Goal: Transaction & Acquisition: Book appointment/travel/reservation

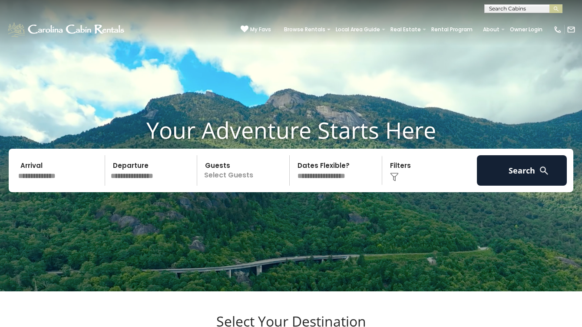
click at [94, 185] on input "text" at bounding box center [60, 170] width 90 height 30
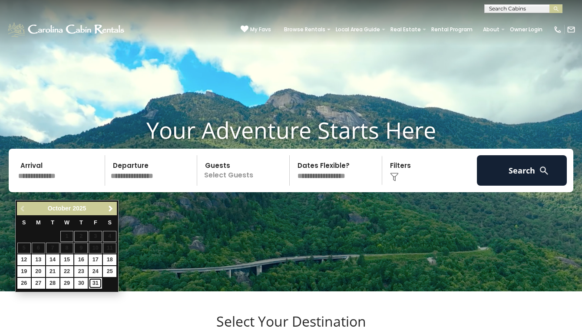
click at [92, 287] on link "31" at bounding box center [95, 283] width 13 height 11
type input "********"
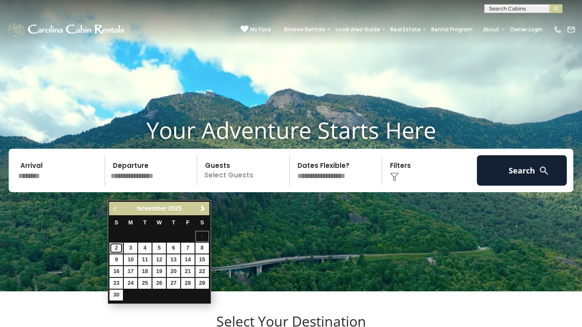
click at [120, 245] on link "2" at bounding box center [115, 247] width 13 height 11
type input "*******"
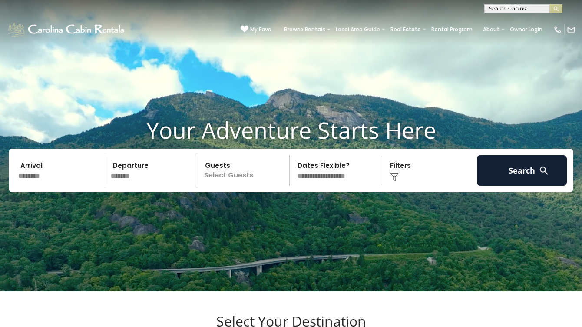
click at [226, 185] on p "Select Guests" at bounding box center [244, 170] width 89 height 30
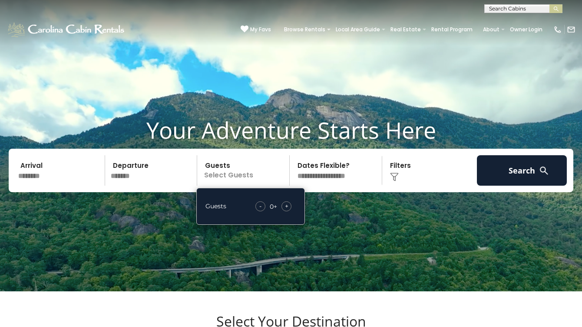
click at [285, 210] on span "+" at bounding box center [286, 206] width 3 height 9
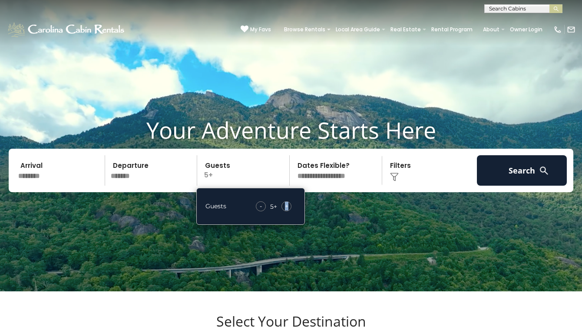
click at [285, 210] on span "+" at bounding box center [286, 206] width 3 height 9
click at [263, 211] on div "-" at bounding box center [261, 206] width 10 height 10
click at [330, 185] on select "**********" at bounding box center [336, 170] width 89 height 30
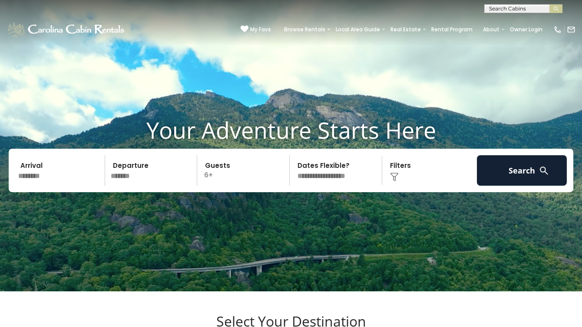
click at [411, 185] on div "Click to Choose" at bounding box center [430, 170] width 90 height 30
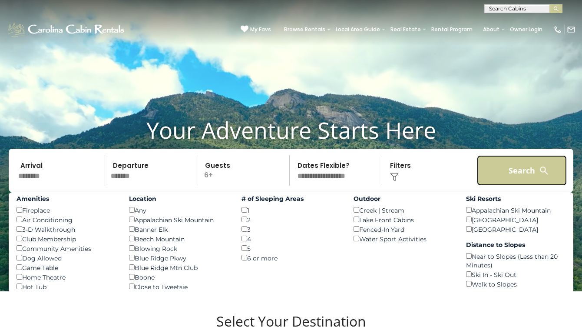
click at [500, 185] on button "Search" at bounding box center [522, 170] width 90 height 30
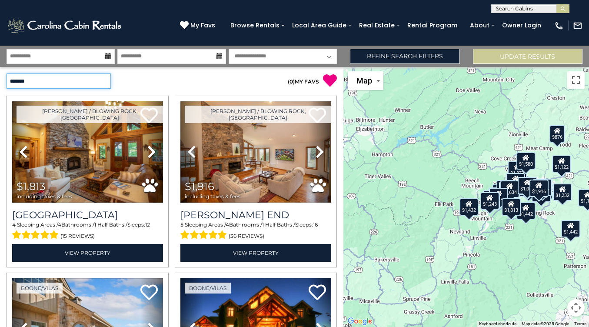
click at [85, 84] on select "**********" at bounding box center [59, 80] width 104 height 15
select select "*********"
click at [7, 73] on select "**********" at bounding box center [59, 80] width 104 height 15
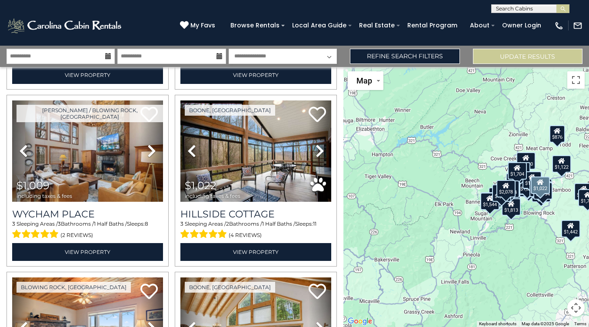
scroll to position [1592, 0]
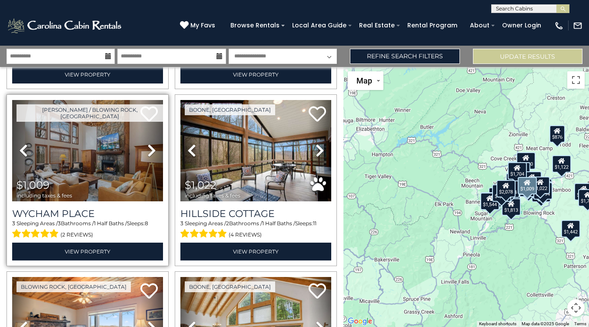
click at [153, 143] on icon at bounding box center [151, 150] width 9 height 14
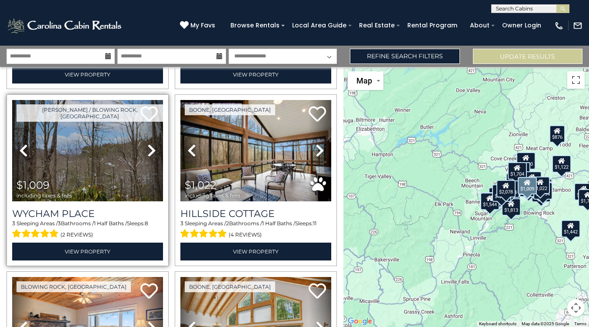
click at [153, 143] on icon at bounding box center [151, 150] width 9 height 14
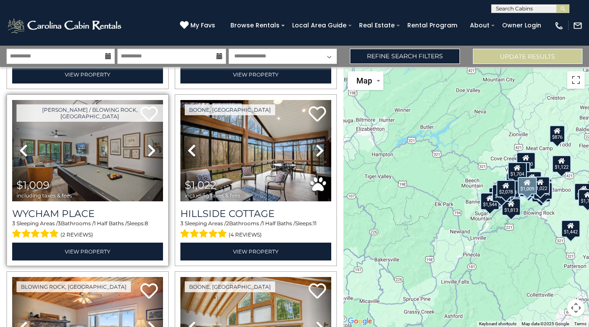
click at [153, 143] on icon at bounding box center [151, 150] width 9 height 14
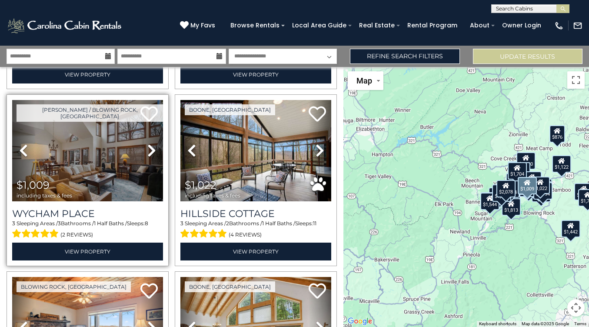
click at [150, 143] on icon at bounding box center [151, 150] width 9 height 14
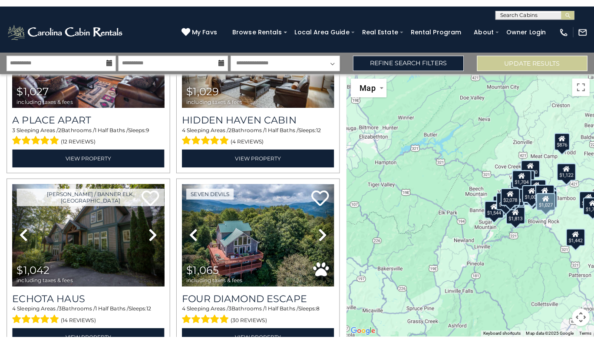
scroll to position [1870, 0]
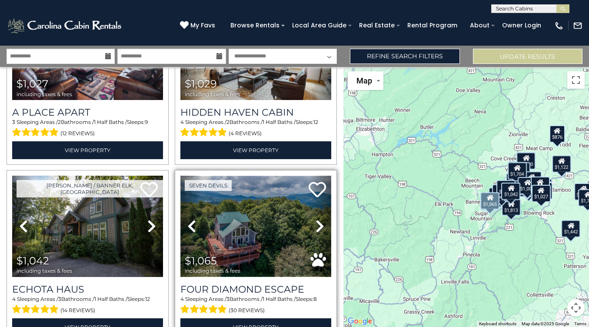
click at [255, 199] on img at bounding box center [255, 225] width 151 height 101
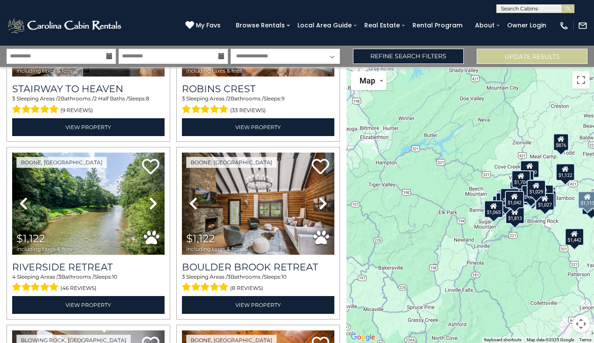
scroll to position [2262, 0]
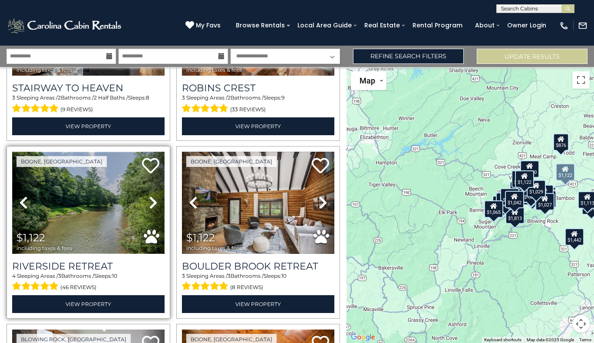
click at [112, 184] on img at bounding box center [88, 203] width 152 height 102
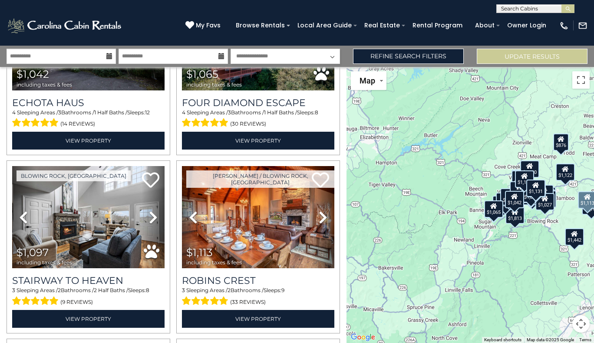
scroll to position [2074, 0]
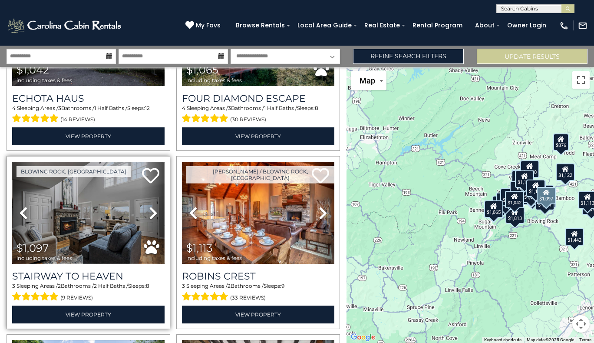
click at [115, 172] on img at bounding box center [88, 213] width 152 height 102
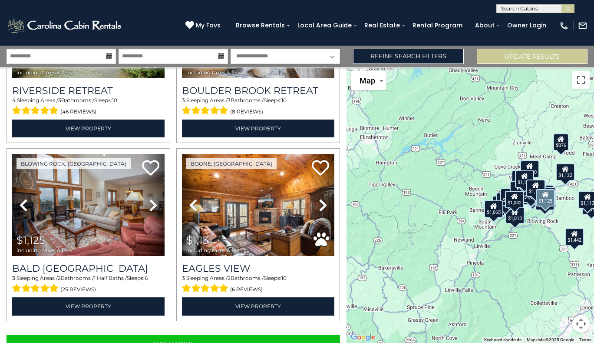
scroll to position [2446, 0]
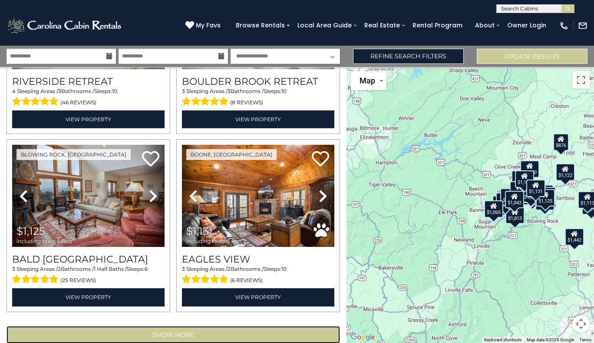
click at [160, 326] on button "Show More" at bounding box center [174, 334] width 334 height 17
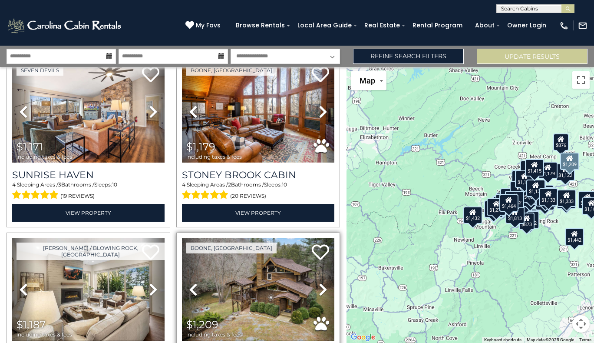
scroll to position [2885, 0]
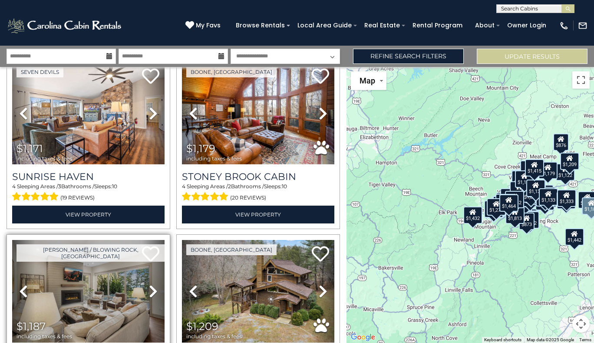
click at [152, 284] on icon at bounding box center [153, 291] width 9 height 14
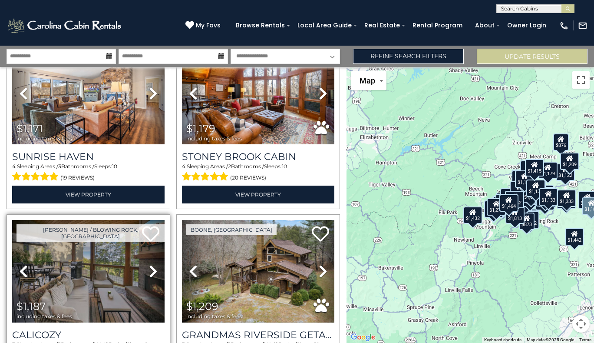
scroll to position [2907, 0]
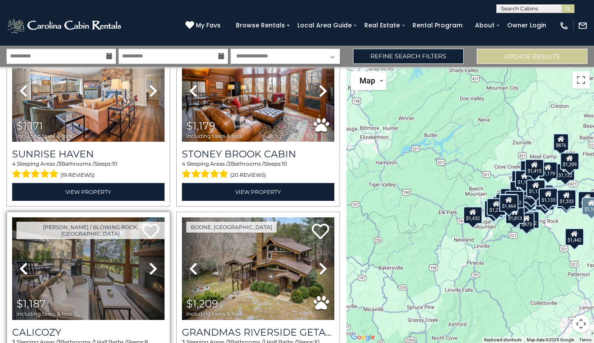
click at [155, 261] on icon at bounding box center [153, 268] width 9 height 14
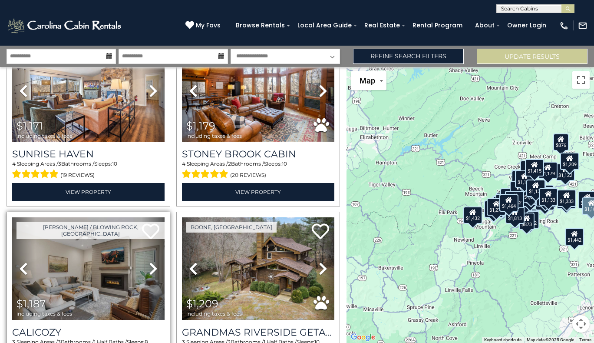
click at [155, 261] on icon at bounding box center [153, 268] width 9 height 14
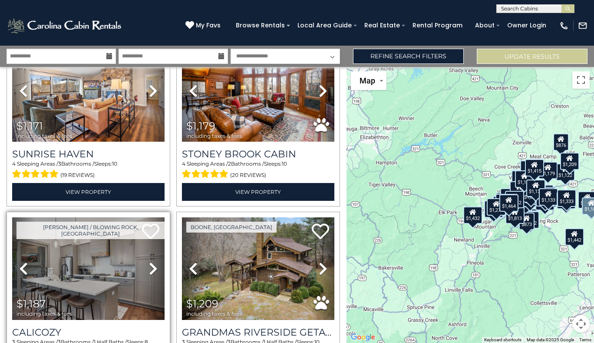
click at [155, 261] on icon at bounding box center [153, 268] width 9 height 14
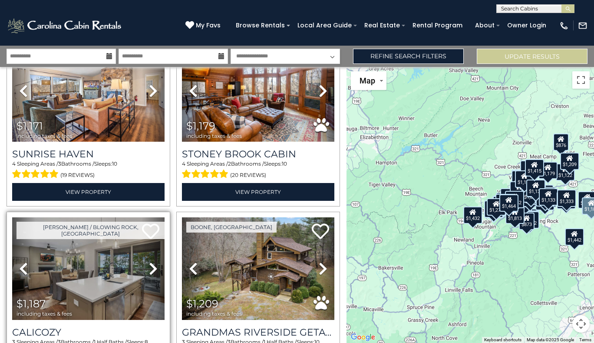
click at [155, 261] on icon at bounding box center [153, 268] width 9 height 14
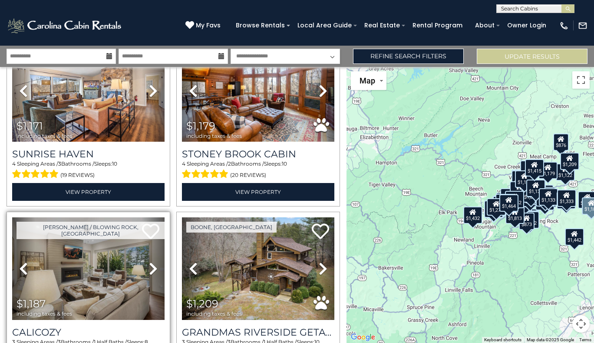
click at [151, 261] on icon at bounding box center [153, 268] width 9 height 14
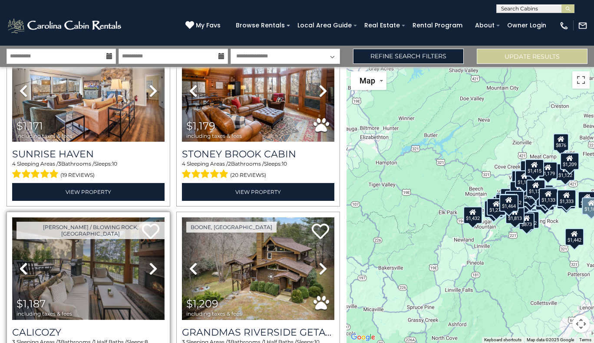
click at [99, 239] on img at bounding box center [88, 268] width 152 height 102
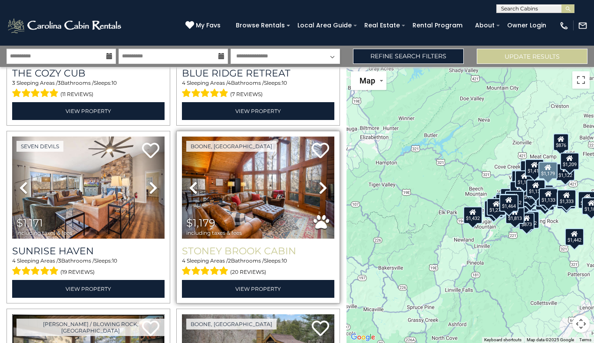
scroll to position [2809, 0]
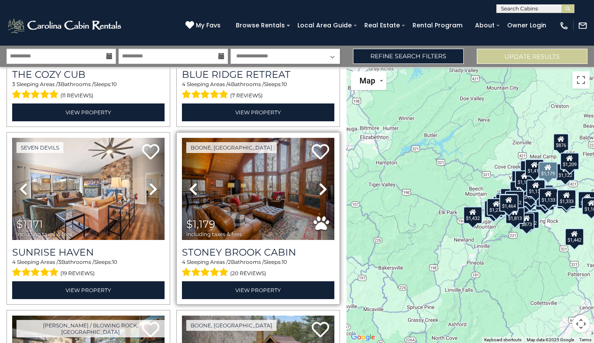
click at [319, 182] on icon at bounding box center [323, 189] width 9 height 14
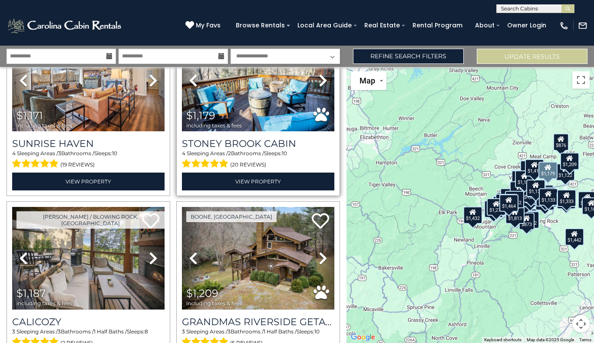
scroll to position [2918, 0]
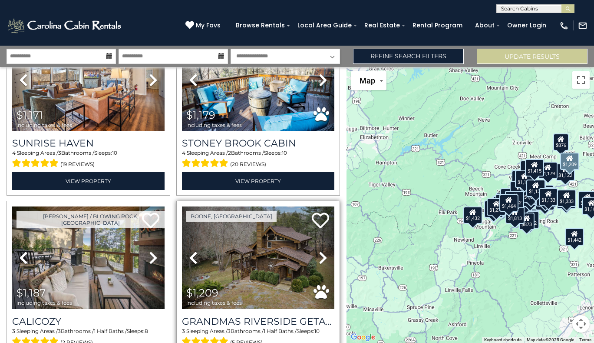
click at [319, 251] on icon at bounding box center [323, 258] width 9 height 14
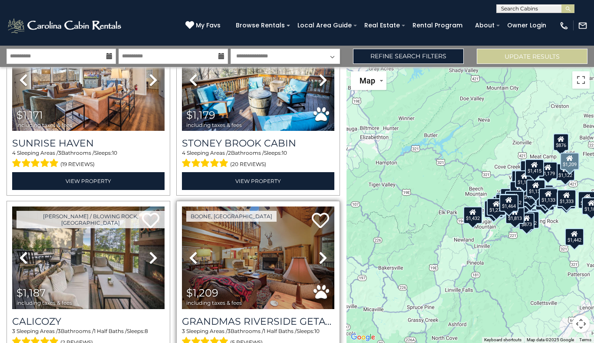
click at [319, 251] on icon at bounding box center [323, 258] width 9 height 14
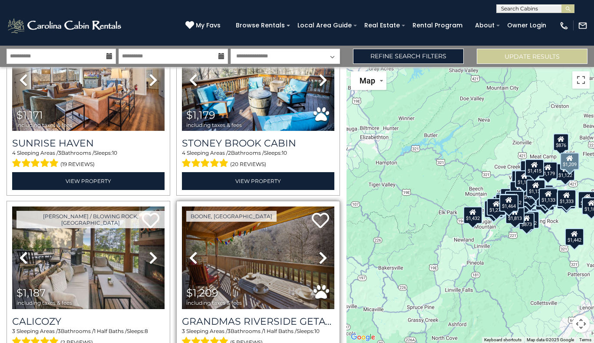
click at [319, 251] on icon at bounding box center [323, 258] width 9 height 14
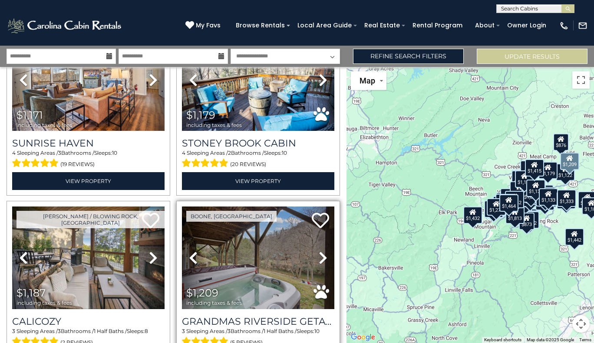
click at [319, 251] on icon at bounding box center [323, 258] width 9 height 14
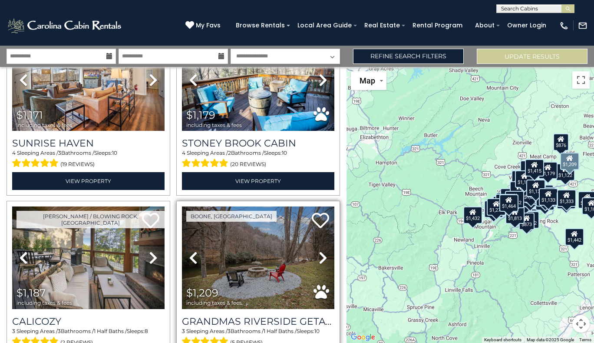
click at [319, 251] on icon at bounding box center [323, 258] width 9 height 14
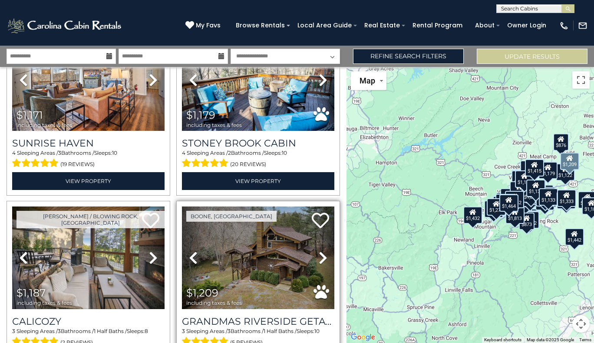
click at [319, 251] on icon at bounding box center [323, 258] width 9 height 14
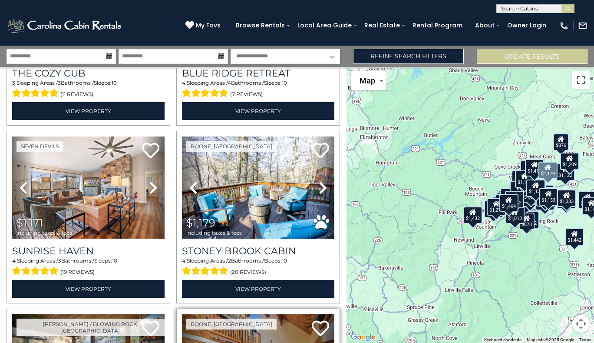
scroll to position [2810, 0]
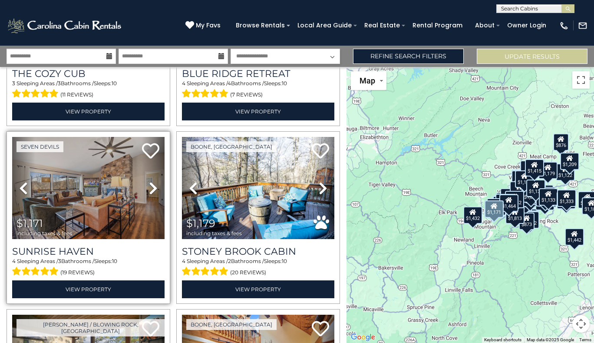
click at [149, 181] on icon at bounding box center [153, 188] width 9 height 14
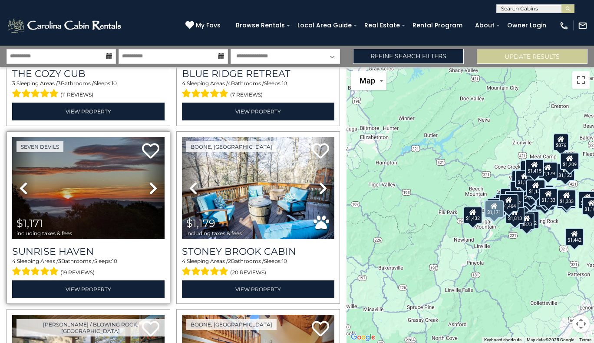
click at [149, 181] on icon at bounding box center [153, 188] width 9 height 14
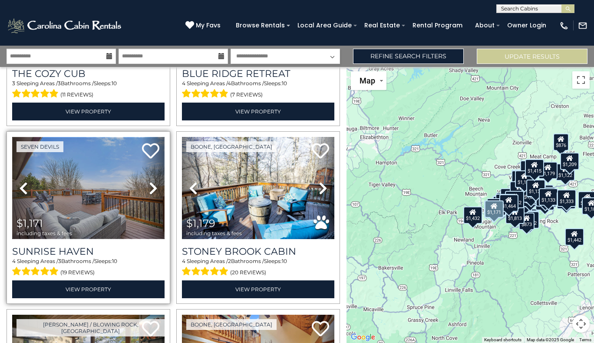
click at [111, 157] on img at bounding box center [88, 188] width 152 height 102
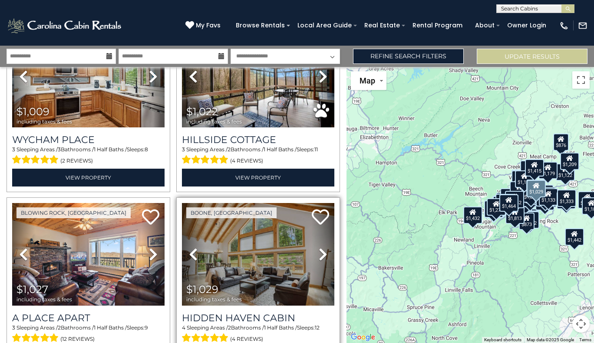
scroll to position [1676, 0]
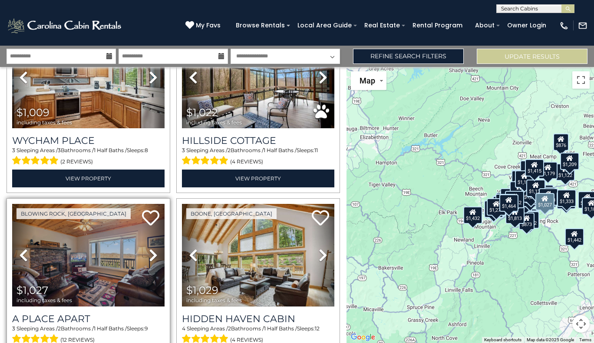
click at [151, 248] on icon at bounding box center [153, 255] width 9 height 14
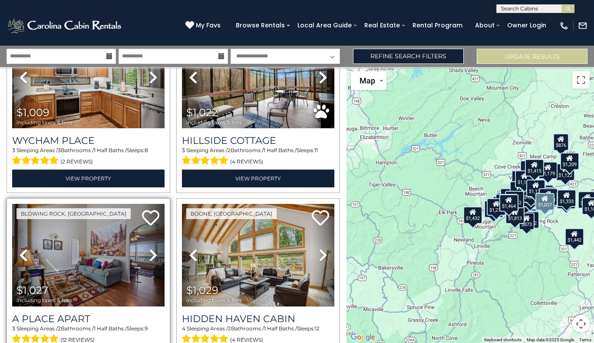
click at [151, 248] on icon at bounding box center [153, 255] width 9 height 14
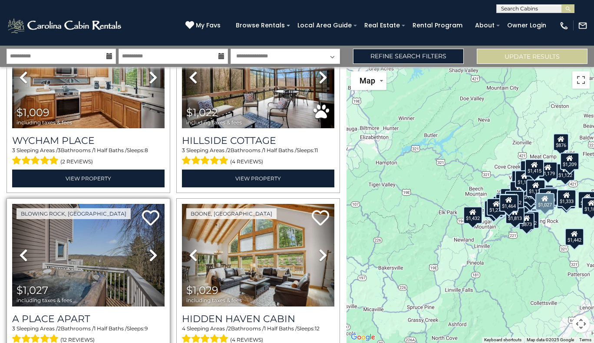
click at [151, 248] on icon at bounding box center [153, 255] width 9 height 14
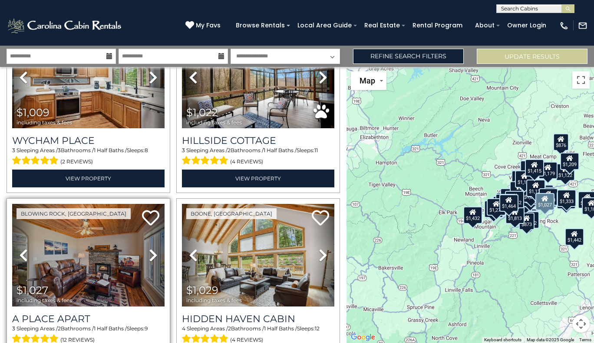
click at [151, 248] on icon at bounding box center [153, 255] width 9 height 14
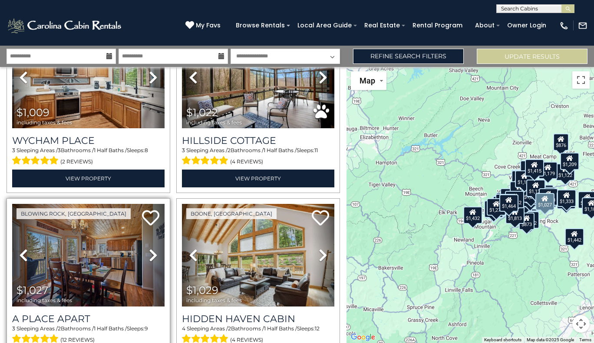
click at [151, 248] on icon at bounding box center [153, 255] width 9 height 14
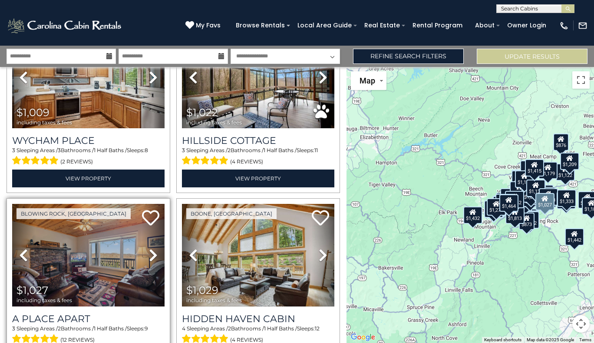
click at [151, 248] on icon at bounding box center [153, 255] width 9 height 14
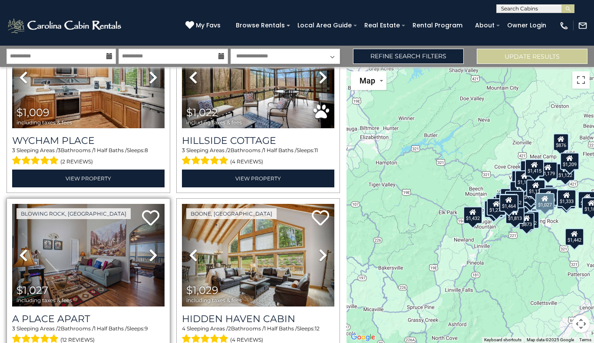
click at [151, 248] on icon at bounding box center [153, 255] width 9 height 14
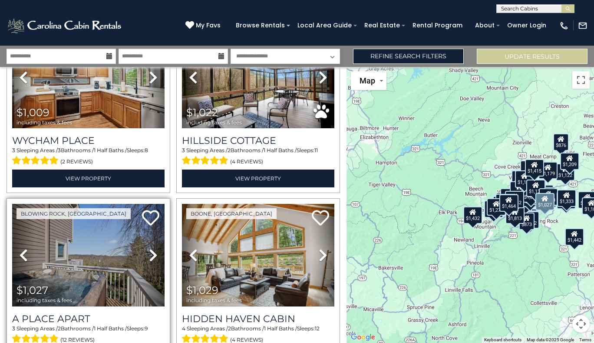
click at [151, 248] on icon at bounding box center [153, 255] width 9 height 14
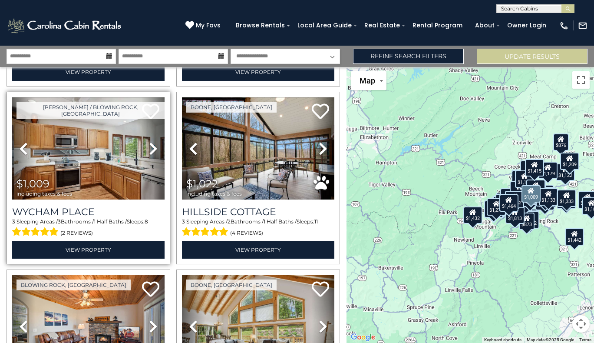
scroll to position [1590, 0]
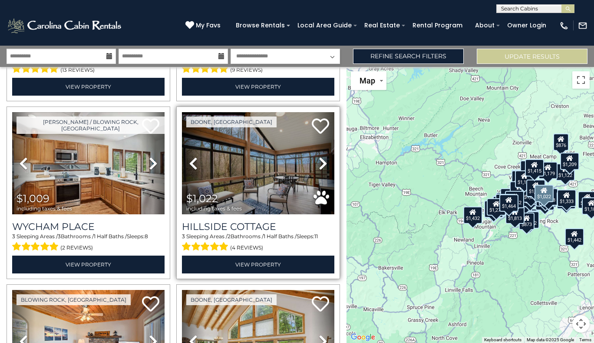
click at [319, 156] on icon at bounding box center [323, 163] width 9 height 14
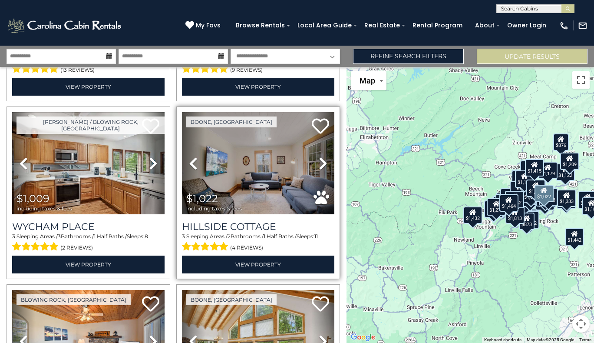
click at [319, 156] on icon at bounding box center [323, 163] width 9 height 14
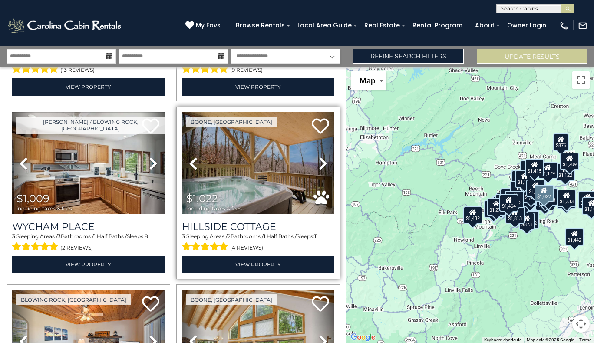
click at [319, 156] on icon at bounding box center [323, 163] width 9 height 14
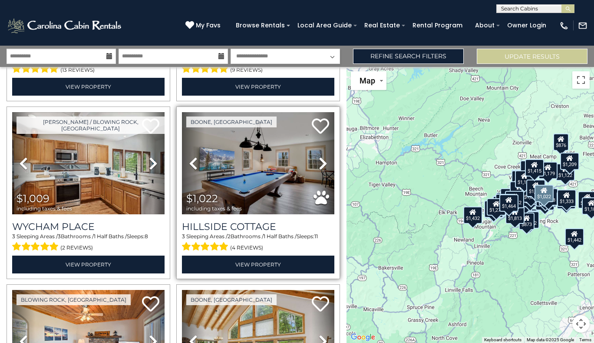
click at [319, 156] on icon at bounding box center [323, 163] width 9 height 14
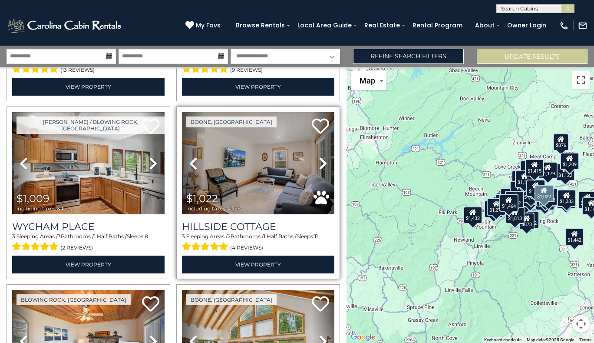
click at [319, 156] on icon at bounding box center [323, 163] width 9 height 14
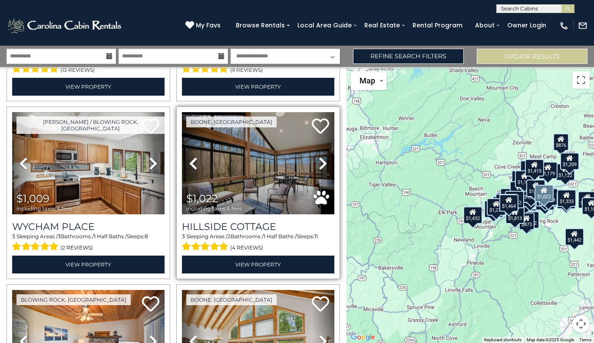
click at [325, 155] on link "Next" at bounding box center [322, 163] width 23 height 102
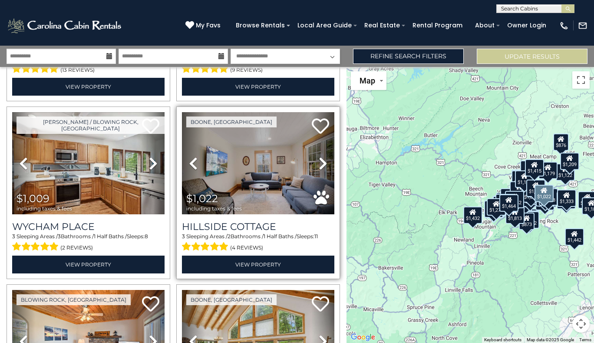
click at [325, 155] on link "Next" at bounding box center [322, 163] width 23 height 102
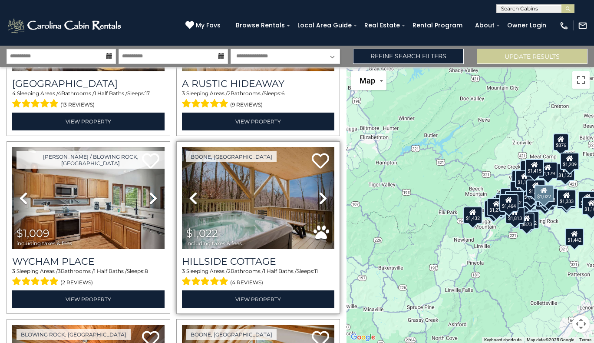
scroll to position [1554, 0]
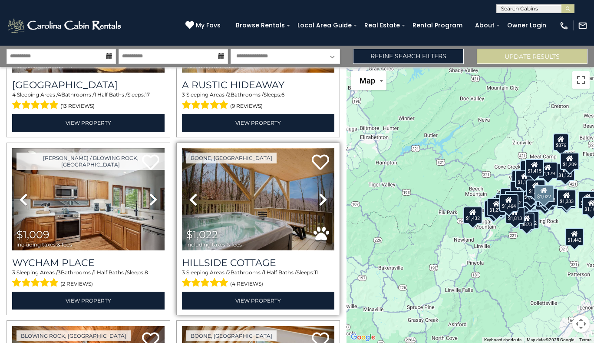
click at [251, 185] on img at bounding box center [258, 199] width 152 height 102
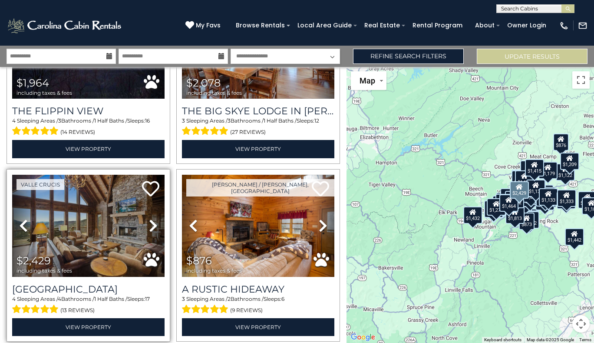
scroll to position [1332, 0]
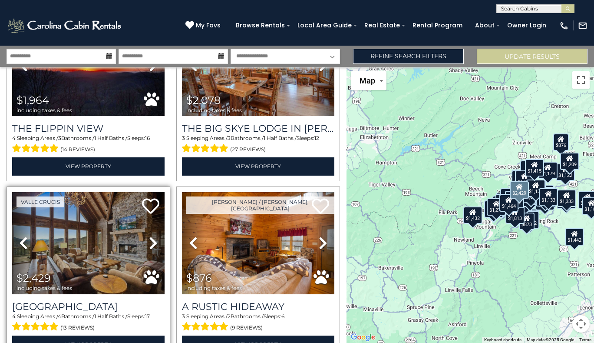
click at [149, 236] on icon at bounding box center [153, 243] width 9 height 14
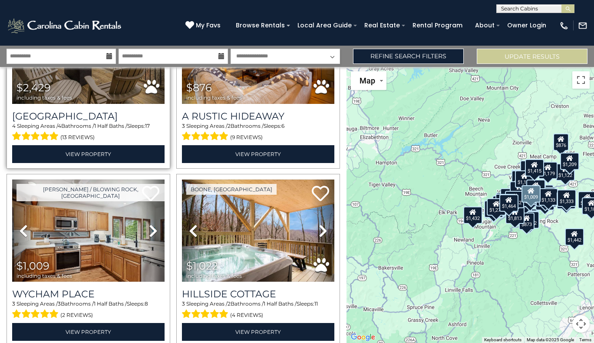
scroll to position [1524, 0]
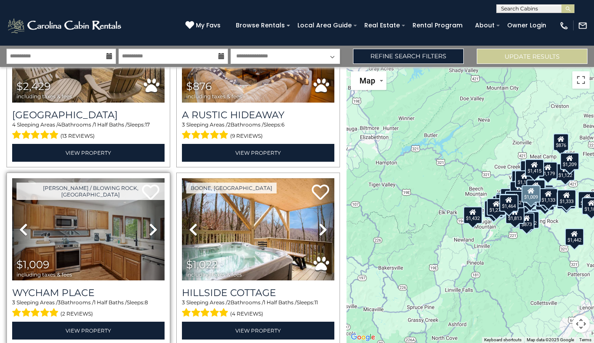
click at [152, 222] on icon at bounding box center [153, 229] width 9 height 14
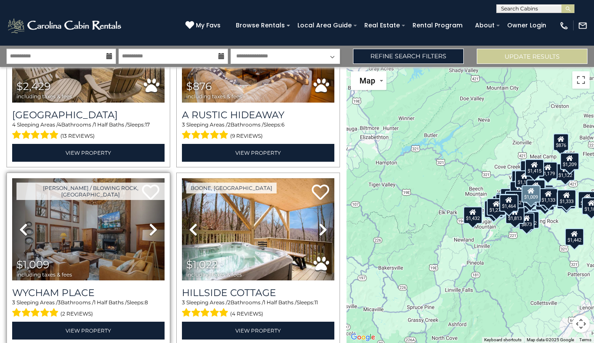
click at [152, 222] on icon at bounding box center [153, 229] width 9 height 14
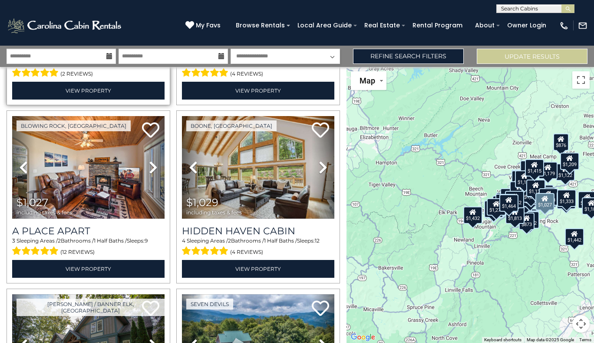
scroll to position [1764, 0]
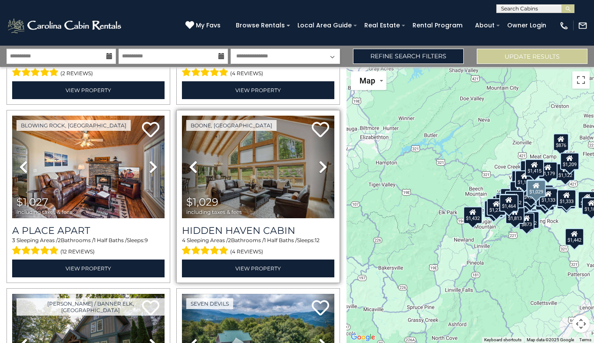
click at [320, 160] on icon at bounding box center [323, 167] width 9 height 14
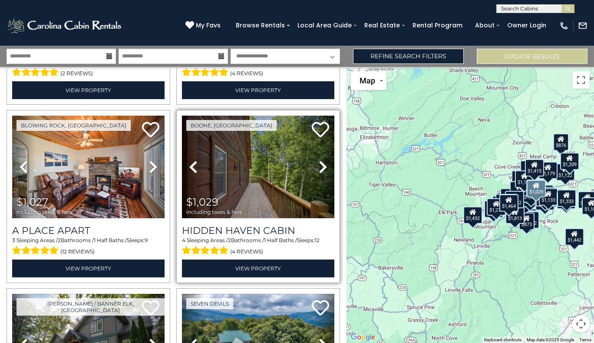
click at [320, 160] on icon at bounding box center [323, 167] width 9 height 14
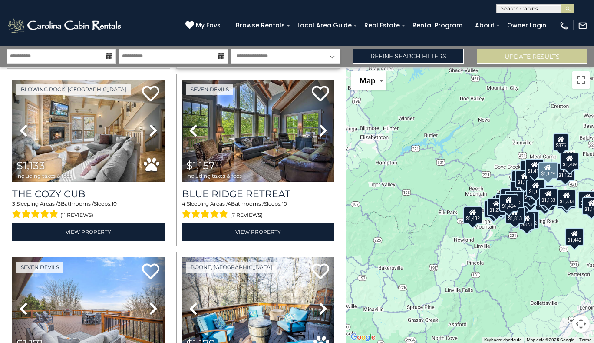
scroll to position [2689, 0]
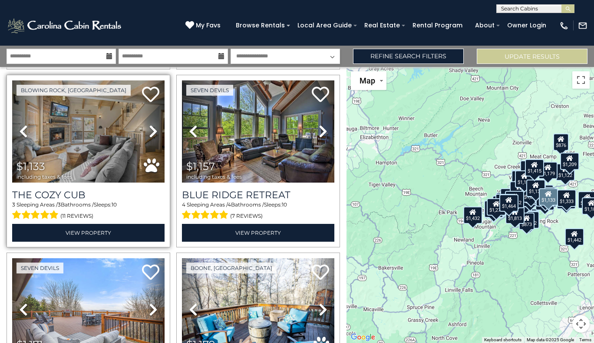
click at [154, 124] on icon at bounding box center [153, 131] width 9 height 14
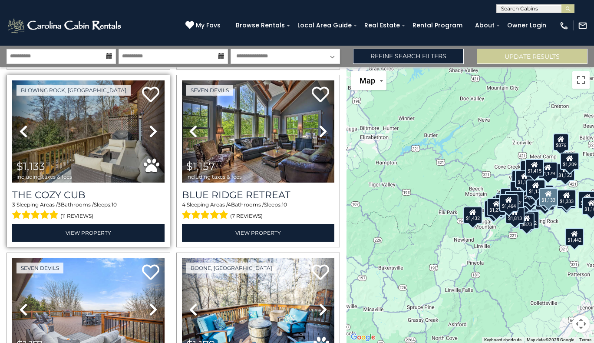
click at [154, 124] on icon at bounding box center [153, 131] width 9 height 14
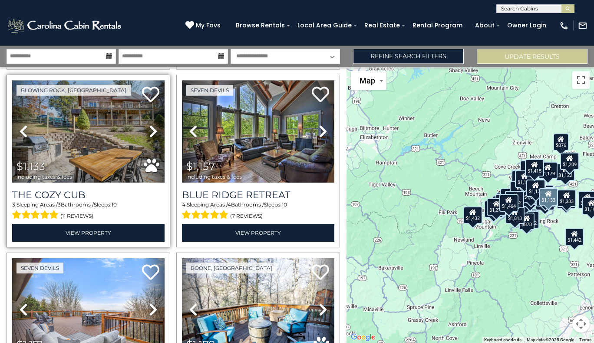
scroll to position [2673, 0]
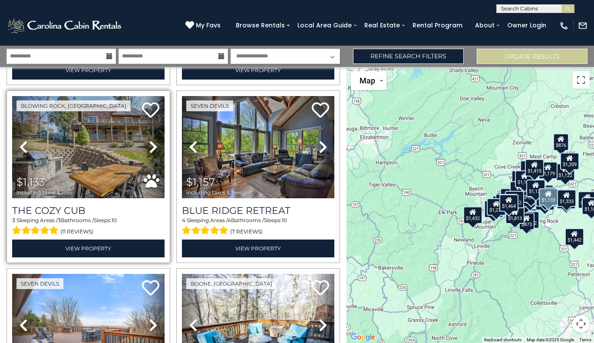
click at [154, 112] on link "Next" at bounding box center [153, 147] width 23 height 102
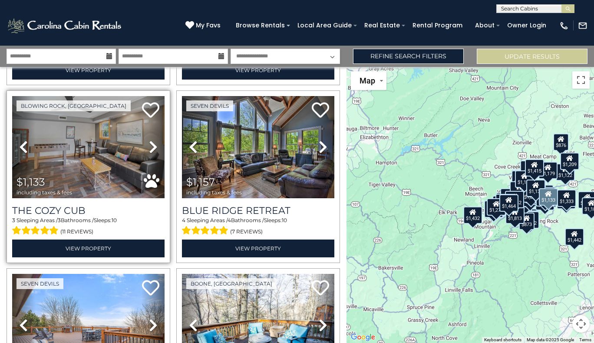
click at [154, 112] on link "Next" at bounding box center [153, 147] width 23 height 102
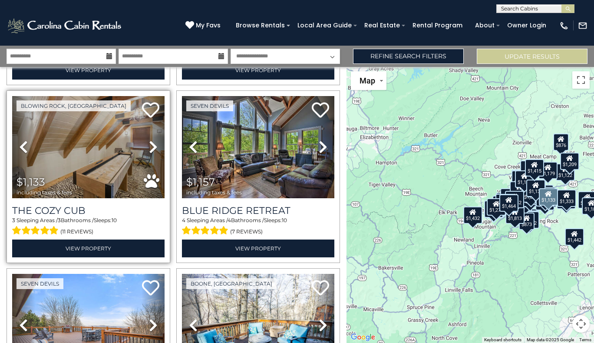
click at [144, 129] on link "Next" at bounding box center [153, 147] width 23 height 102
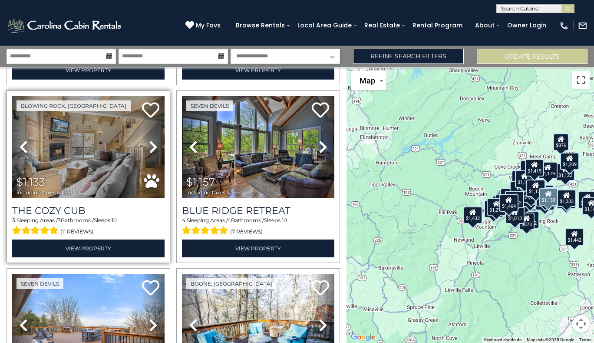
click at [144, 129] on link "Next" at bounding box center [153, 147] width 23 height 102
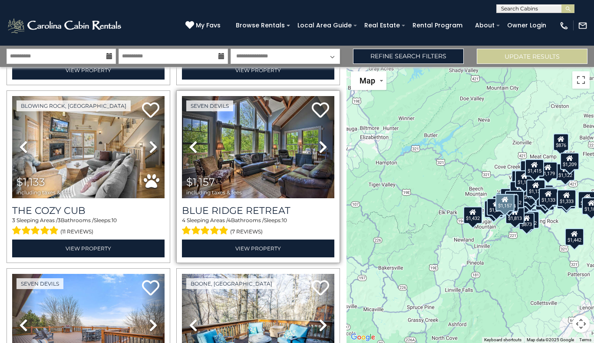
click at [210, 173] on span "$1,157 including taxes & fees" at bounding box center [216, 185] width 69 height 25
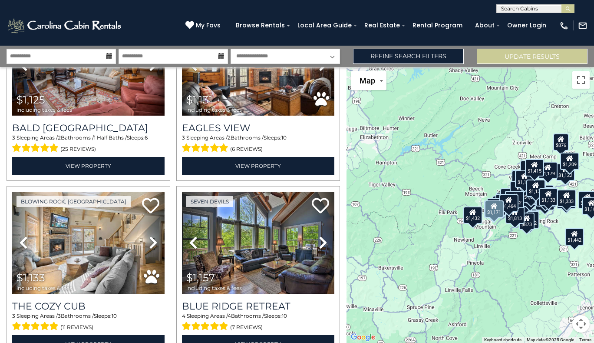
scroll to position [2574, 0]
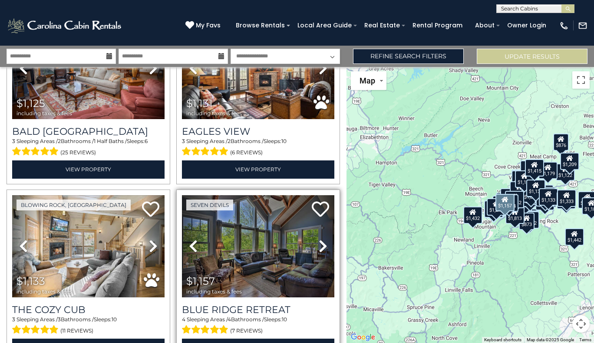
click at [182, 225] on link "Previous" at bounding box center [193, 246] width 23 height 102
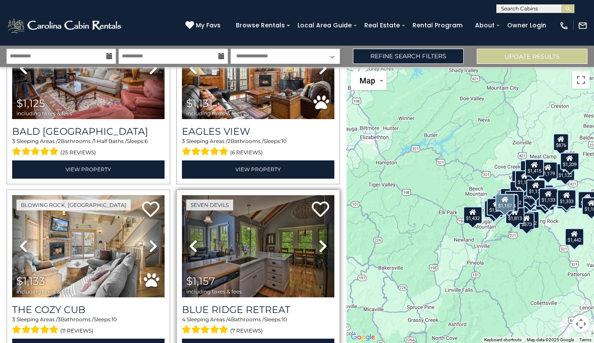
click at [200, 218] on link "Previous" at bounding box center [193, 246] width 23 height 102
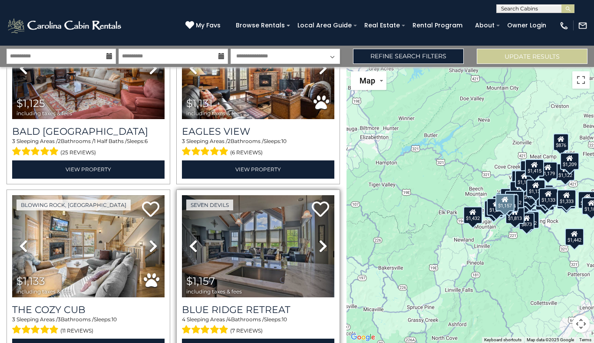
click at [200, 218] on link "Previous" at bounding box center [193, 246] width 23 height 102
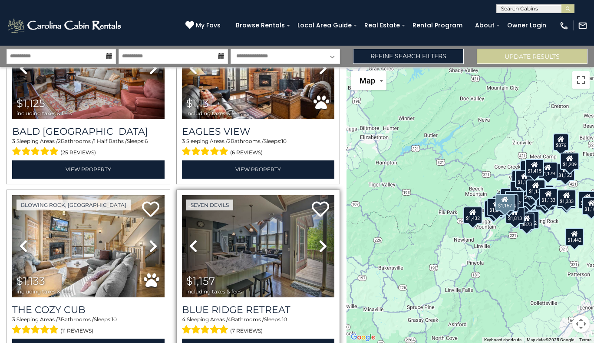
click at [200, 218] on link "Previous" at bounding box center [193, 246] width 23 height 102
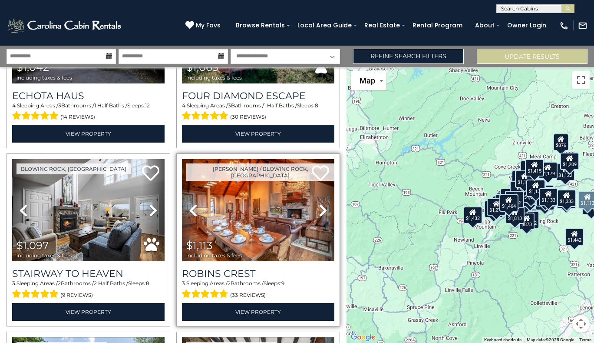
scroll to position [2060, 0]
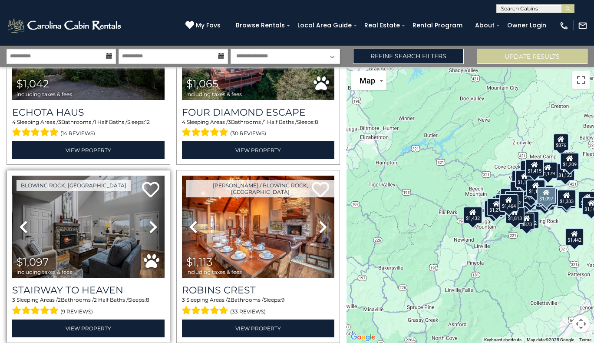
click at [142, 208] on link "Next" at bounding box center [153, 226] width 23 height 102
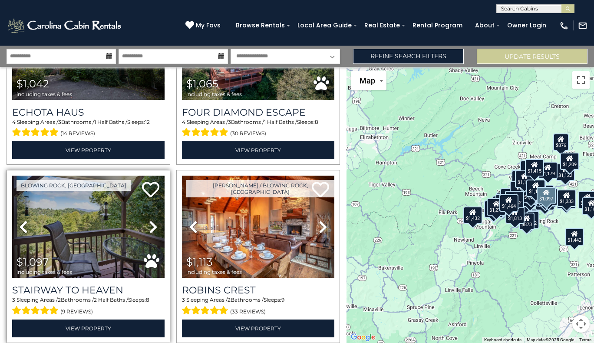
click at [142, 208] on link "Next" at bounding box center [153, 226] width 23 height 102
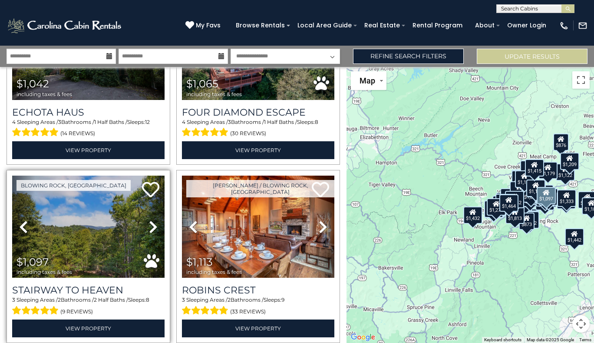
click at [149, 220] on icon at bounding box center [153, 227] width 9 height 14
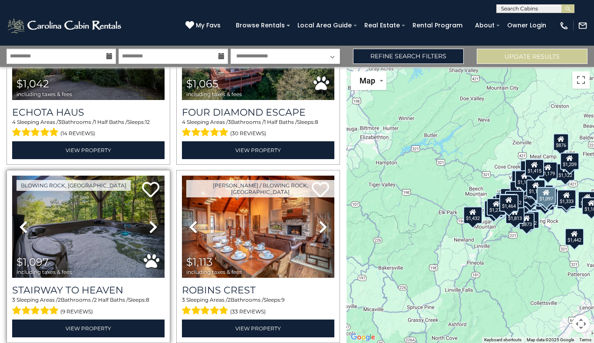
click at [149, 220] on icon at bounding box center [153, 227] width 9 height 14
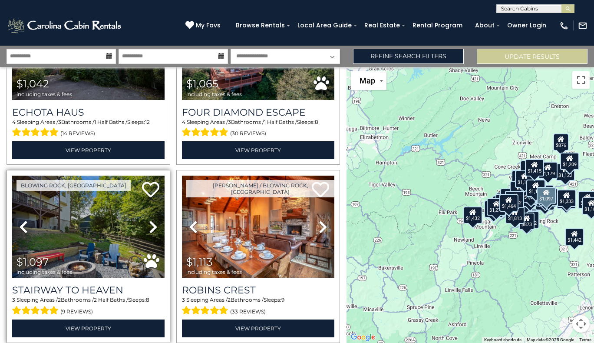
click at [149, 220] on icon at bounding box center [153, 227] width 9 height 14
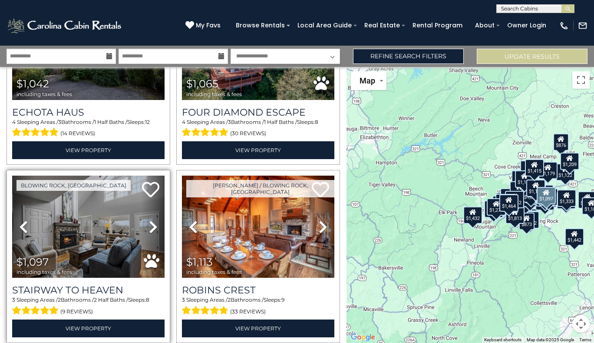
click at [149, 220] on icon at bounding box center [153, 227] width 9 height 14
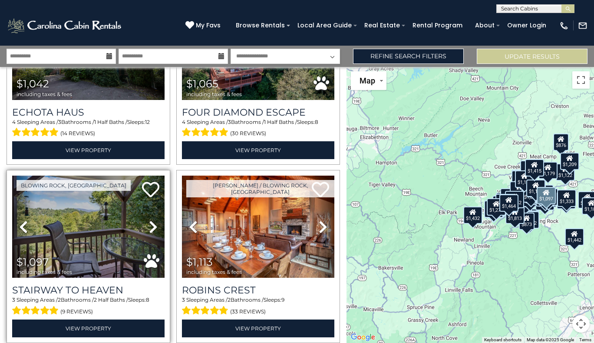
click at [149, 220] on icon at bounding box center [153, 227] width 9 height 14
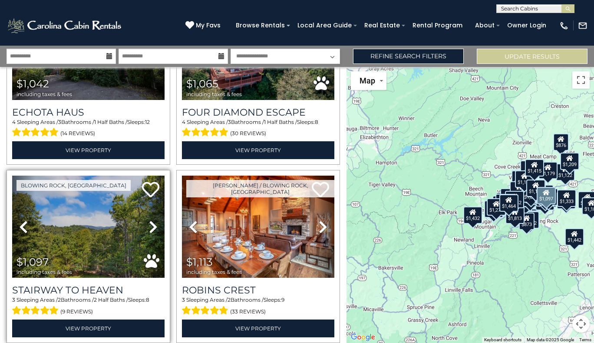
click at [149, 220] on icon at bounding box center [153, 227] width 9 height 14
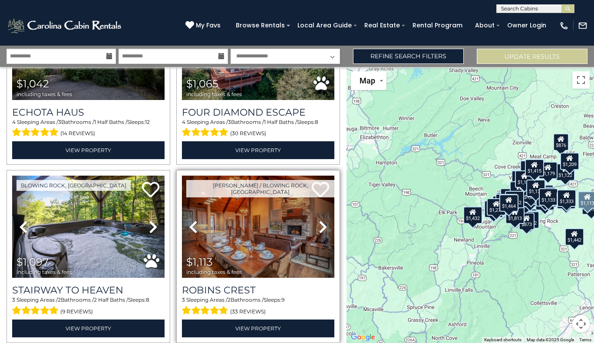
click at [189, 220] on icon at bounding box center [193, 227] width 9 height 14
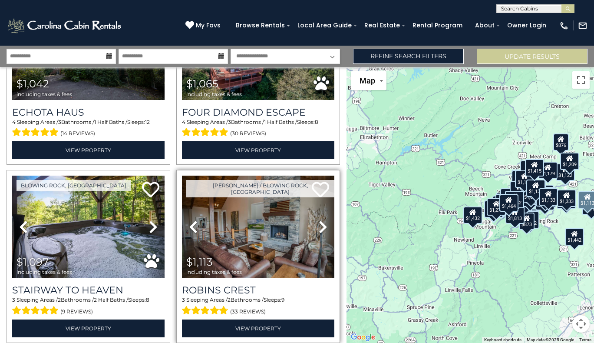
click at [189, 220] on icon at bounding box center [193, 227] width 9 height 14
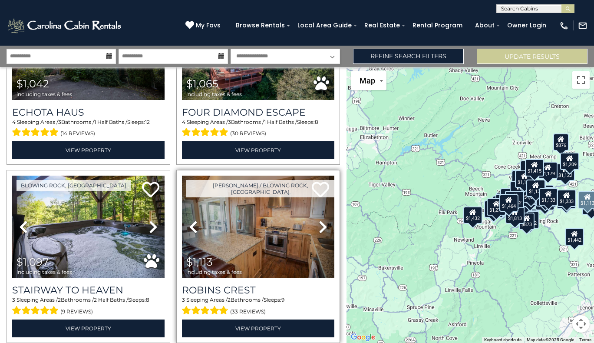
click at [189, 220] on icon at bounding box center [193, 227] width 9 height 14
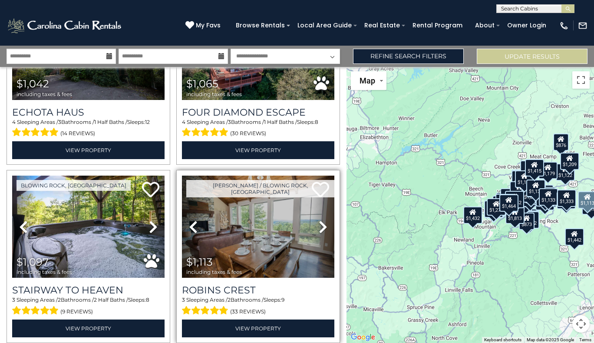
click at [189, 220] on icon at bounding box center [193, 227] width 9 height 14
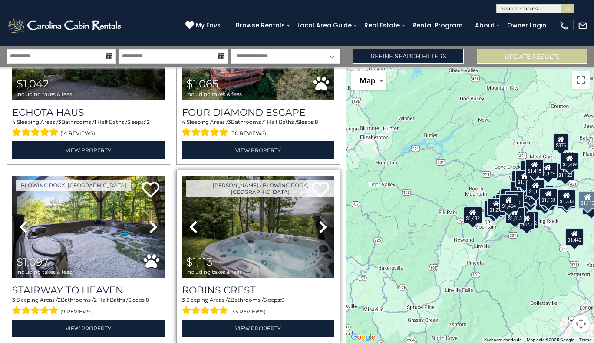
click at [189, 220] on icon at bounding box center [193, 227] width 9 height 14
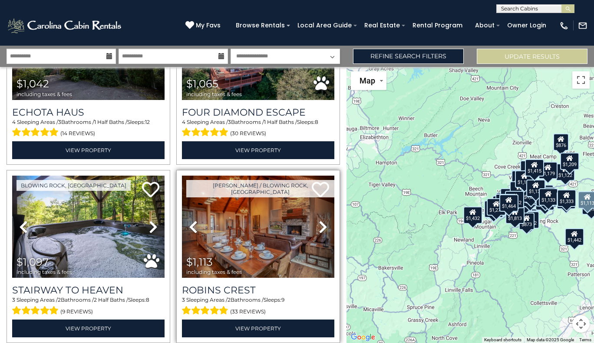
click at [189, 220] on icon at bounding box center [193, 227] width 9 height 14
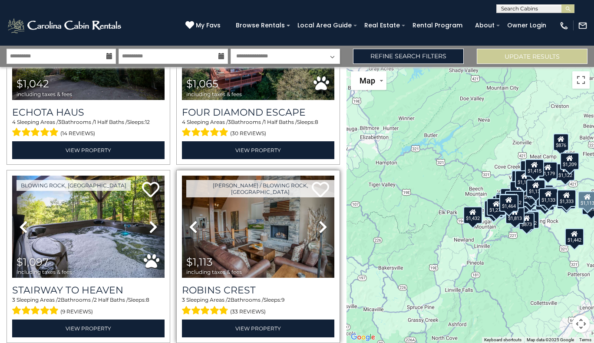
click at [189, 220] on icon at bounding box center [193, 227] width 9 height 14
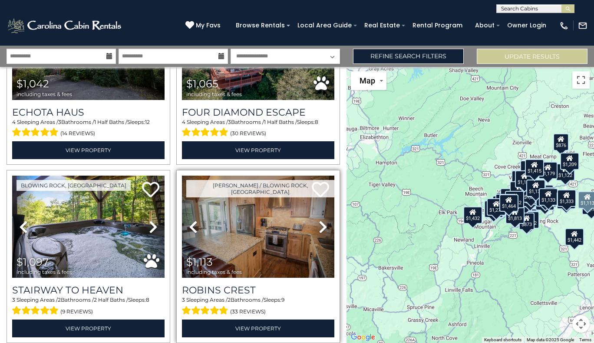
click at [189, 220] on icon at bounding box center [193, 227] width 9 height 14
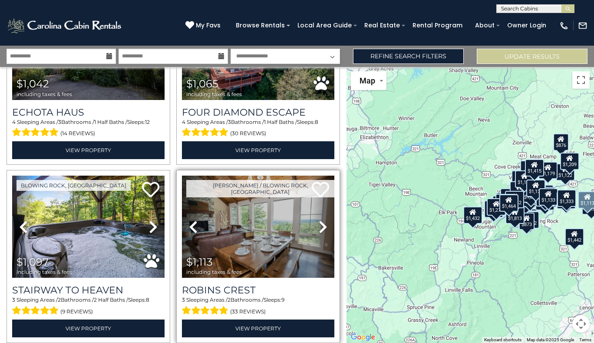
click at [189, 220] on icon at bounding box center [193, 227] width 9 height 14
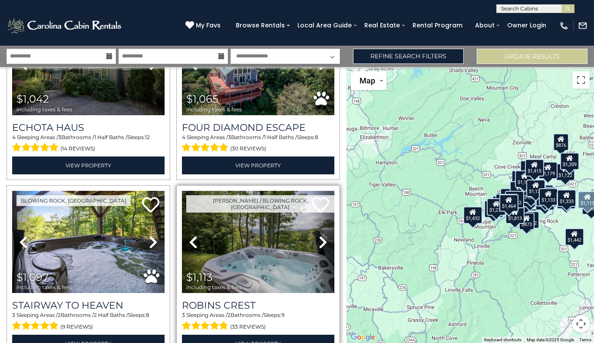
scroll to position [2044, 0]
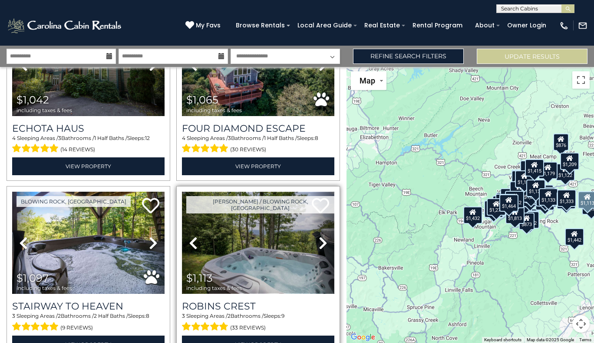
click at [212, 219] on img at bounding box center [258, 243] width 152 height 102
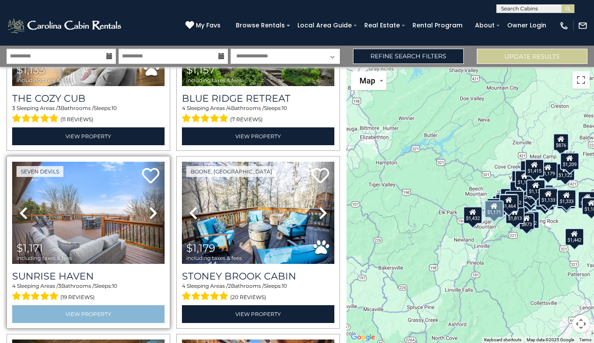
scroll to position [2784, 0]
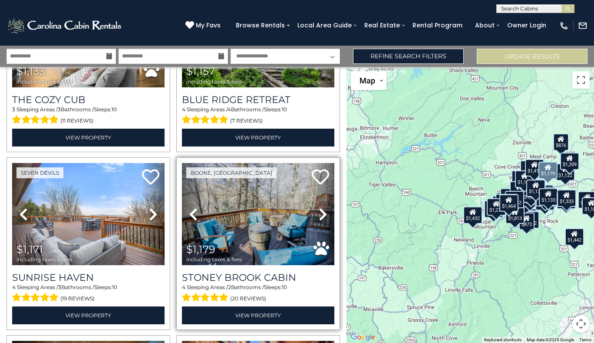
click at [313, 187] on link "Next" at bounding box center [322, 214] width 23 height 102
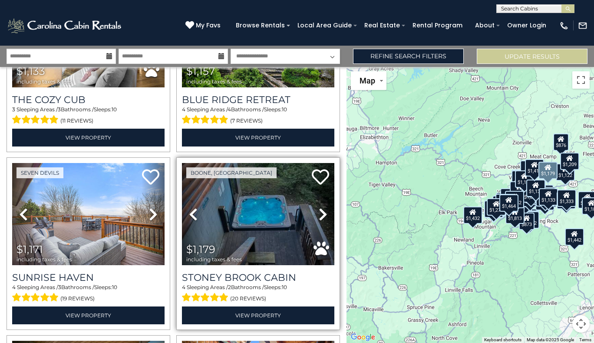
click at [313, 187] on link "Next" at bounding box center [322, 214] width 23 height 102
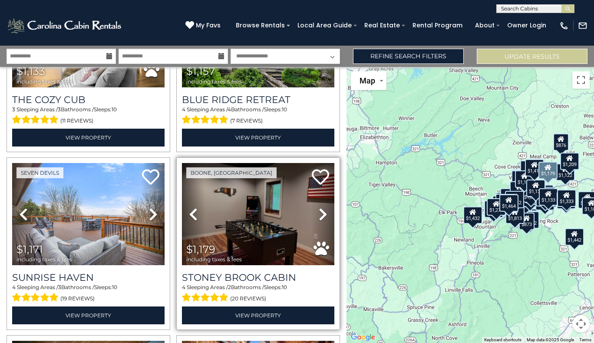
click at [313, 187] on link "Next" at bounding box center [322, 214] width 23 height 102
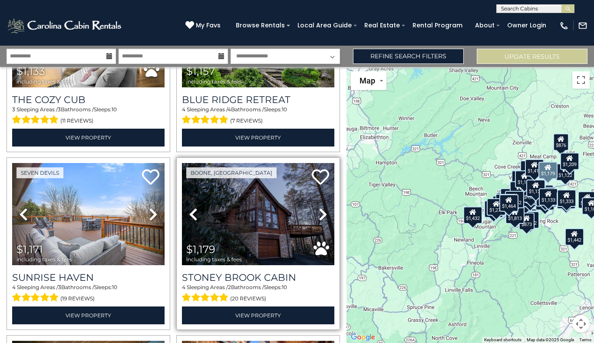
click at [313, 187] on link "Next" at bounding box center [322, 214] width 23 height 102
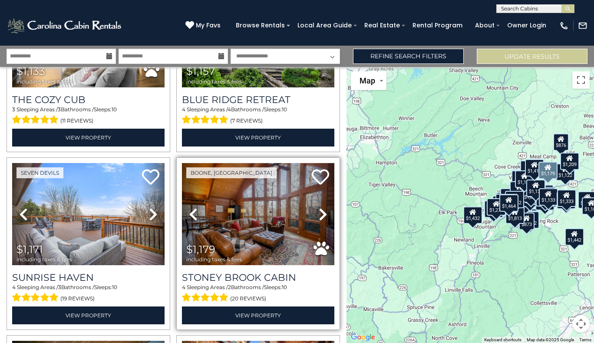
click at [313, 187] on link "Next" at bounding box center [322, 214] width 23 height 102
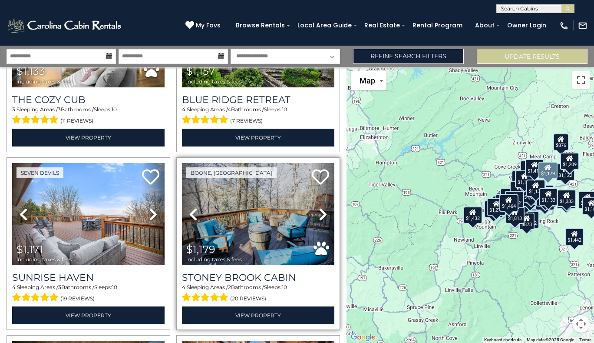
click at [313, 187] on link "Next" at bounding box center [322, 214] width 23 height 102
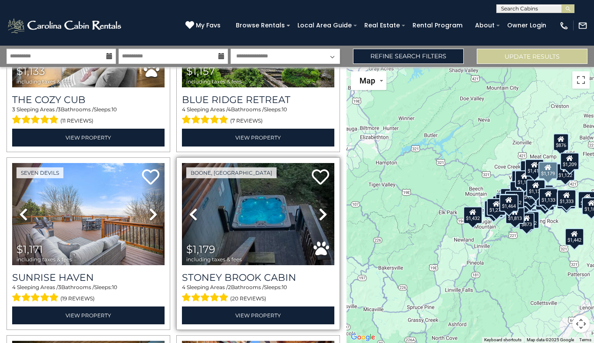
click at [313, 187] on link "Next" at bounding box center [322, 214] width 23 height 102
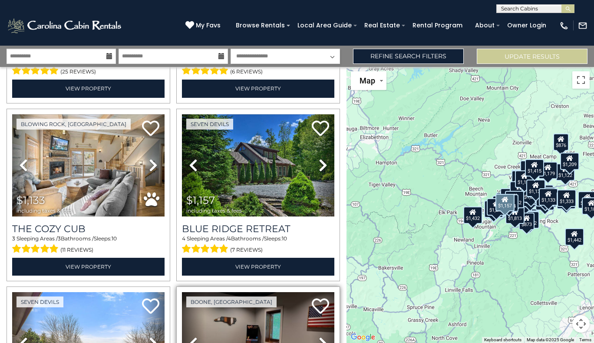
scroll to position [2654, 0]
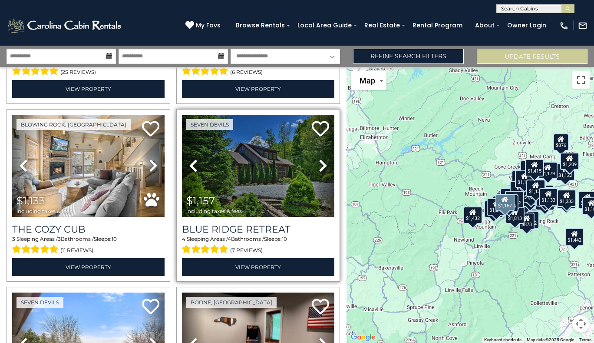
click at [330, 150] on link "Next" at bounding box center [322, 166] width 23 height 102
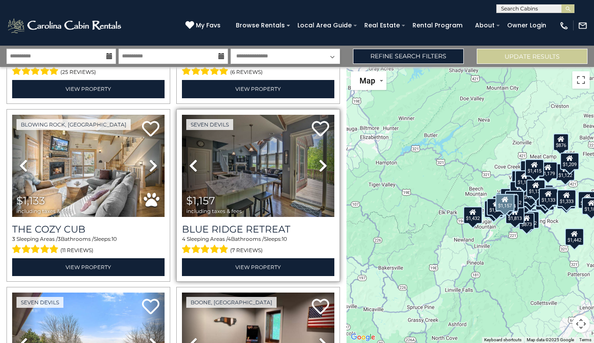
click at [324, 146] on link "Next" at bounding box center [322, 166] width 23 height 102
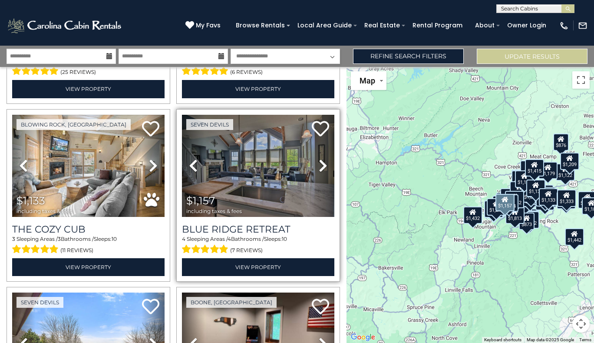
click at [324, 146] on link "Next" at bounding box center [322, 166] width 23 height 102
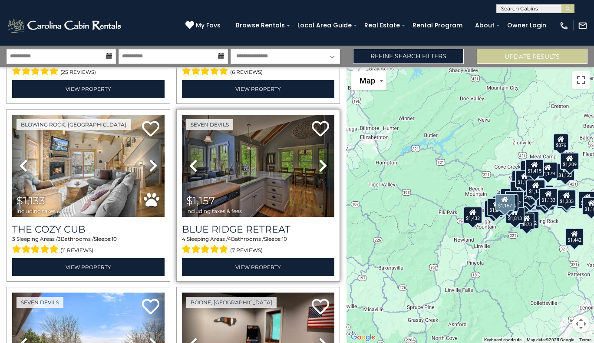
click at [324, 146] on link "Next" at bounding box center [322, 166] width 23 height 102
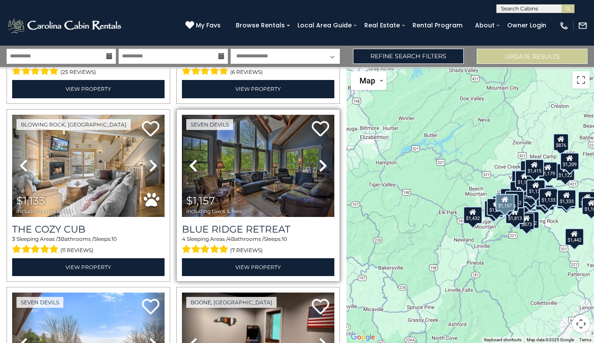
click at [324, 146] on link "Next" at bounding box center [322, 166] width 23 height 102
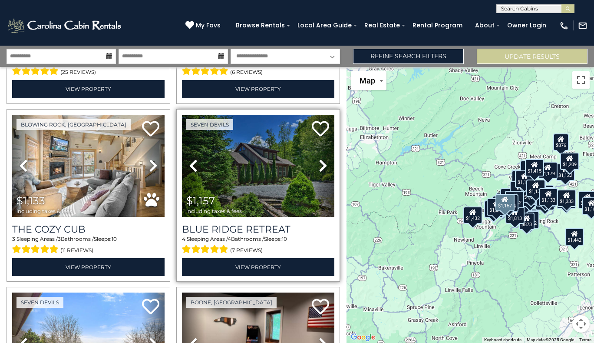
click at [324, 146] on link "Next" at bounding box center [322, 166] width 23 height 102
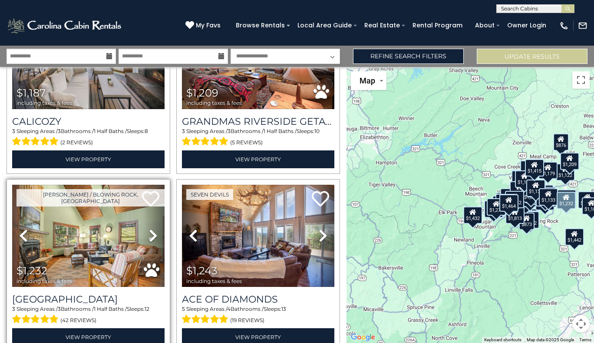
scroll to position [3118, 0]
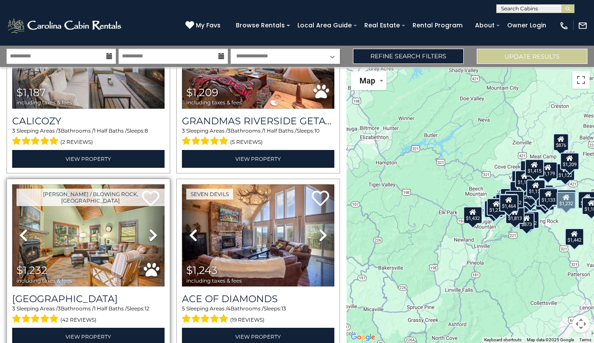
click at [157, 298] on div "Summit Creek 3 Sleeping Areas / 3 Bathrooms / 1 Half Baths / Sleeps: 12 (42 rev…" at bounding box center [88, 319] width 152 height 53
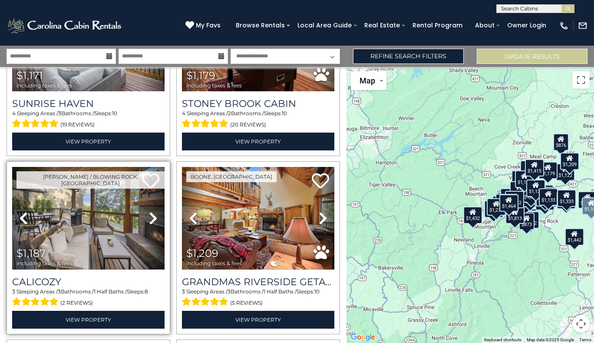
scroll to position [2957, 0]
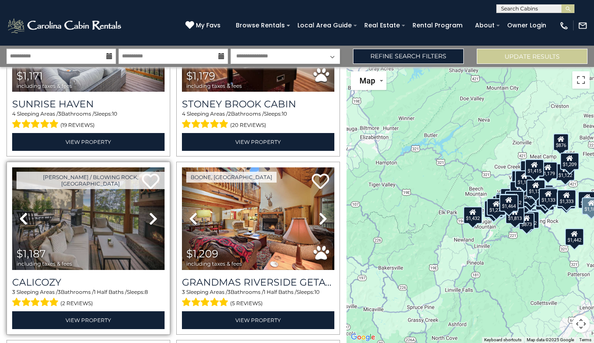
click at [152, 212] on icon at bounding box center [153, 219] width 9 height 14
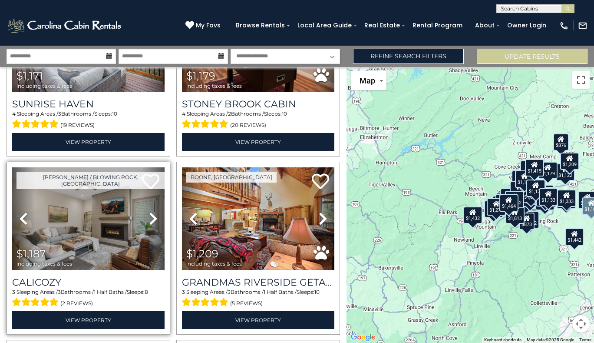
click at [152, 212] on icon at bounding box center [153, 219] width 9 height 14
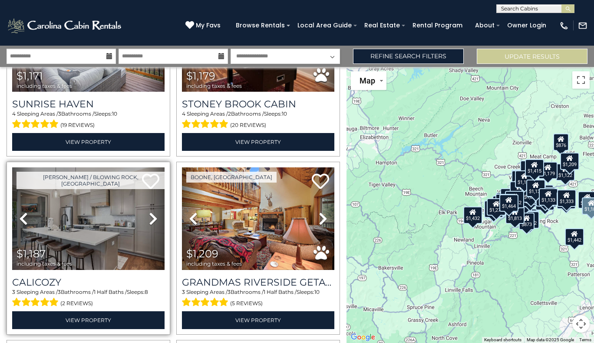
click at [152, 212] on icon at bounding box center [153, 219] width 9 height 14
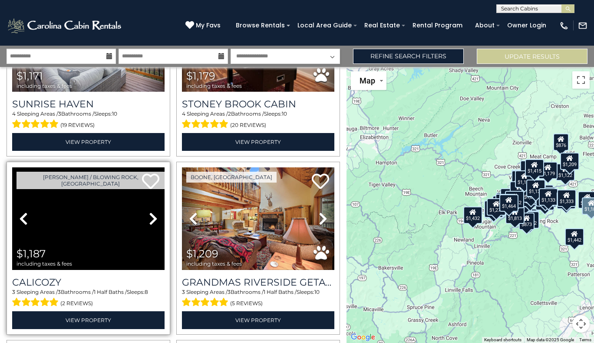
click at [152, 212] on icon at bounding box center [153, 219] width 9 height 14
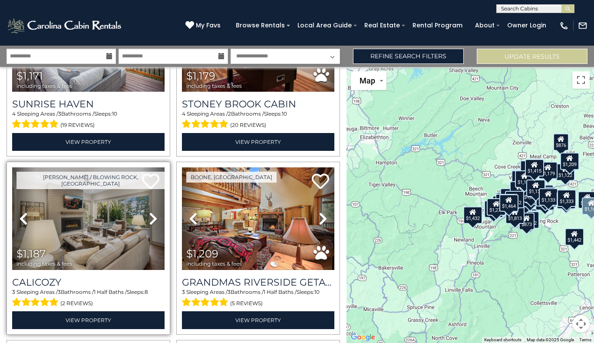
click at [152, 212] on icon at bounding box center [153, 219] width 9 height 14
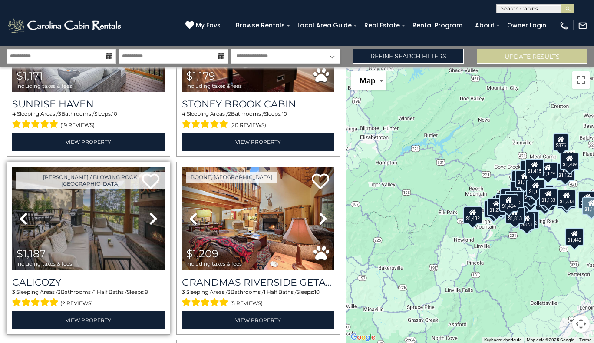
click at [152, 212] on icon at bounding box center [153, 219] width 9 height 14
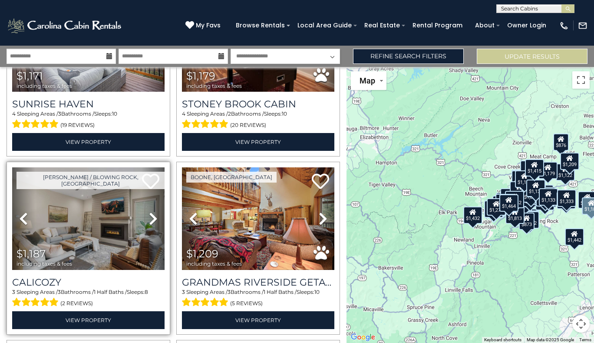
click at [152, 212] on icon at bounding box center [153, 219] width 9 height 14
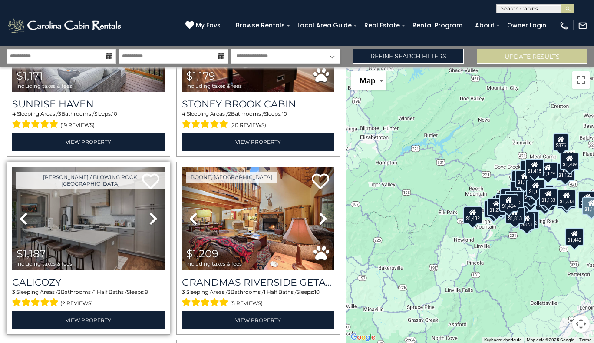
click at [152, 212] on icon at bounding box center [153, 219] width 9 height 14
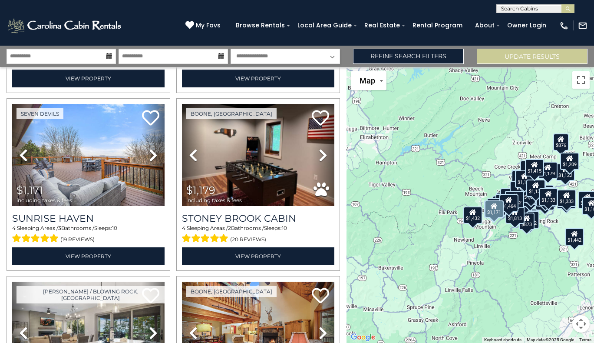
scroll to position [2797, 0]
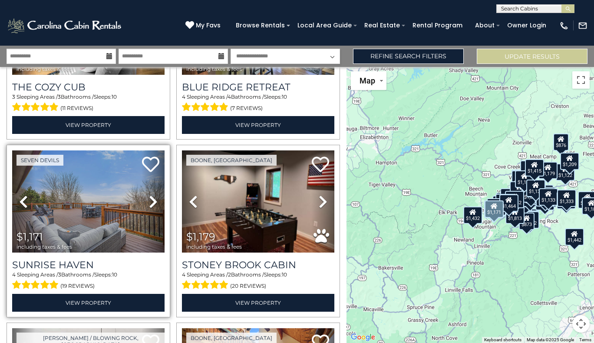
click at [149, 195] on icon at bounding box center [153, 202] width 9 height 14
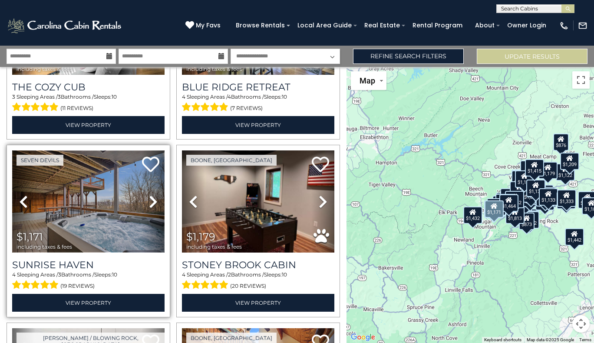
click at [116, 169] on img at bounding box center [88, 201] width 152 height 102
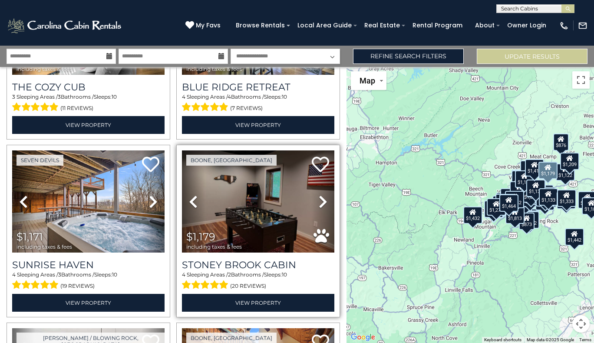
click at [199, 176] on link "Previous" at bounding box center [193, 201] width 23 height 102
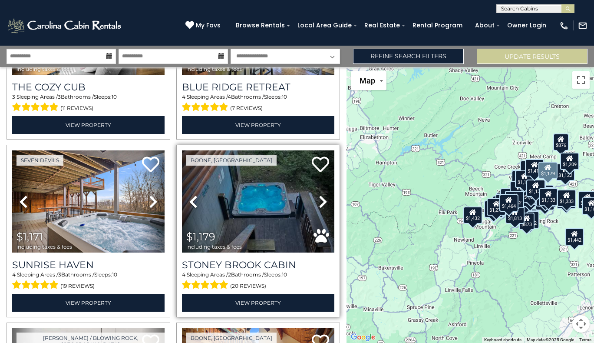
click at [199, 176] on link "Previous" at bounding box center [193, 201] width 23 height 102
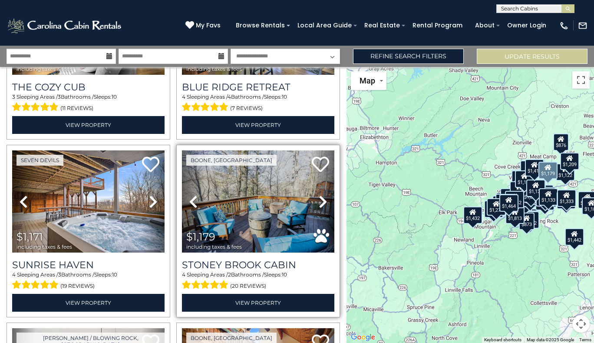
click at [199, 176] on link "Previous" at bounding box center [193, 201] width 23 height 102
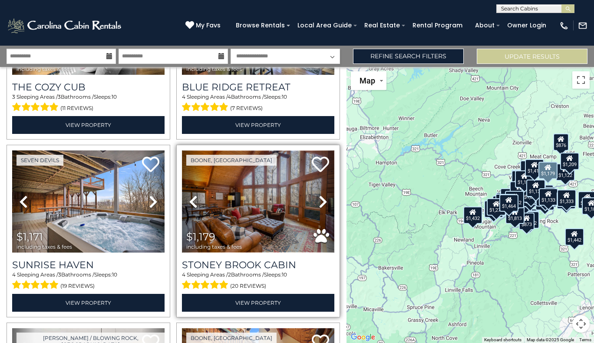
click at [255, 167] on img at bounding box center [258, 201] width 152 height 102
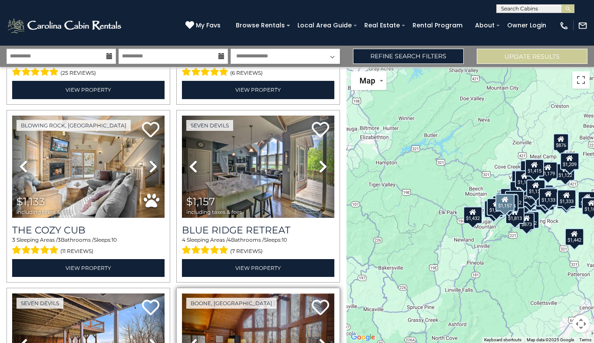
scroll to position [2647, 0]
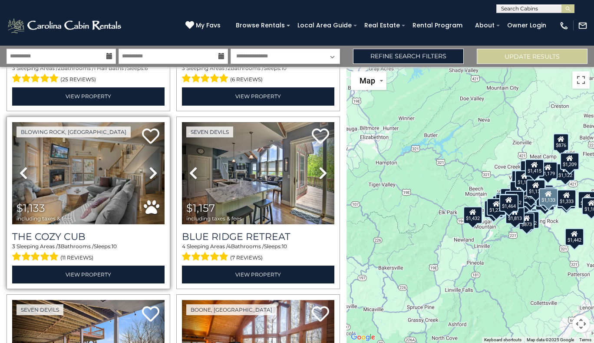
click at [151, 166] on icon at bounding box center [153, 173] width 9 height 14
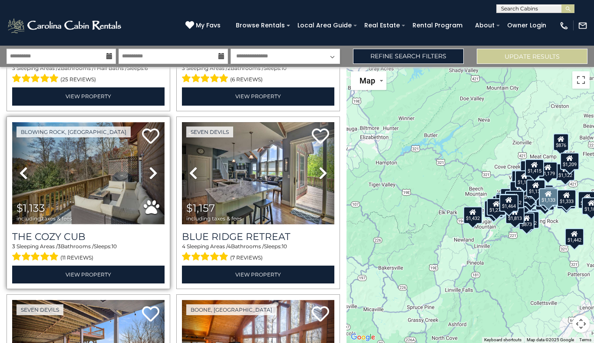
click at [113, 137] on img at bounding box center [88, 173] width 152 height 102
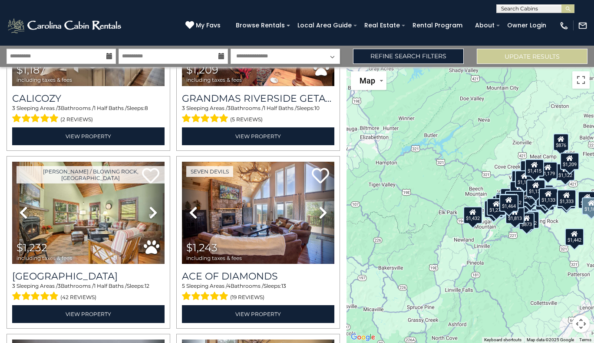
scroll to position [3145, 0]
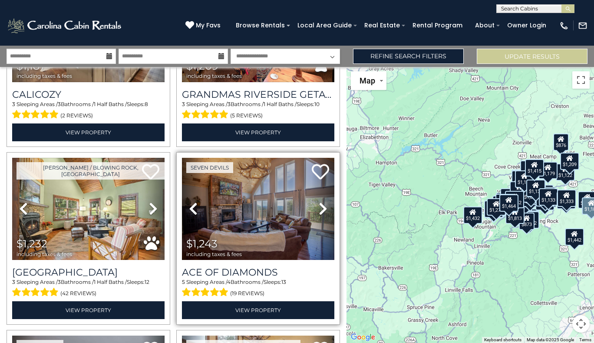
click at [314, 185] on link "Next" at bounding box center [322, 209] width 23 height 102
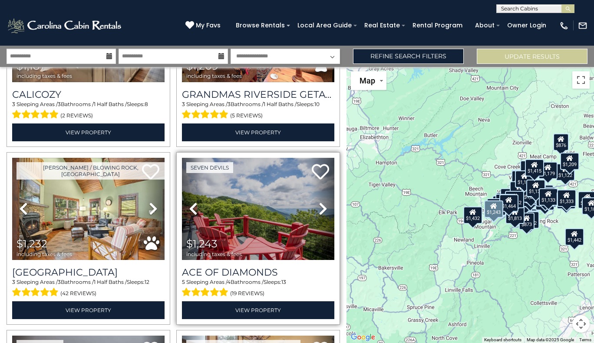
click at [319, 202] on icon at bounding box center [323, 209] width 9 height 14
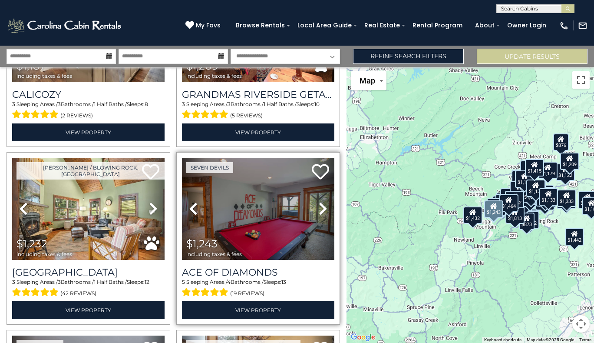
click at [320, 202] on icon at bounding box center [323, 209] width 9 height 14
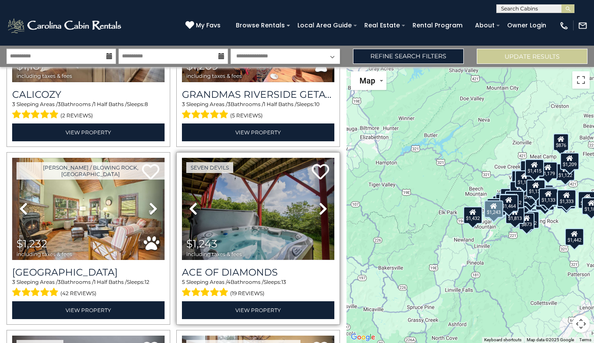
click at [319, 202] on icon at bounding box center [323, 209] width 9 height 14
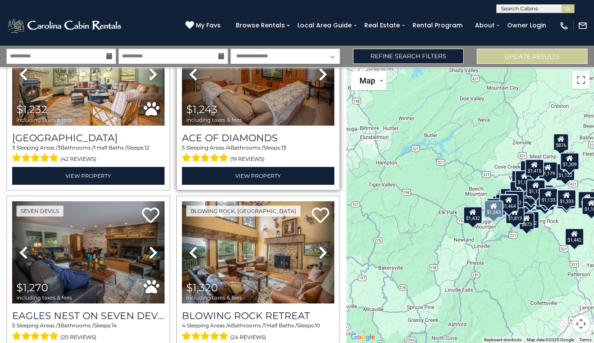
scroll to position [3283, 0]
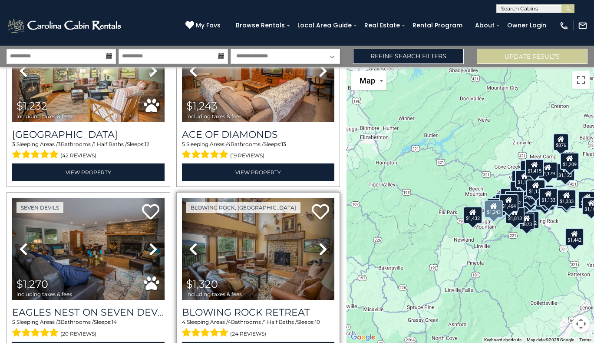
click at [313, 222] on link "Next" at bounding box center [322, 249] width 23 height 102
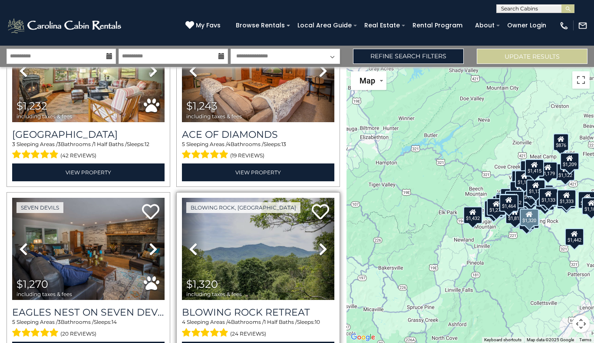
click at [312, 226] on link "Next" at bounding box center [322, 249] width 23 height 102
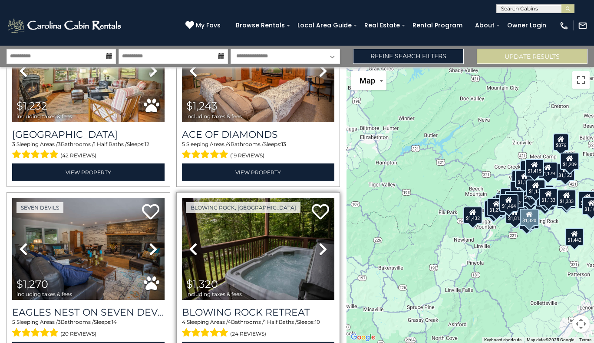
click at [314, 222] on link "Next" at bounding box center [322, 249] width 23 height 102
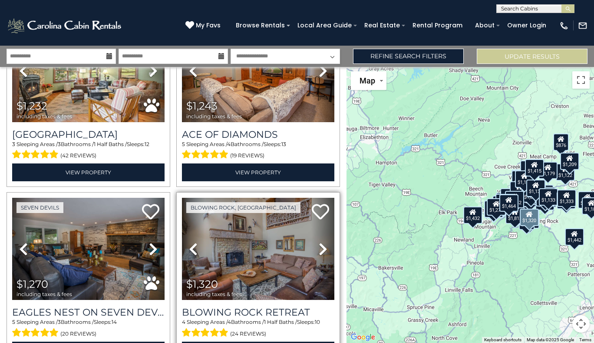
click at [319, 242] on icon at bounding box center [323, 249] width 9 height 14
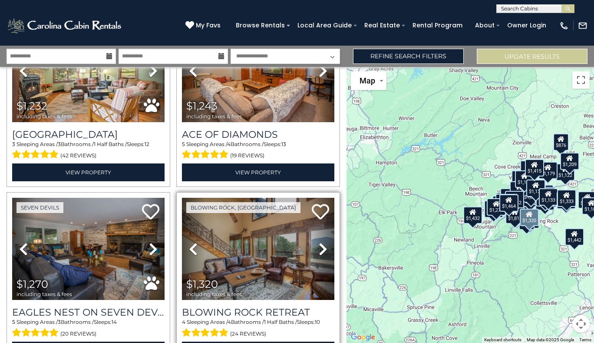
click at [319, 242] on icon at bounding box center [323, 249] width 9 height 14
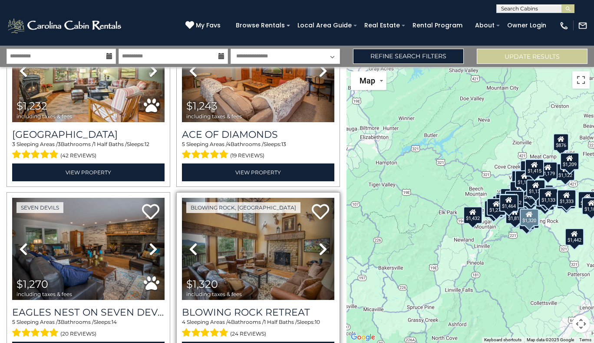
click at [319, 242] on icon at bounding box center [323, 249] width 9 height 14
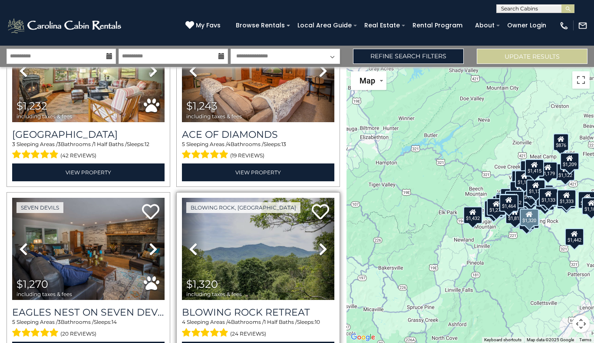
click at [319, 242] on icon at bounding box center [323, 249] width 9 height 14
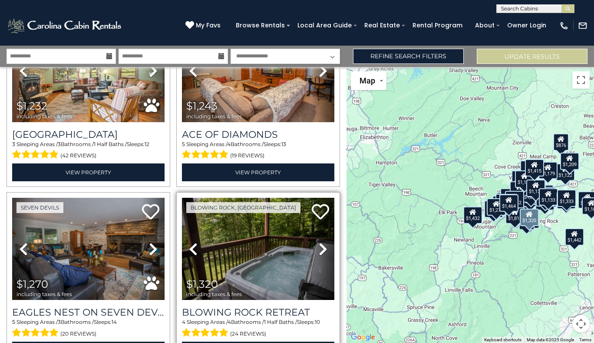
click at [319, 242] on icon at bounding box center [323, 249] width 9 height 14
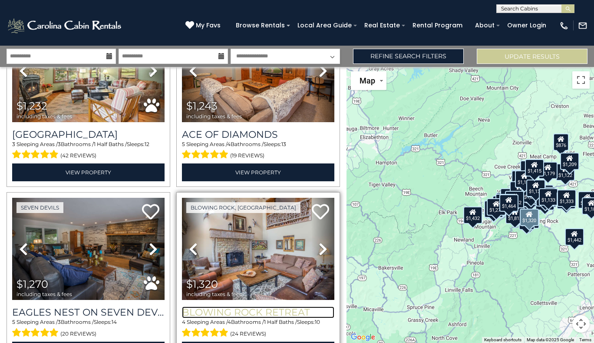
click at [259, 306] on h3 "Blowing Rock Retreat" at bounding box center [258, 312] width 152 height 12
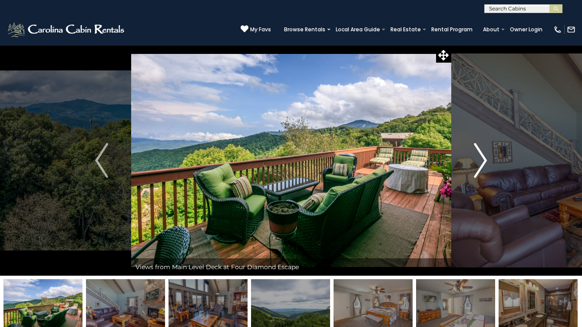
click at [481, 161] on img "Next" at bounding box center [480, 160] width 13 height 35
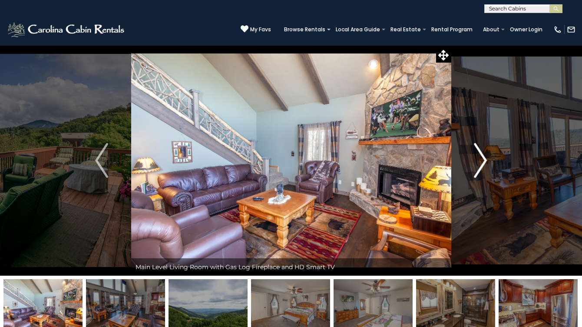
click at [481, 161] on img "Next" at bounding box center [480, 160] width 13 height 35
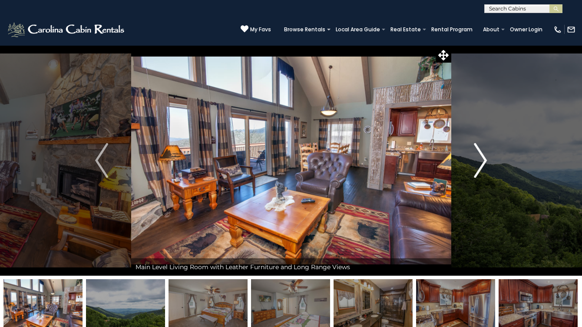
click at [481, 161] on img "Next" at bounding box center [480, 160] width 13 height 35
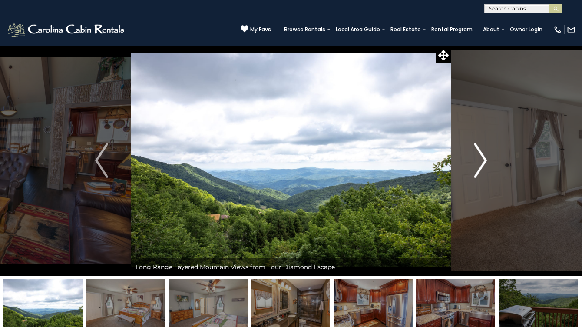
click at [481, 161] on img "Next" at bounding box center [480, 160] width 13 height 35
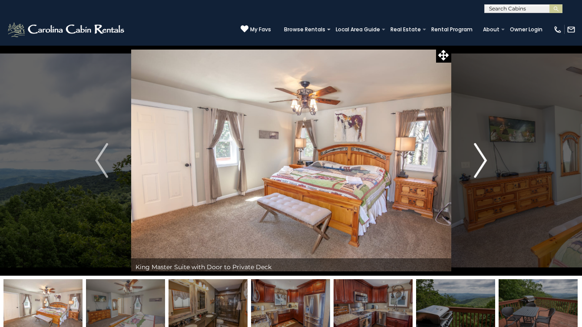
click at [481, 161] on img "Next" at bounding box center [480, 160] width 13 height 35
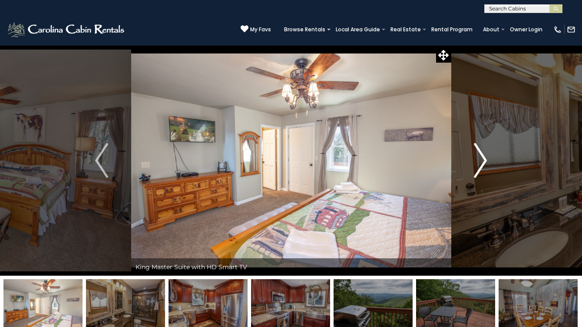
click at [481, 161] on img "Next" at bounding box center [480, 160] width 13 height 35
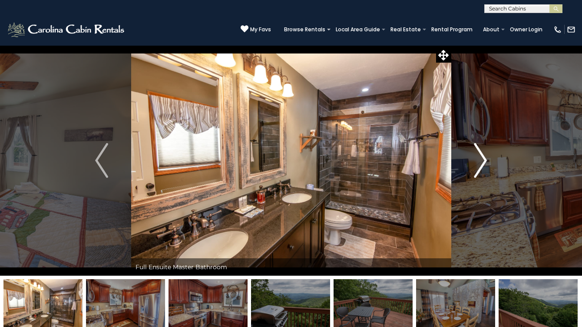
click at [483, 161] on img "Next" at bounding box center [480, 160] width 13 height 35
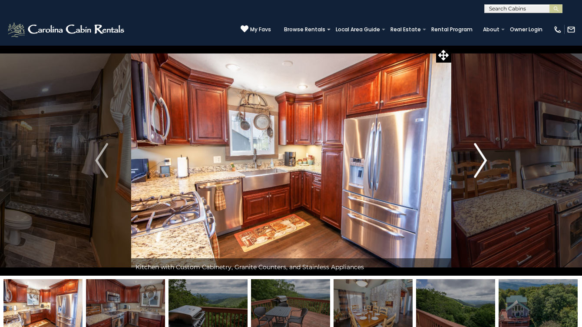
click at [483, 161] on img "Next" at bounding box center [480, 160] width 13 height 35
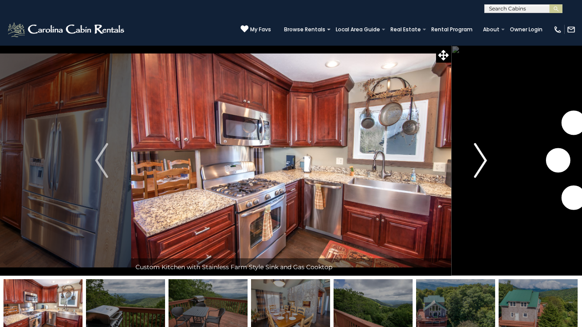
click at [483, 161] on img "Next" at bounding box center [480, 160] width 13 height 35
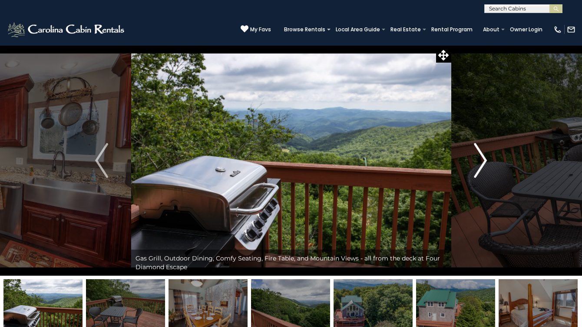
click at [483, 161] on img "Next" at bounding box center [480, 160] width 13 height 35
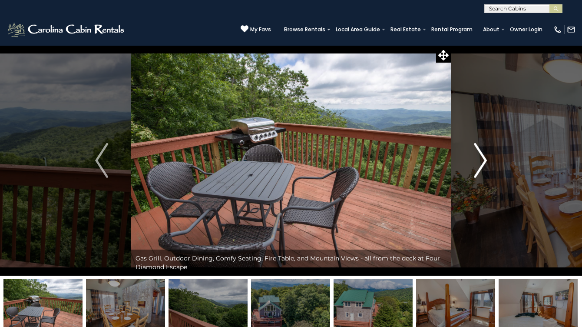
click at [483, 161] on img "Next" at bounding box center [480, 160] width 13 height 35
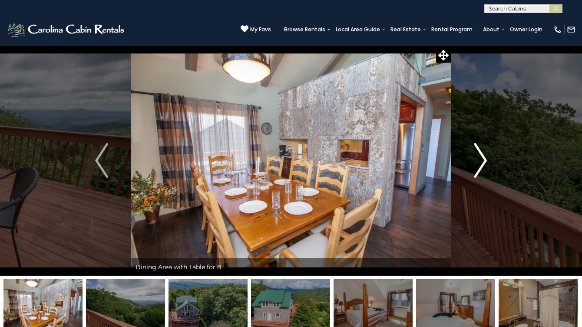
click at [483, 161] on img "Next" at bounding box center [480, 160] width 13 height 35
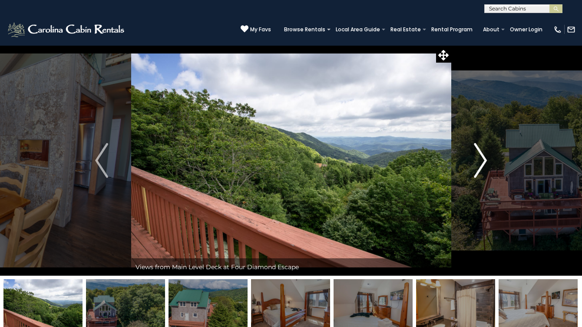
click at [483, 161] on img "Next" at bounding box center [480, 160] width 13 height 35
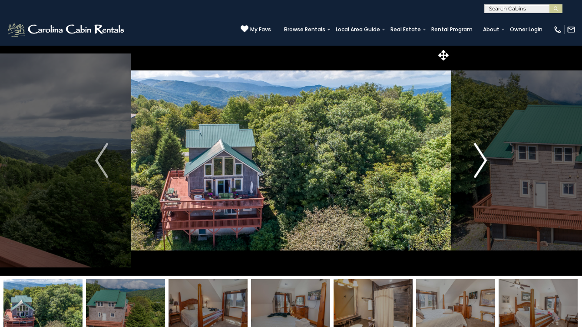
click at [483, 161] on img "Next" at bounding box center [480, 160] width 13 height 35
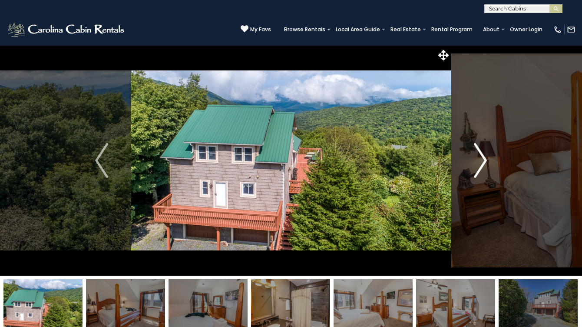
click at [483, 161] on img "Next" at bounding box center [480, 160] width 13 height 35
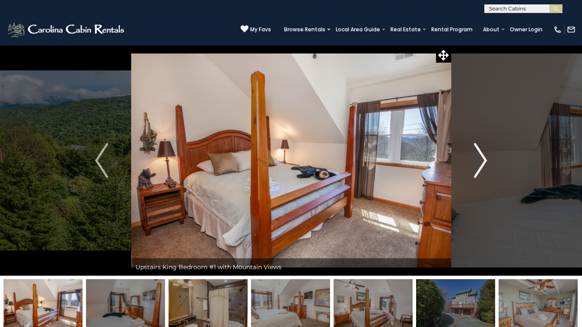
click at [483, 161] on img "Next" at bounding box center [480, 160] width 13 height 35
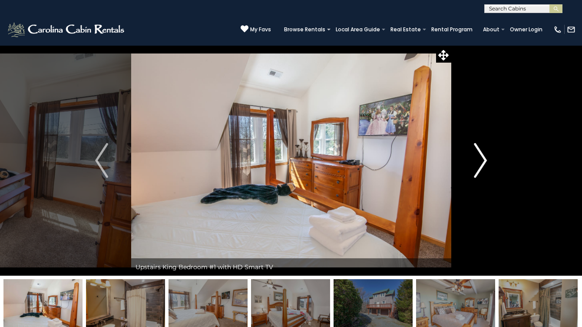
click at [483, 161] on img "Next" at bounding box center [480, 160] width 13 height 35
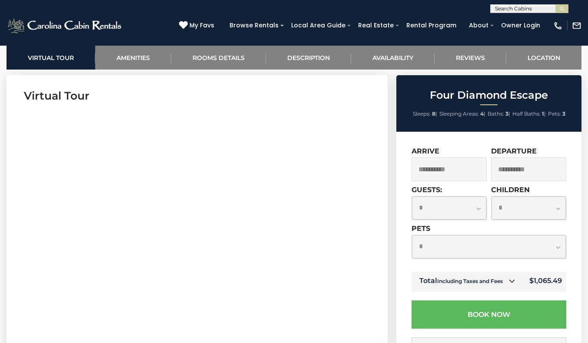
scroll to position [364, 0]
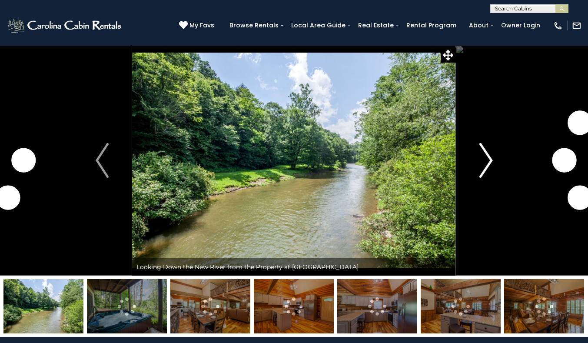
click at [491, 159] on img "Next" at bounding box center [485, 160] width 13 height 35
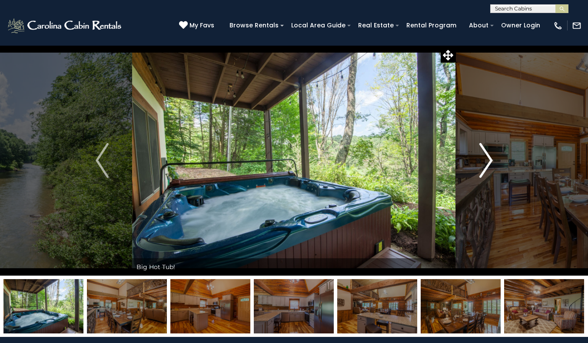
click at [491, 159] on img "Next" at bounding box center [485, 160] width 13 height 35
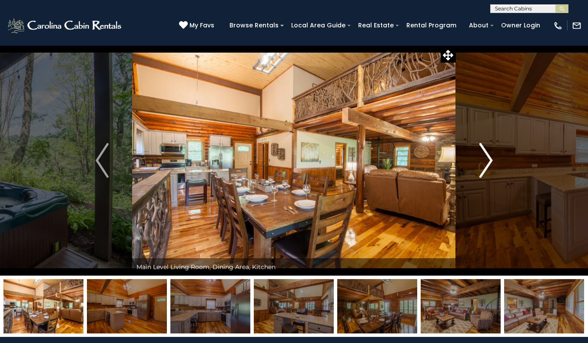
click at [491, 160] on img "Next" at bounding box center [485, 160] width 13 height 35
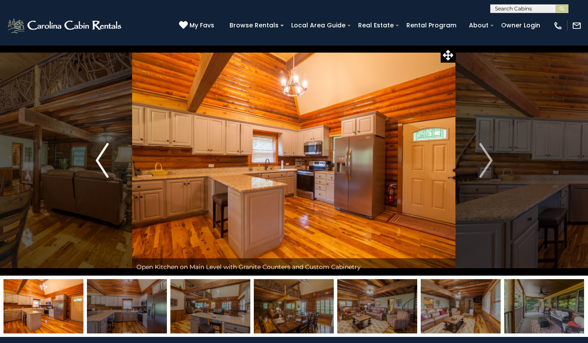
click at [93, 166] on button "Previous" at bounding box center [102, 160] width 60 height 230
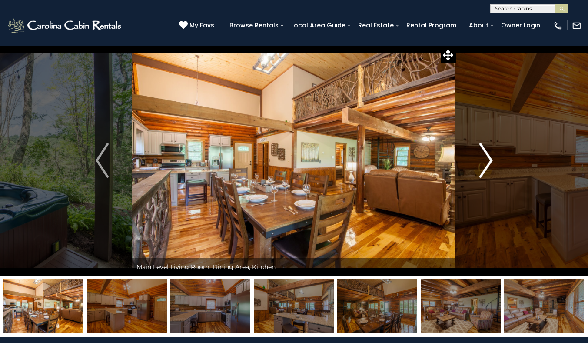
click at [486, 164] on img "Next" at bounding box center [485, 160] width 13 height 35
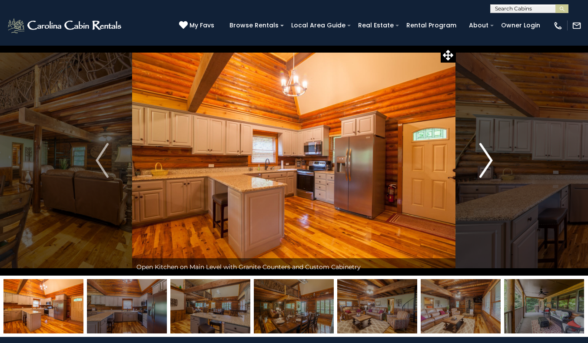
click at [486, 164] on img "Next" at bounding box center [485, 160] width 13 height 35
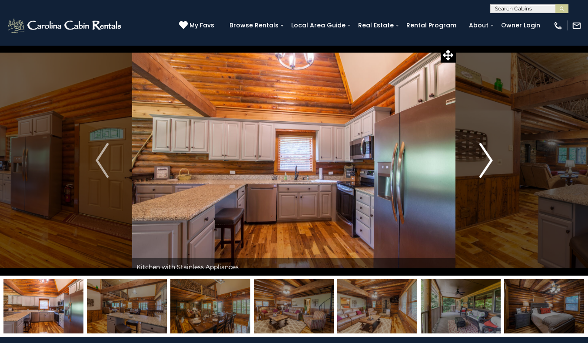
click at [486, 164] on img "Next" at bounding box center [485, 160] width 13 height 35
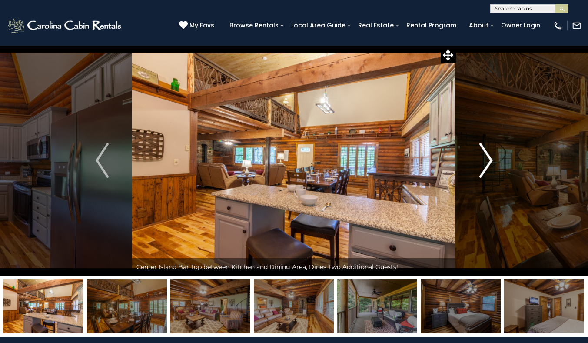
click at [486, 164] on img "Next" at bounding box center [485, 160] width 13 height 35
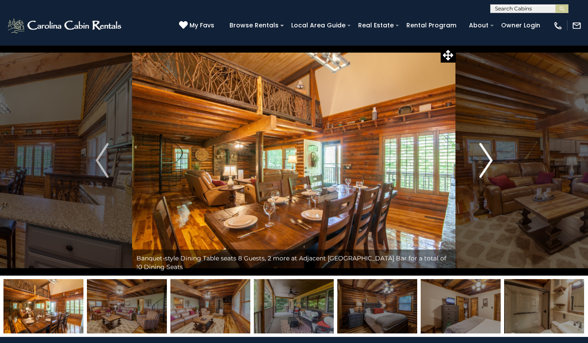
click at [486, 164] on img "Next" at bounding box center [485, 160] width 13 height 35
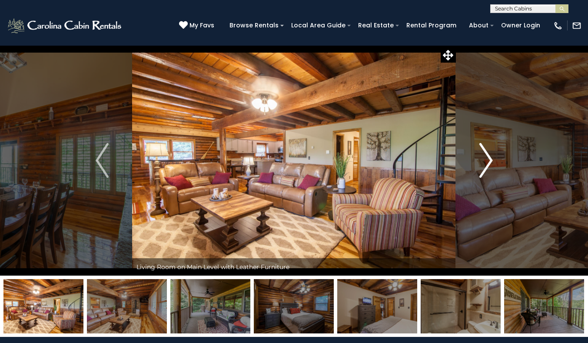
click at [486, 164] on img "Next" at bounding box center [485, 160] width 13 height 35
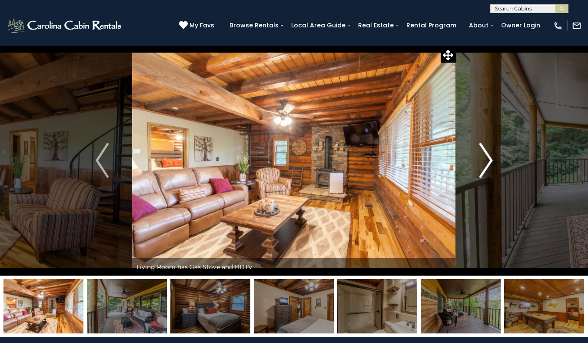
click at [486, 164] on img "Next" at bounding box center [485, 160] width 13 height 35
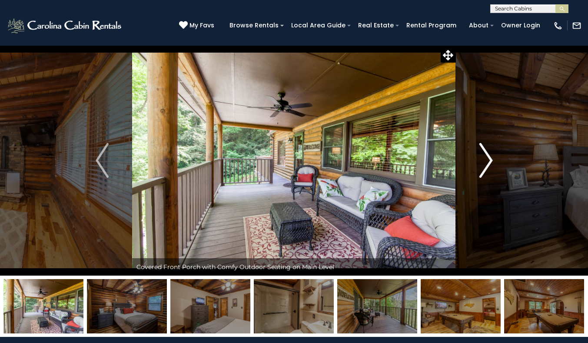
click at [486, 164] on img "Next" at bounding box center [485, 160] width 13 height 35
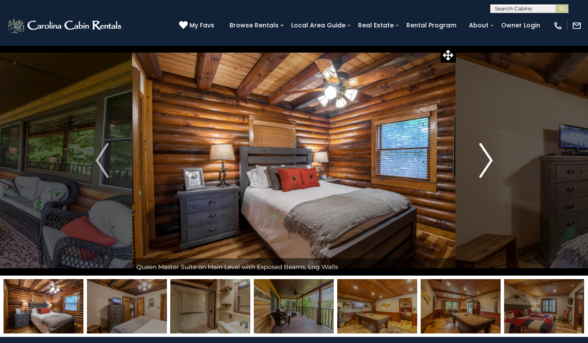
click at [486, 164] on img "Next" at bounding box center [485, 160] width 13 height 35
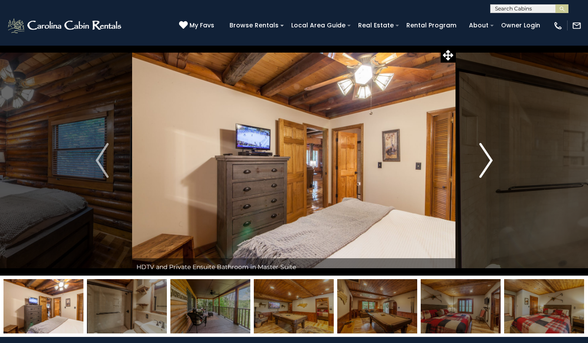
click at [486, 164] on img "Next" at bounding box center [485, 160] width 13 height 35
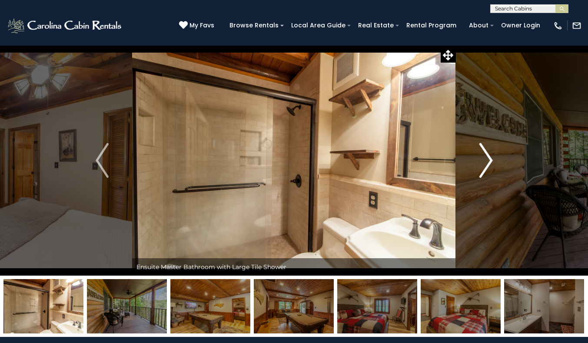
click at [486, 164] on img "Next" at bounding box center [485, 160] width 13 height 35
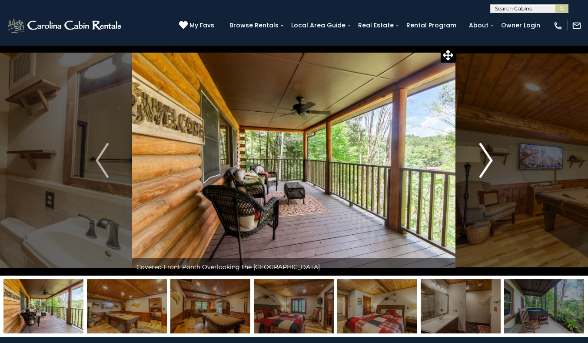
click at [486, 164] on img "Next" at bounding box center [485, 160] width 13 height 35
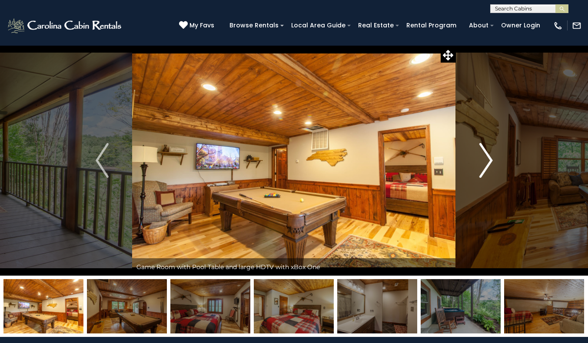
click at [486, 164] on img "Next" at bounding box center [485, 160] width 13 height 35
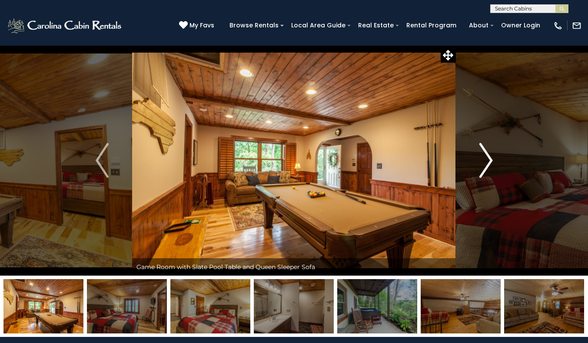
click at [486, 164] on img "Next" at bounding box center [485, 160] width 13 height 35
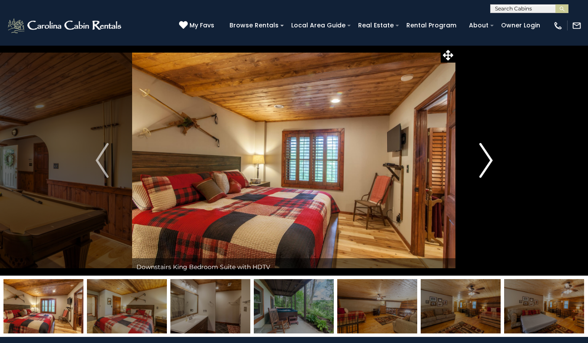
click at [486, 164] on img "Next" at bounding box center [485, 160] width 13 height 35
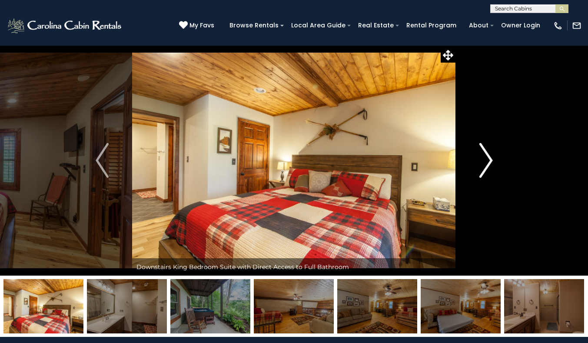
click at [486, 164] on img "Next" at bounding box center [485, 160] width 13 height 35
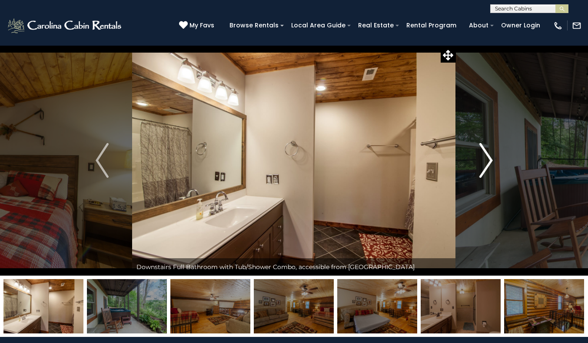
click at [486, 164] on img "Next" at bounding box center [485, 160] width 13 height 35
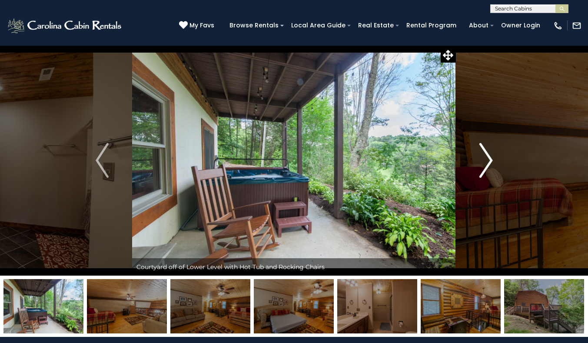
click at [486, 164] on img "Next" at bounding box center [485, 160] width 13 height 35
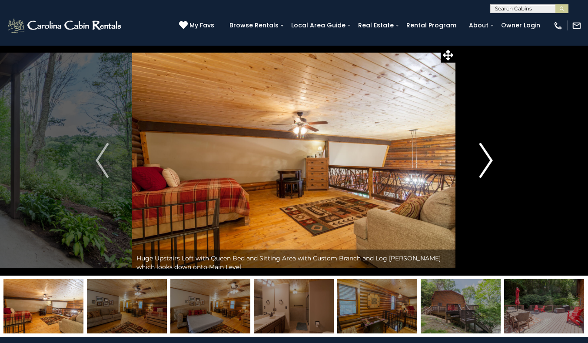
click at [486, 164] on img "Next" at bounding box center [485, 160] width 13 height 35
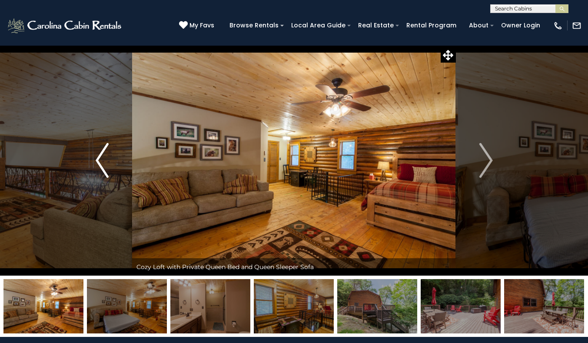
click at [101, 168] on img "Previous" at bounding box center [102, 160] width 13 height 35
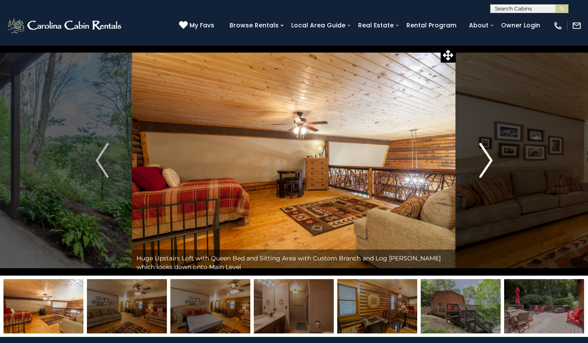
click at [488, 173] on img "Next" at bounding box center [485, 160] width 13 height 35
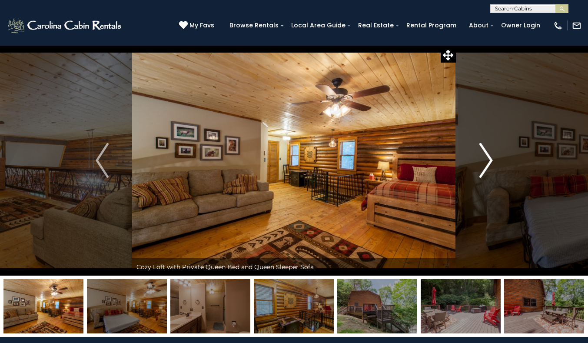
click at [488, 173] on img "Next" at bounding box center [485, 160] width 13 height 35
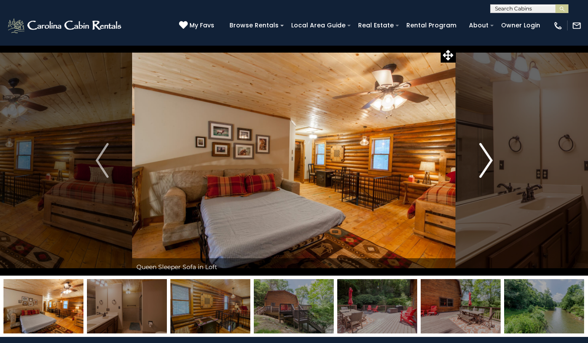
click at [488, 173] on img "Next" at bounding box center [485, 160] width 13 height 35
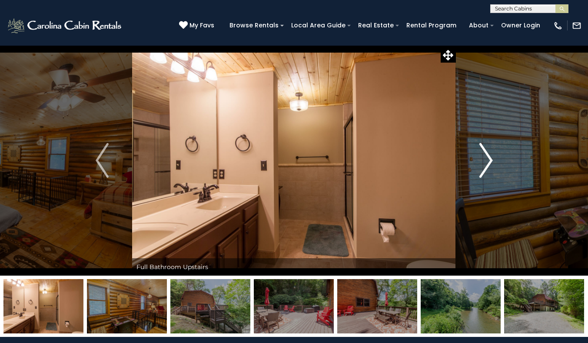
click at [488, 173] on img "Next" at bounding box center [485, 160] width 13 height 35
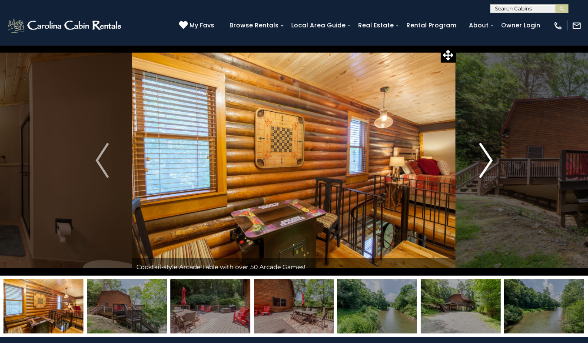
click at [488, 173] on img "Next" at bounding box center [485, 160] width 13 height 35
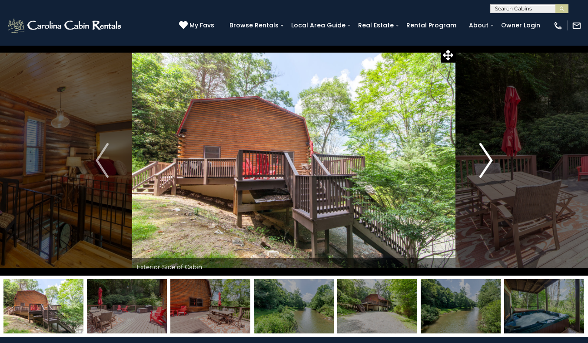
click at [488, 173] on img "Next" at bounding box center [485, 160] width 13 height 35
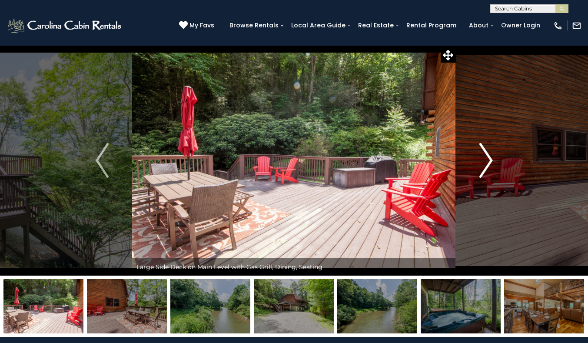
click at [488, 173] on img "Next" at bounding box center [485, 160] width 13 height 35
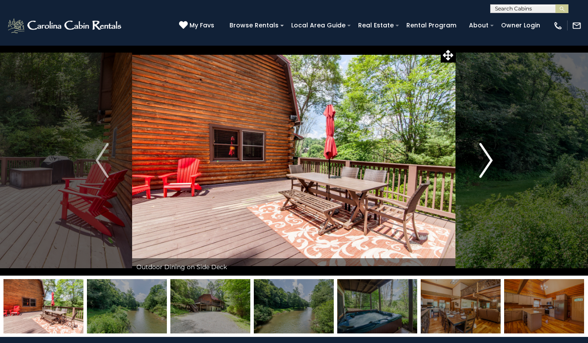
click at [488, 173] on img "Next" at bounding box center [485, 160] width 13 height 35
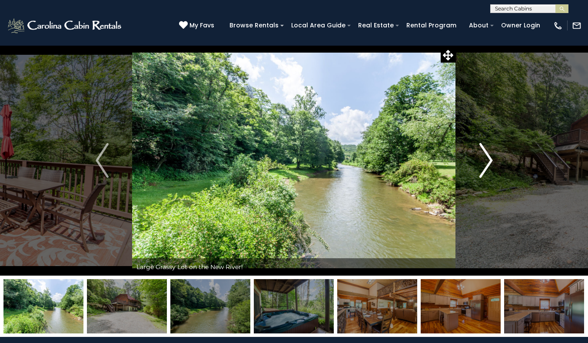
click at [488, 173] on img "Next" at bounding box center [485, 160] width 13 height 35
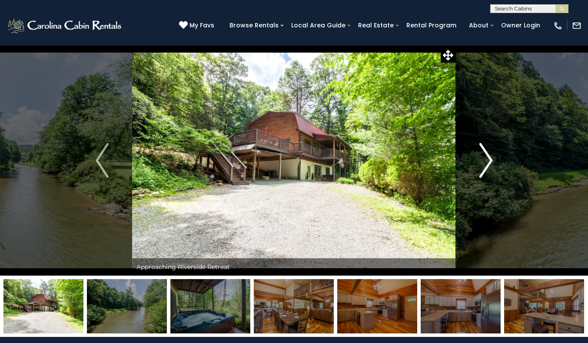
click at [484, 157] on img "Next" at bounding box center [485, 160] width 13 height 35
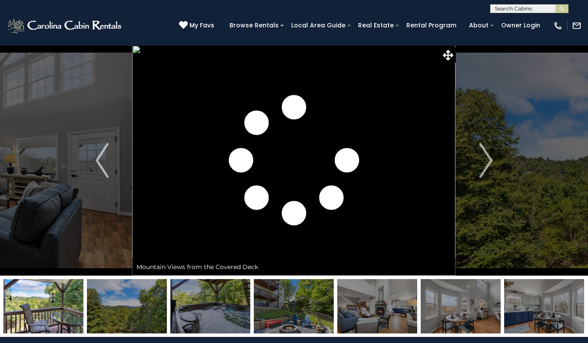
click at [471, 170] on button "Next" at bounding box center [486, 160] width 60 height 230
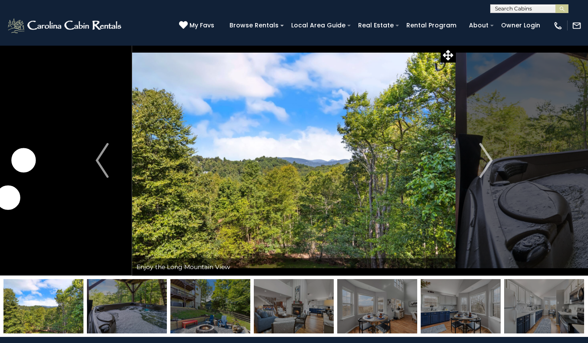
click at [471, 170] on button "Next" at bounding box center [486, 160] width 60 height 230
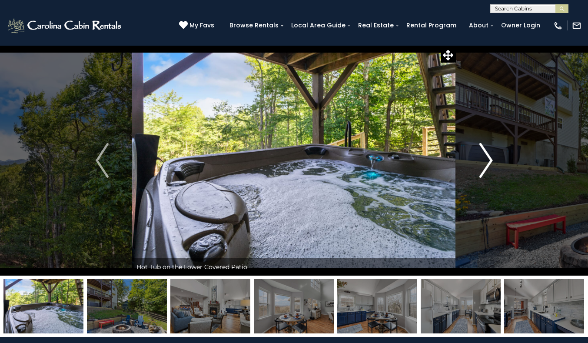
click at [481, 163] on img "Next" at bounding box center [485, 160] width 13 height 35
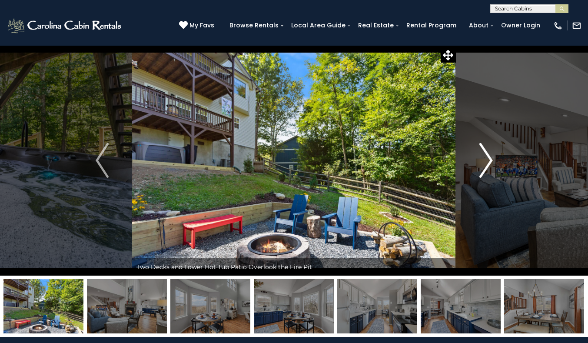
click at [481, 163] on img "Next" at bounding box center [485, 160] width 13 height 35
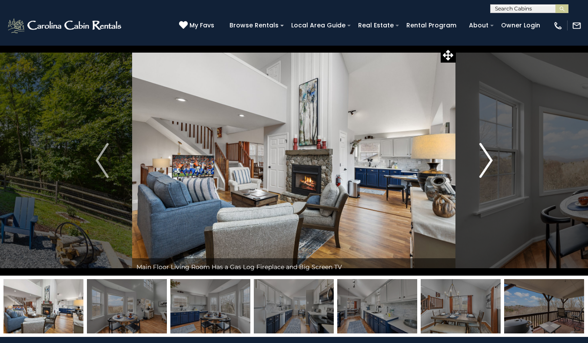
click at [481, 163] on img "Next" at bounding box center [485, 160] width 13 height 35
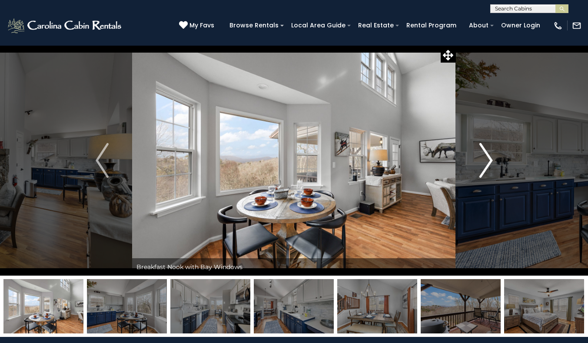
click at [481, 163] on img "Next" at bounding box center [485, 160] width 13 height 35
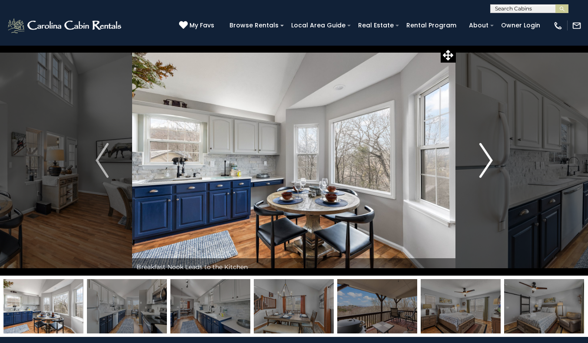
click at [481, 163] on img "Next" at bounding box center [485, 160] width 13 height 35
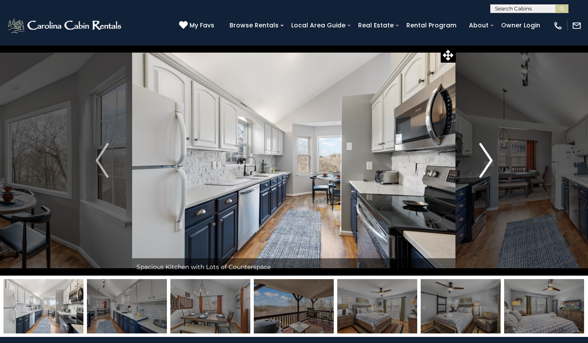
click at [481, 163] on img "Next" at bounding box center [485, 160] width 13 height 35
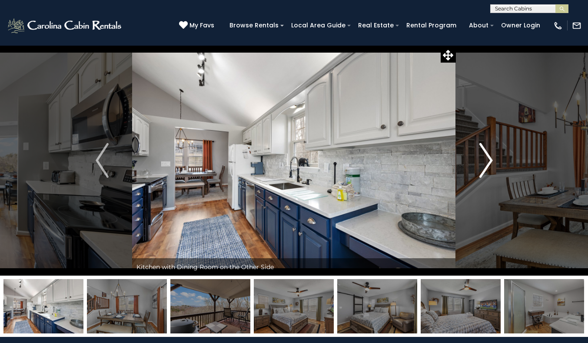
click at [481, 163] on img "Next" at bounding box center [485, 160] width 13 height 35
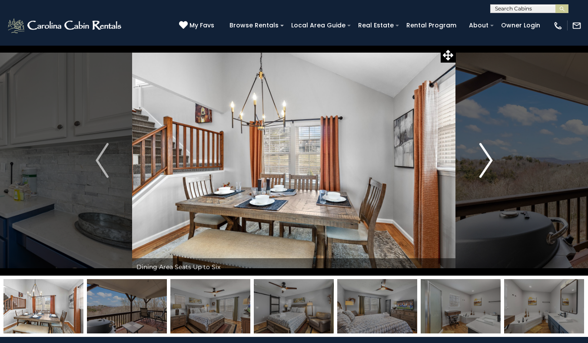
click at [481, 163] on img "Next" at bounding box center [485, 160] width 13 height 35
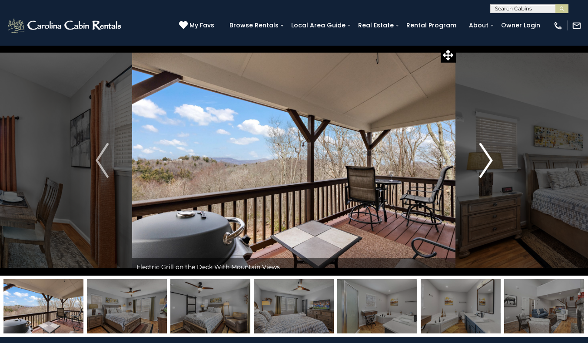
click at [481, 163] on img "Next" at bounding box center [485, 160] width 13 height 35
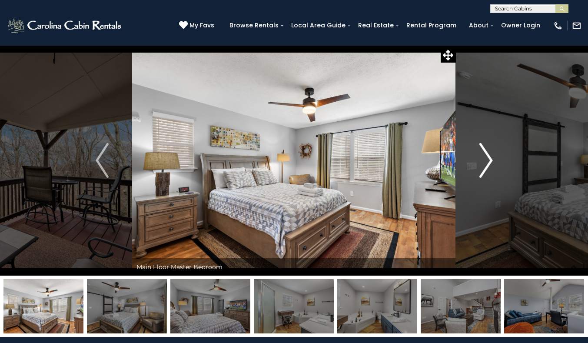
click at [481, 163] on img "Next" at bounding box center [485, 160] width 13 height 35
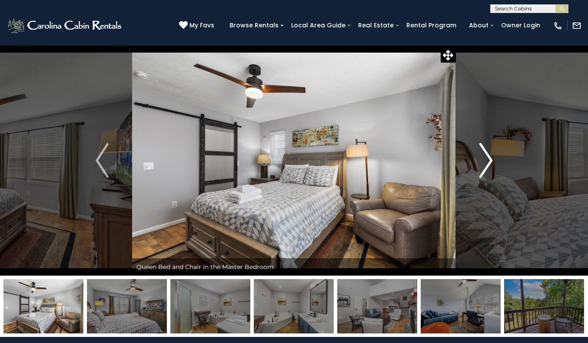
click at [481, 163] on img "Next" at bounding box center [485, 160] width 13 height 35
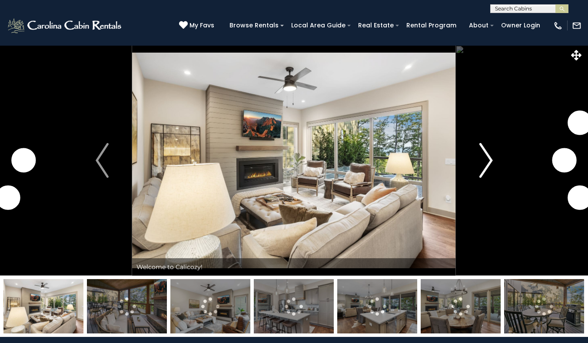
click at [474, 165] on button "Next" at bounding box center [486, 160] width 60 height 230
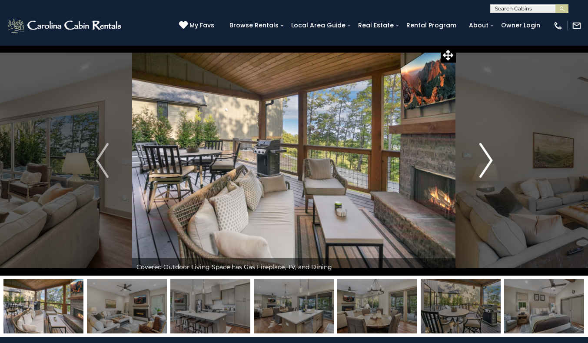
click at [474, 165] on button "Next" at bounding box center [486, 160] width 60 height 230
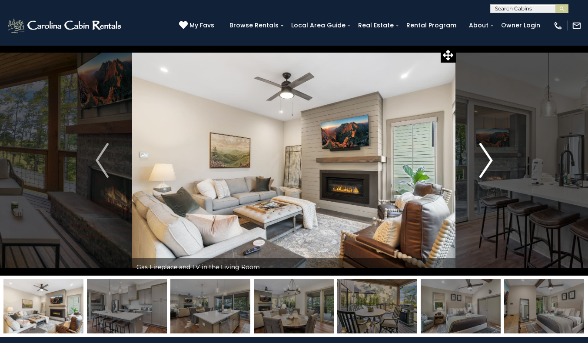
click at [474, 165] on button "Next" at bounding box center [486, 160] width 60 height 230
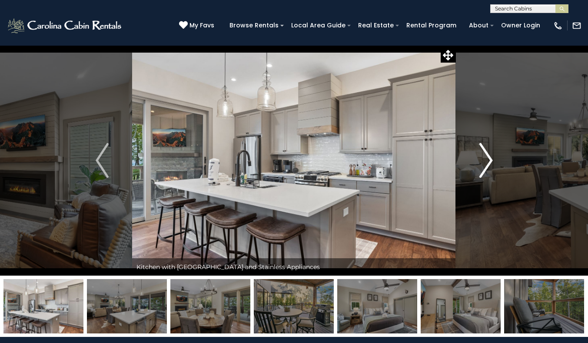
click at [474, 165] on button "Next" at bounding box center [486, 160] width 60 height 230
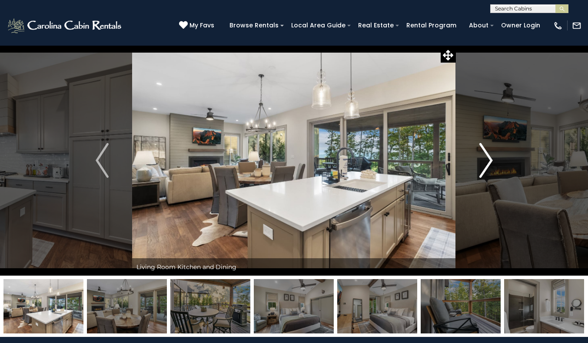
click at [474, 165] on button "Next" at bounding box center [486, 160] width 60 height 230
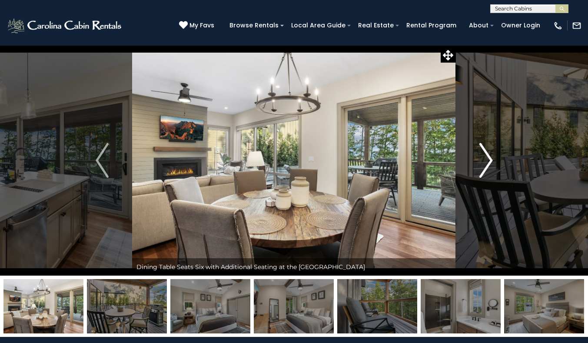
click at [474, 165] on button "Next" at bounding box center [486, 160] width 60 height 230
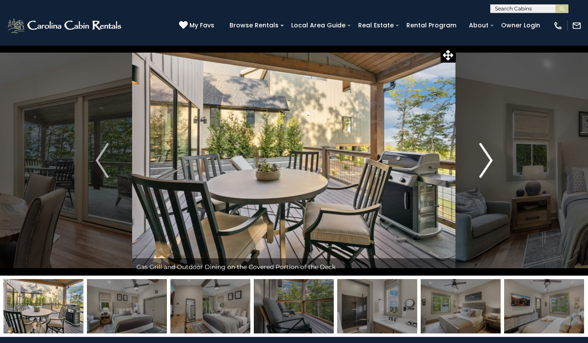
click at [474, 165] on button "Next" at bounding box center [486, 160] width 60 height 230
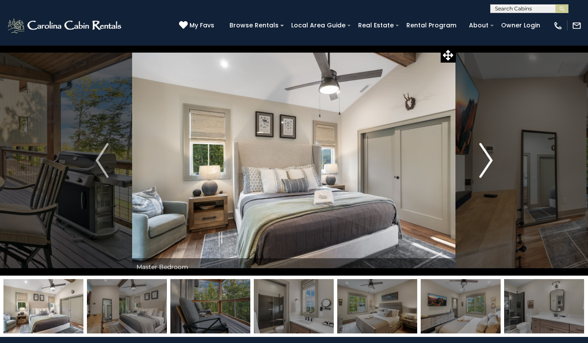
click at [474, 165] on button "Next" at bounding box center [486, 160] width 60 height 230
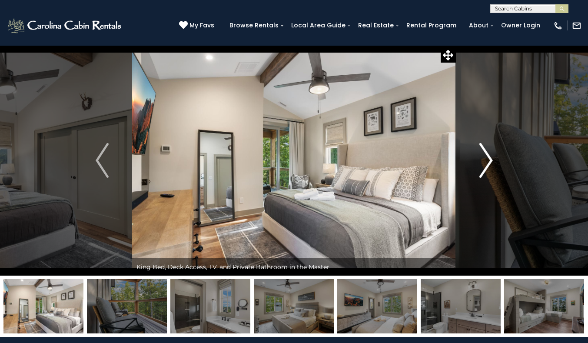
click at [474, 165] on button "Next" at bounding box center [486, 160] width 60 height 230
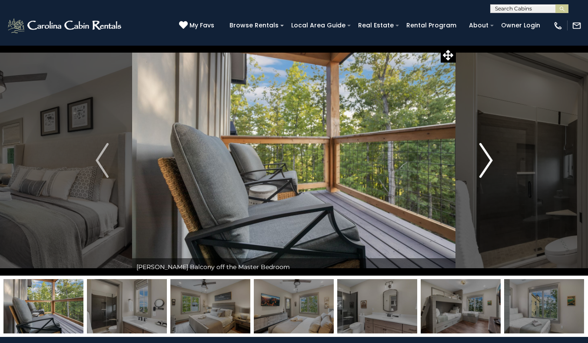
click at [474, 165] on button "Next" at bounding box center [486, 160] width 60 height 230
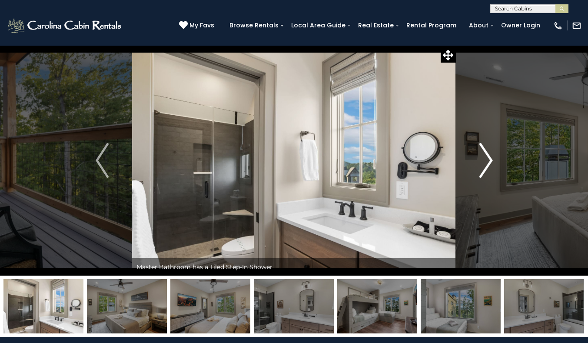
click at [474, 165] on button "Next" at bounding box center [486, 160] width 60 height 230
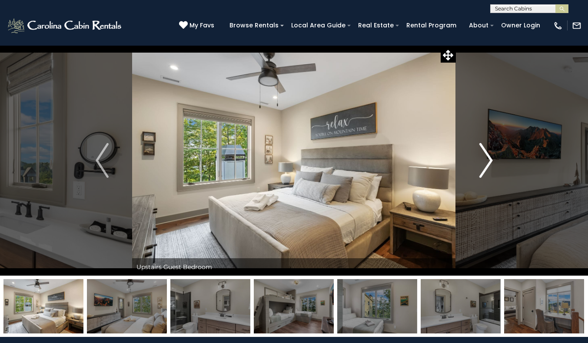
click at [474, 165] on button "Next" at bounding box center [486, 160] width 60 height 230
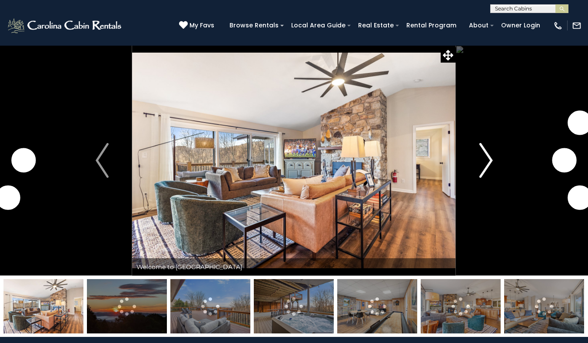
click at [490, 162] on img "Next" at bounding box center [485, 160] width 13 height 35
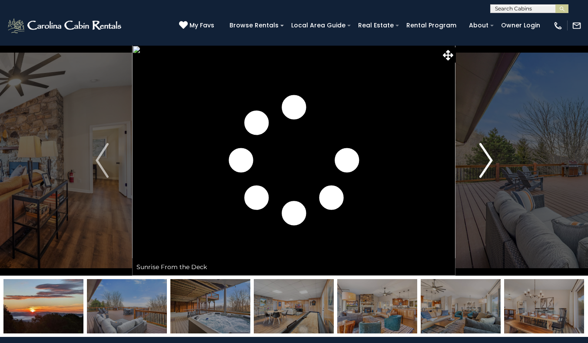
click at [456, 45] on button "Next" at bounding box center [486, 160] width 60 height 230
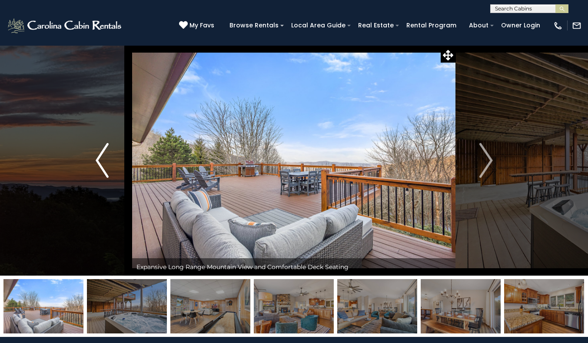
click at [90, 159] on button "Previous" at bounding box center [102, 160] width 60 height 230
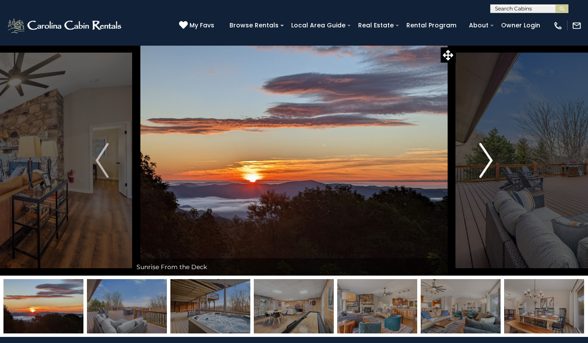
click at [484, 151] on img "Next" at bounding box center [485, 160] width 13 height 35
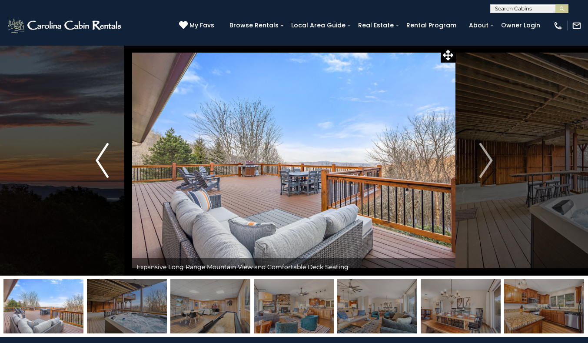
click at [97, 161] on img "Previous" at bounding box center [102, 160] width 13 height 35
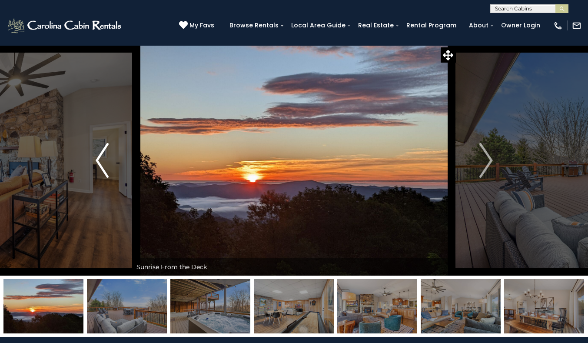
click at [97, 161] on img "Previous" at bounding box center [102, 160] width 13 height 35
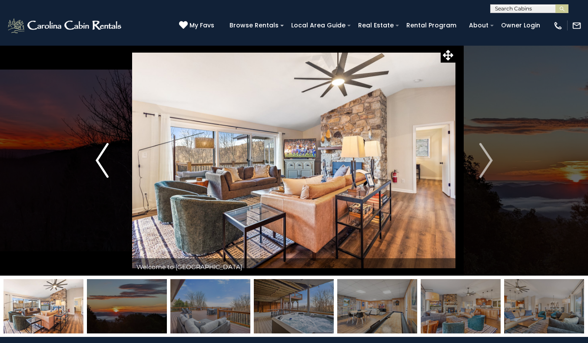
click at [94, 152] on button "Previous" at bounding box center [102, 160] width 60 height 230
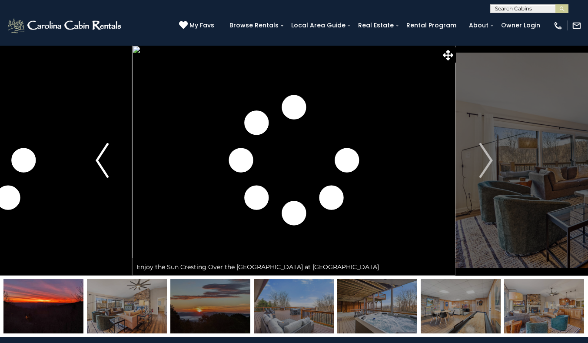
click at [94, 152] on button "Previous" at bounding box center [102, 160] width 60 height 230
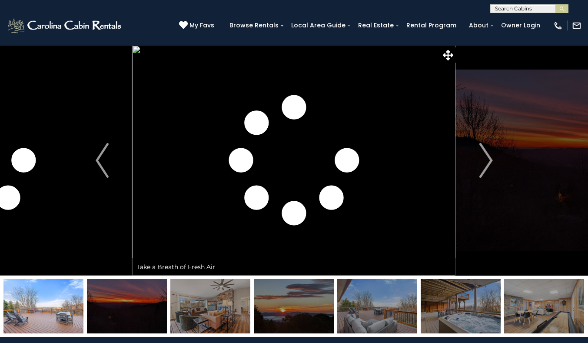
click at [111, 284] on img at bounding box center [127, 306] width 80 height 54
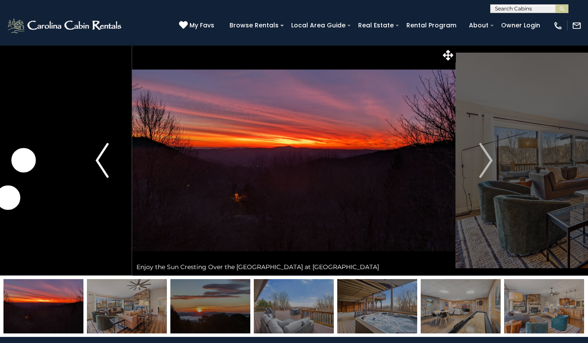
click at [103, 157] on img "Previous" at bounding box center [102, 160] width 13 height 35
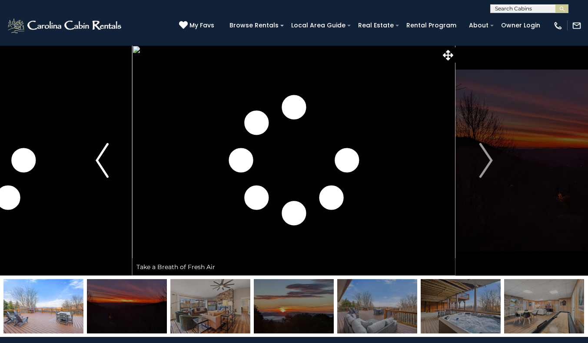
click at [103, 157] on img "Previous" at bounding box center [102, 160] width 13 height 35
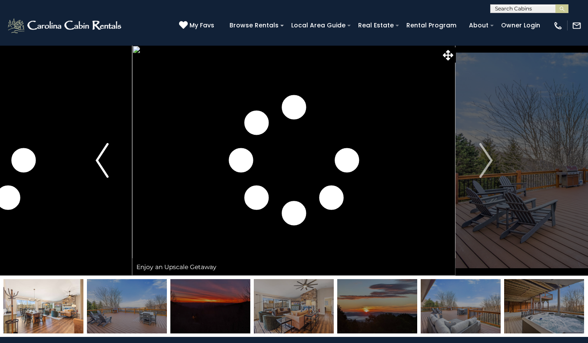
click at [103, 157] on img "Previous" at bounding box center [102, 160] width 13 height 35
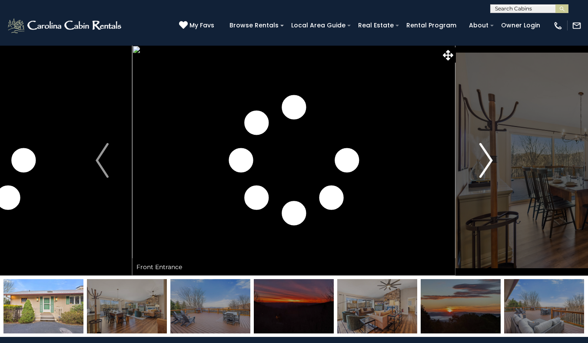
click at [486, 156] on img "Next" at bounding box center [485, 160] width 13 height 35
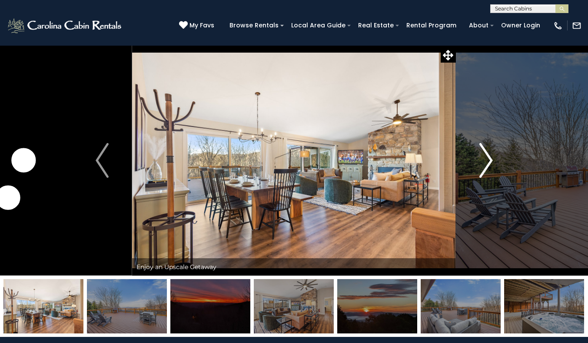
click at [486, 156] on img "Next" at bounding box center [485, 160] width 13 height 35
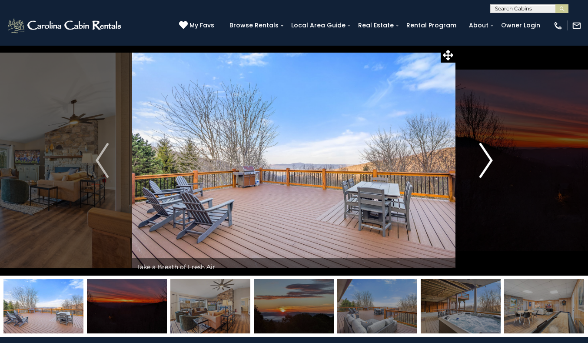
click at [486, 156] on img "Next" at bounding box center [485, 160] width 13 height 35
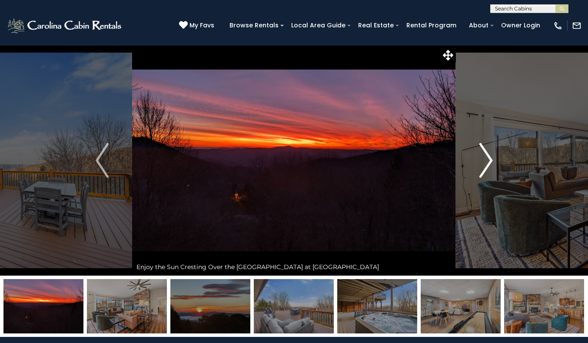
click at [486, 156] on img "Next" at bounding box center [485, 160] width 13 height 35
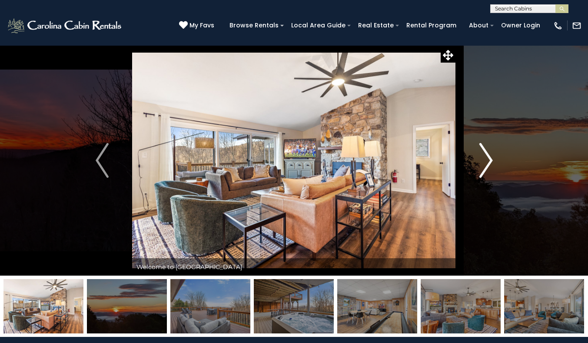
click at [486, 156] on img "Next" at bounding box center [485, 160] width 13 height 35
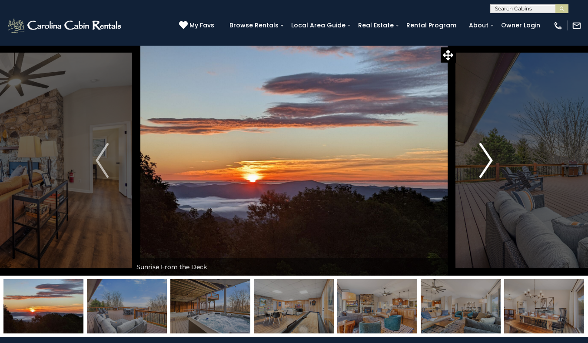
click at [486, 156] on img "Next" at bounding box center [485, 160] width 13 height 35
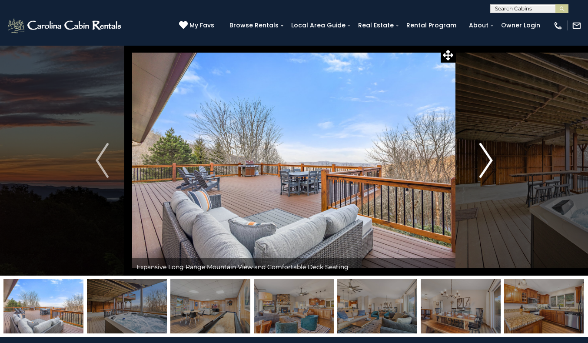
drag, startPoint x: 486, startPoint y: 156, endPoint x: 481, endPoint y: 146, distance: 11.9
click at [481, 146] on img "Next" at bounding box center [485, 160] width 13 height 35
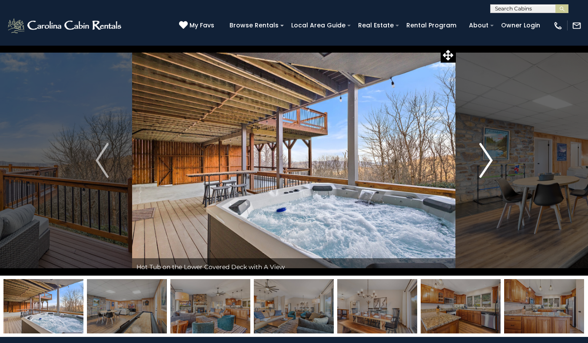
click at [481, 146] on img "Next" at bounding box center [485, 160] width 13 height 35
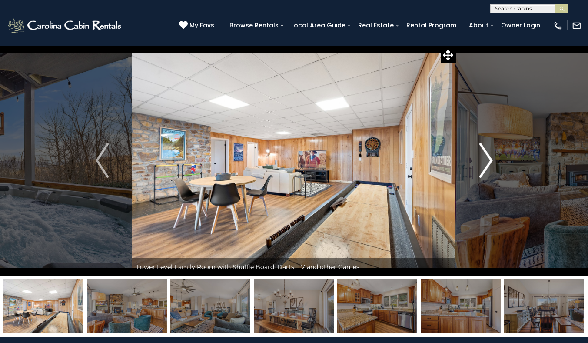
click at [481, 146] on img "Next" at bounding box center [485, 160] width 13 height 35
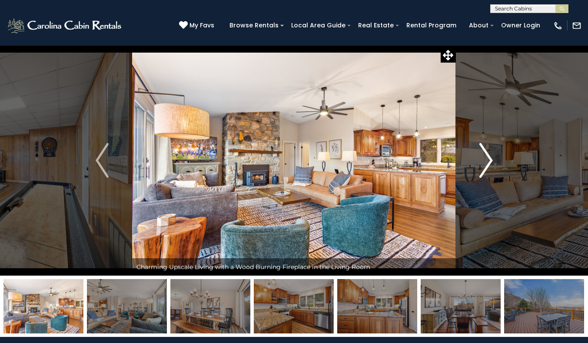
click at [481, 146] on img "Next" at bounding box center [485, 160] width 13 height 35
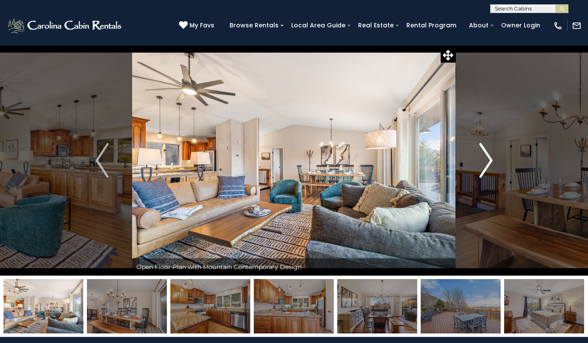
click at [481, 146] on img "Next" at bounding box center [485, 160] width 13 height 35
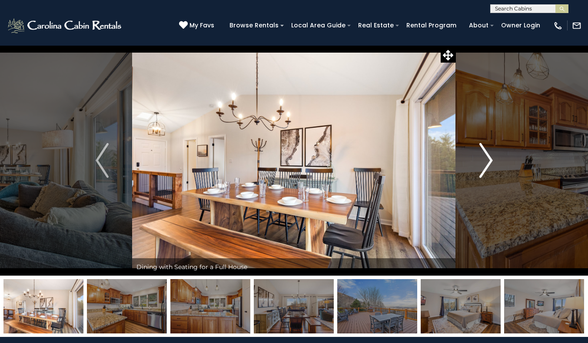
click at [481, 146] on img "Next" at bounding box center [485, 160] width 13 height 35
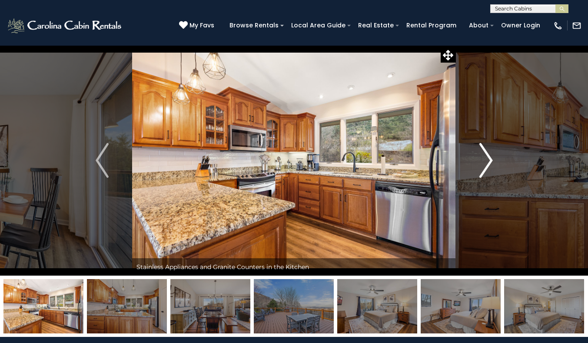
click at [481, 146] on img "Next" at bounding box center [485, 160] width 13 height 35
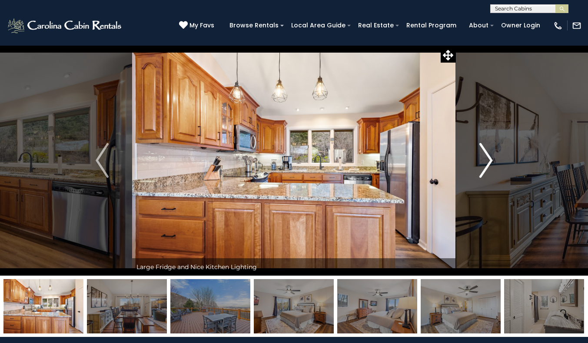
click at [481, 146] on img "Next" at bounding box center [485, 160] width 13 height 35
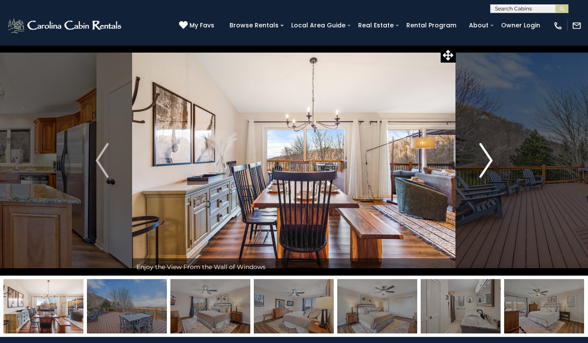
click at [481, 146] on img "Next" at bounding box center [485, 160] width 13 height 35
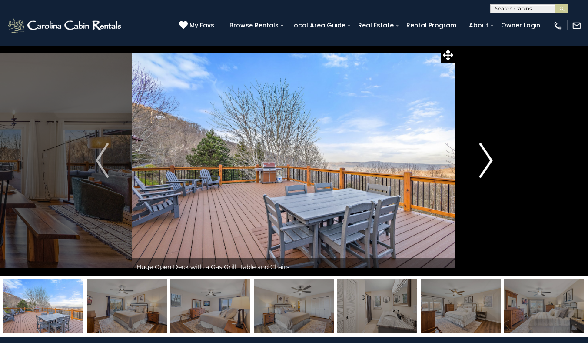
click at [481, 146] on img "Next" at bounding box center [485, 160] width 13 height 35
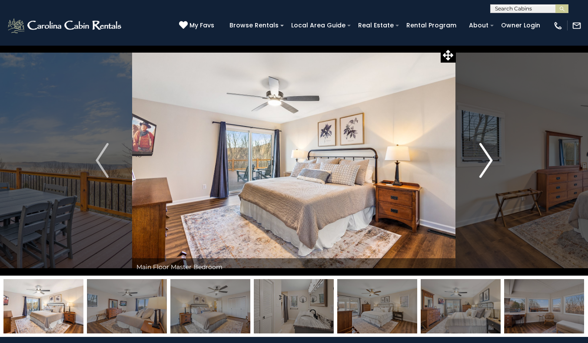
click at [481, 146] on img "Next" at bounding box center [485, 160] width 13 height 35
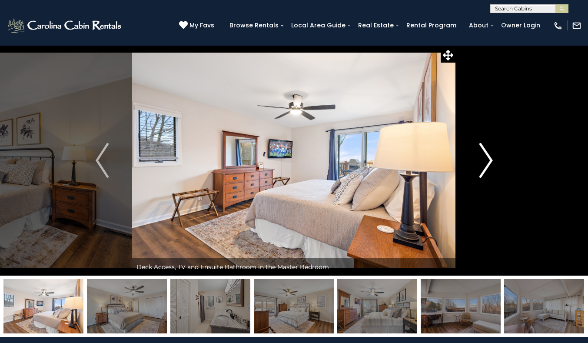
click at [481, 146] on img "Next" at bounding box center [485, 160] width 13 height 35
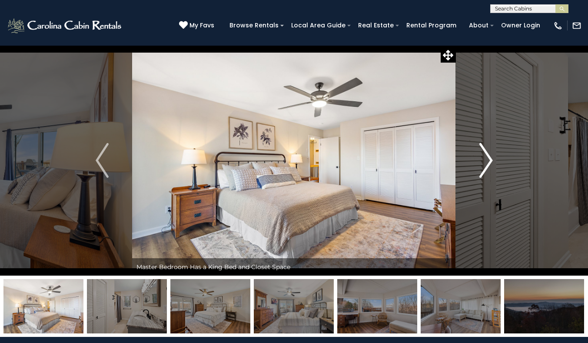
click at [481, 146] on img "Next" at bounding box center [485, 160] width 13 height 35
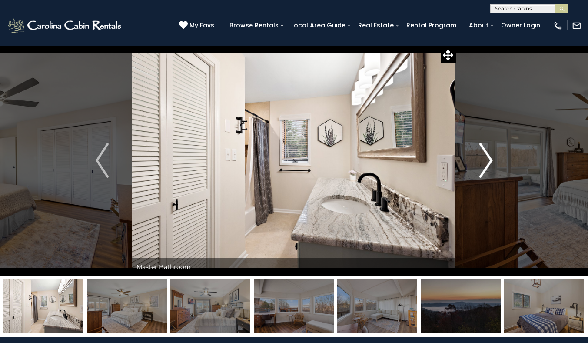
click at [481, 146] on img "Next" at bounding box center [485, 160] width 13 height 35
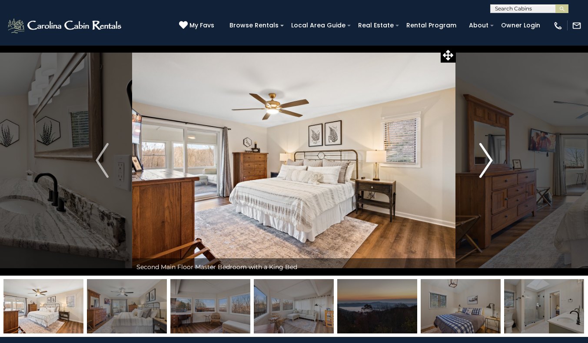
click at [481, 146] on img "Next" at bounding box center [485, 160] width 13 height 35
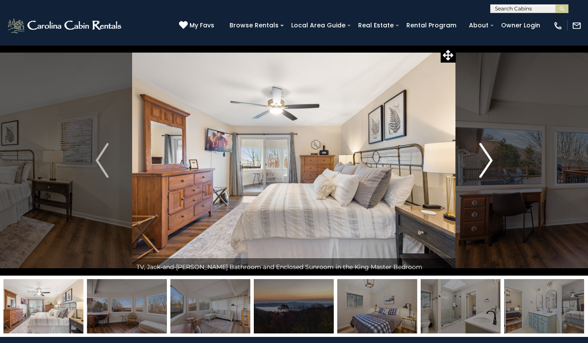
click at [481, 146] on img "Next" at bounding box center [485, 160] width 13 height 35
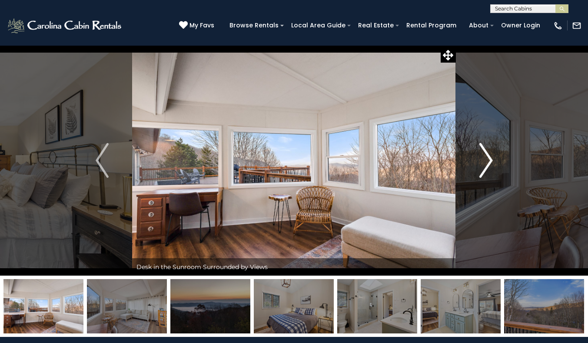
click at [481, 146] on img "Next" at bounding box center [485, 160] width 13 height 35
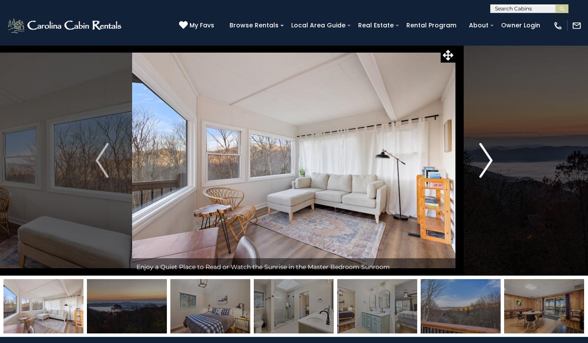
click at [481, 146] on img "Next" at bounding box center [485, 160] width 13 height 35
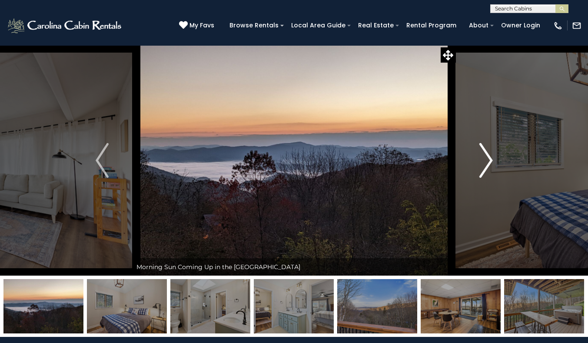
click at [481, 146] on img "Next" at bounding box center [485, 160] width 13 height 35
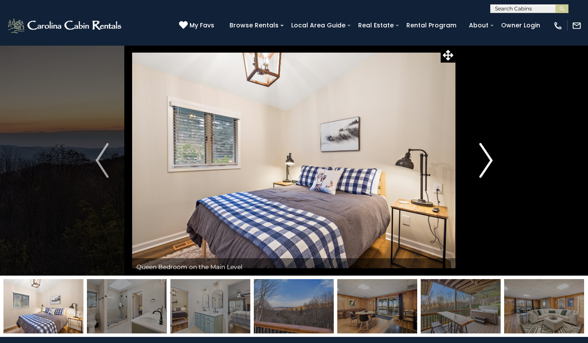
click at [481, 146] on img "Next" at bounding box center [485, 160] width 13 height 35
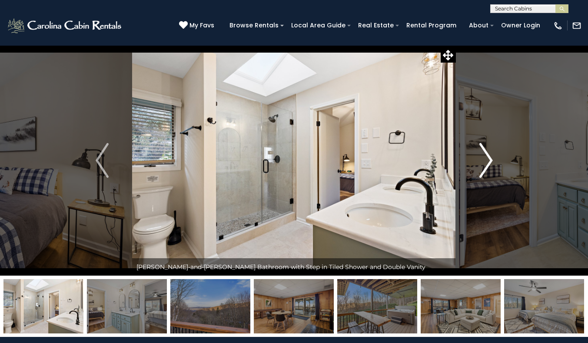
click at [481, 146] on img "Next" at bounding box center [485, 160] width 13 height 35
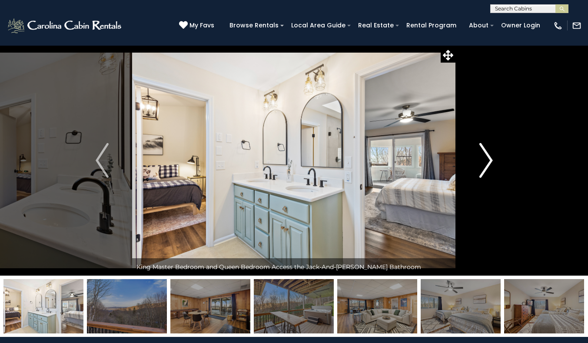
click at [481, 146] on img "Next" at bounding box center [485, 160] width 13 height 35
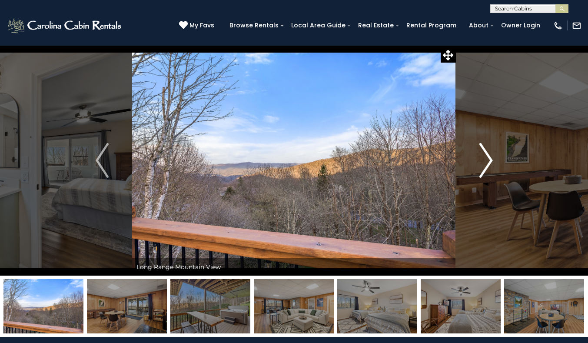
click at [481, 146] on img "Next" at bounding box center [485, 160] width 13 height 35
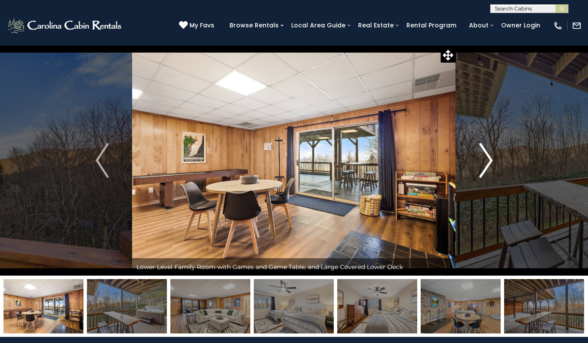
click at [481, 146] on img "Next" at bounding box center [485, 160] width 13 height 35
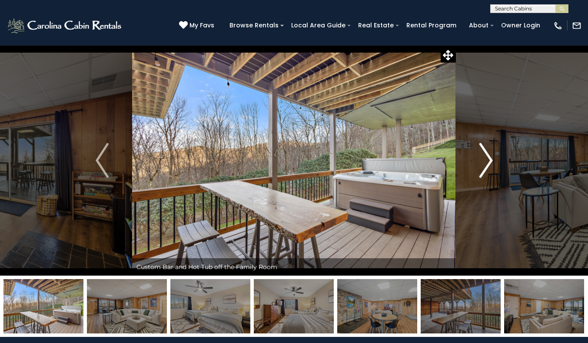
click at [481, 146] on img "Next" at bounding box center [485, 160] width 13 height 35
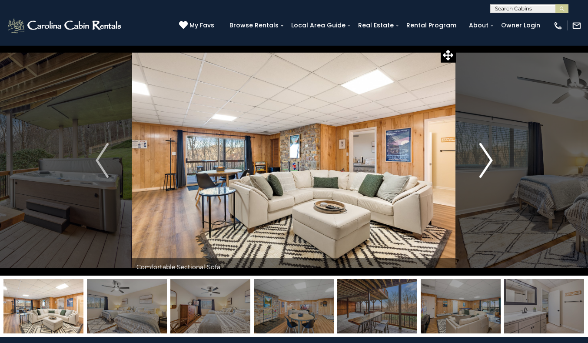
click at [481, 146] on img "Next" at bounding box center [485, 160] width 13 height 35
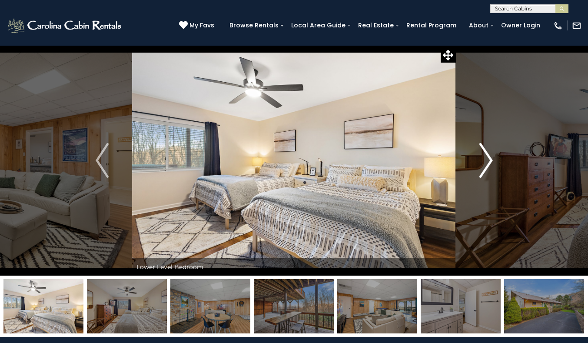
click at [481, 146] on img "Next" at bounding box center [485, 160] width 13 height 35
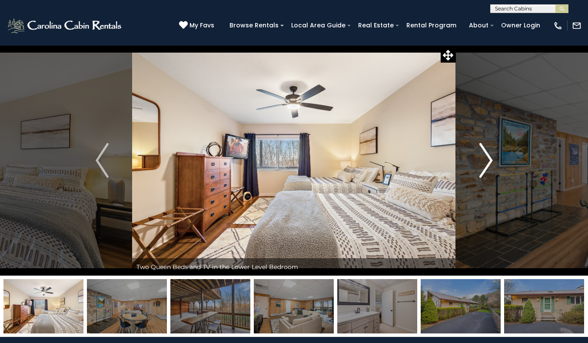
click at [481, 146] on img "Next" at bounding box center [485, 160] width 13 height 35
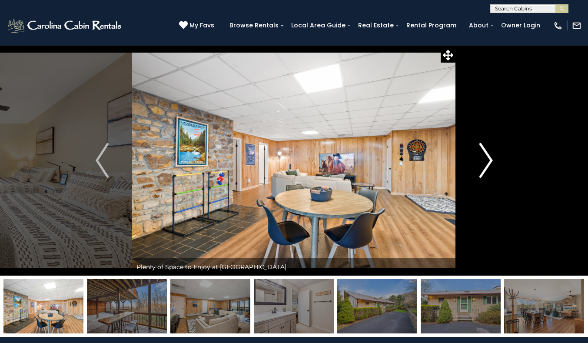
click at [481, 146] on img "Next" at bounding box center [485, 160] width 13 height 35
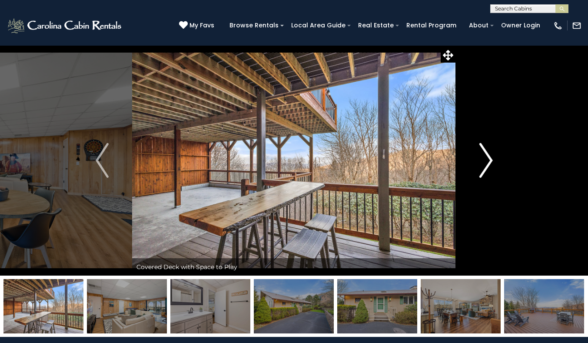
click at [481, 146] on img "Next" at bounding box center [485, 160] width 13 height 35
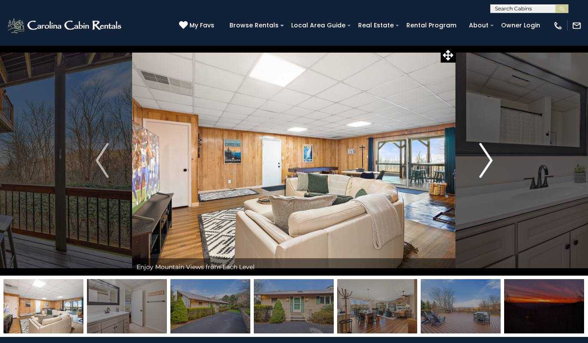
click at [481, 146] on img "Next" at bounding box center [485, 160] width 13 height 35
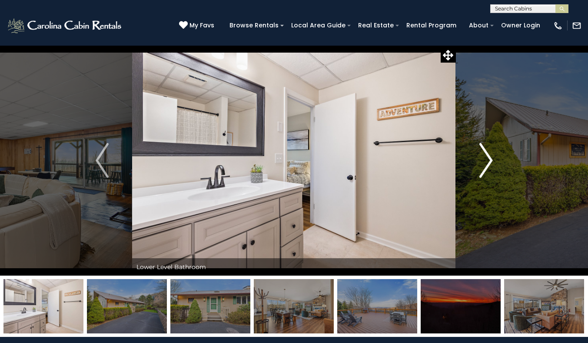
click at [481, 146] on img "Next" at bounding box center [485, 160] width 13 height 35
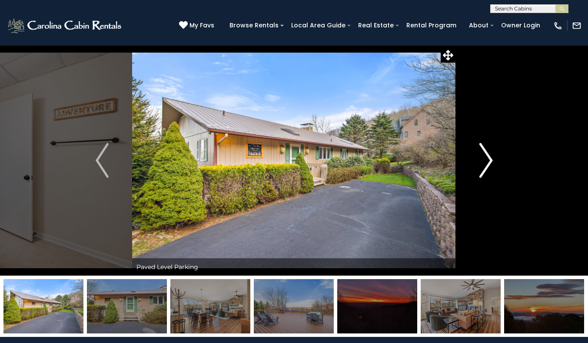
click at [481, 146] on img "Next" at bounding box center [485, 160] width 13 height 35
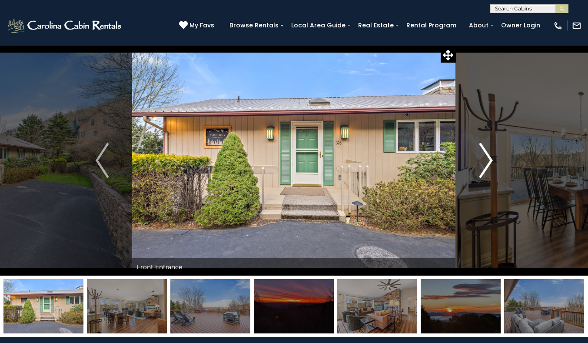
click at [481, 146] on img "Next" at bounding box center [485, 160] width 13 height 35
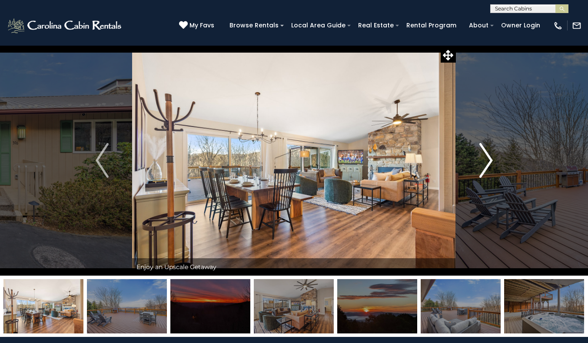
click at [481, 146] on img "Next" at bounding box center [485, 160] width 13 height 35
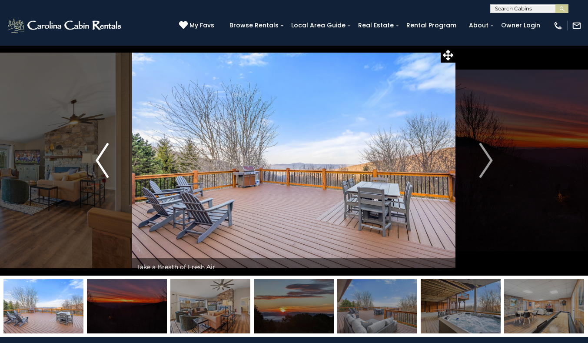
click at [101, 175] on img "Previous" at bounding box center [102, 160] width 13 height 35
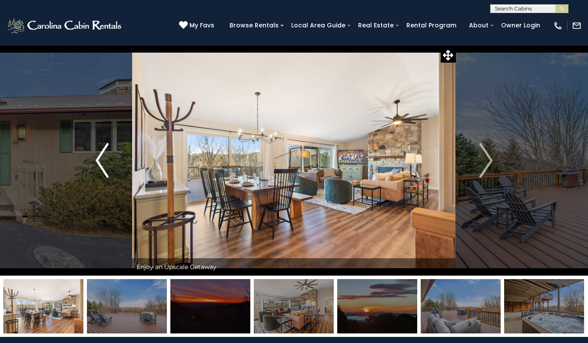
click at [101, 175] on img "Previous" at bounding box center [102, 160] width 13 height 35
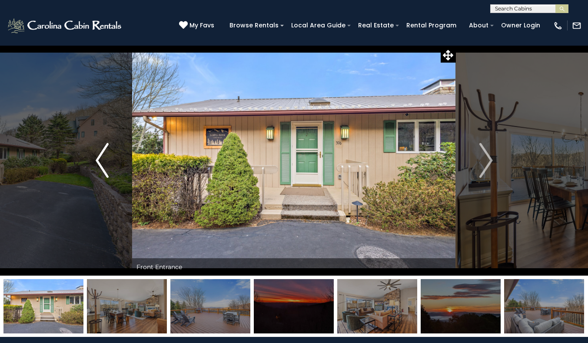
click at [105, 170] on img "Previous" at bounding box center [102, 160] width 13 height 35
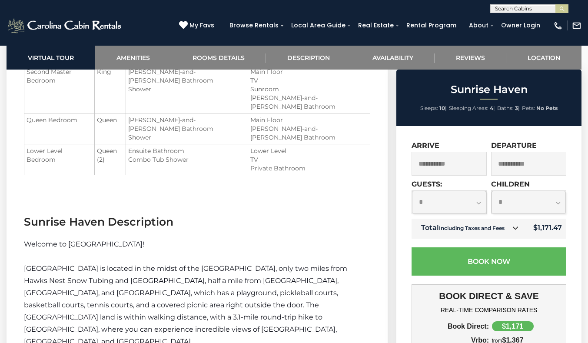
scroll to position [1089, 0]
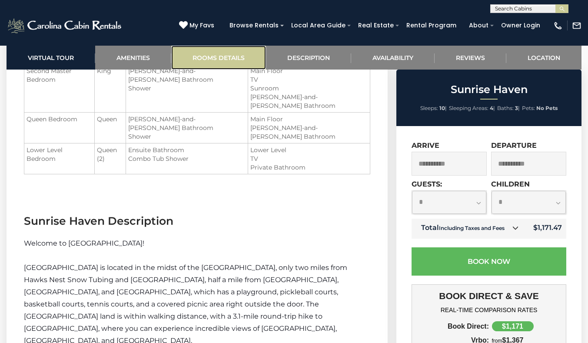
click at [234, 54] on link "Rooms Details" at bounding box center [218, 58] width 95 height 24
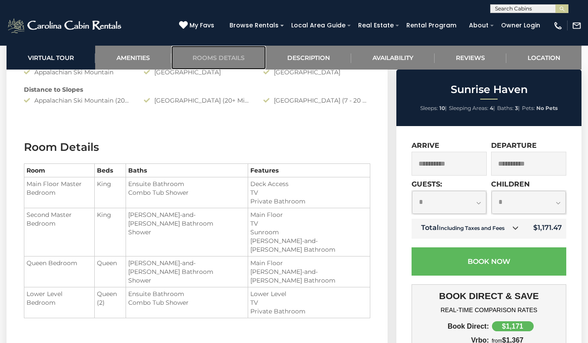
scroll to position [919, 0]
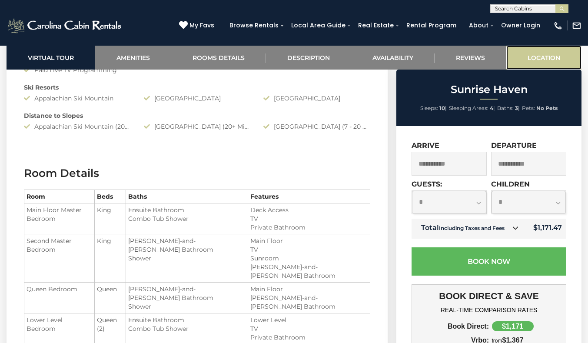
click at [541, 61] on link "Location" at bounding box center [543, 58] width 75 height 24
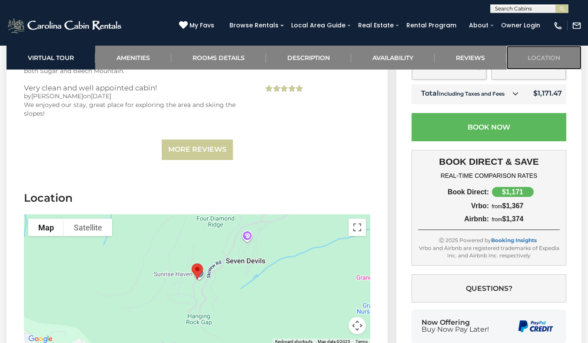
scroll to position [2214, 0]
click at [192, 260] on img "Sunrise Haven" at bounding box center [197, 271] width 18 height 23
click at [201, 260] on img "Sunrise Haven" at bounding box center [197, 271] width 18 height 23
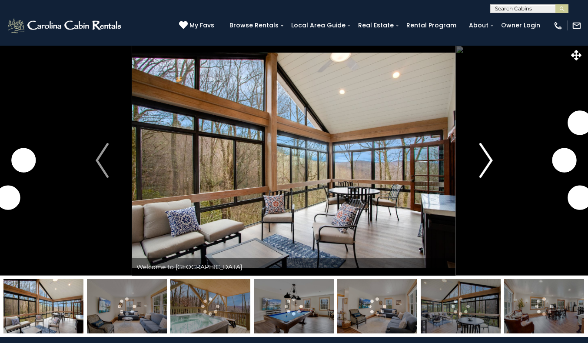
click at [482, 165] on img "Next" at bounding box center [485, 160] width 13 height 35
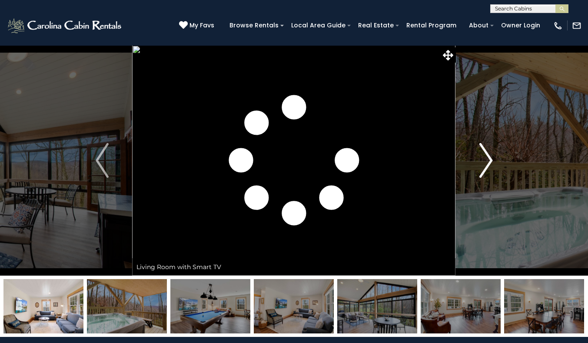
click at [482, 165] on img "Next" at bounding box center [485, 160] width 13 height 35
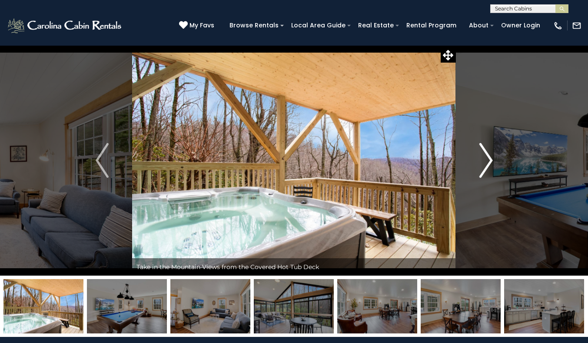
click at [482, 165] on img "Next" at bounding box center [485, 160] width 13 height 35
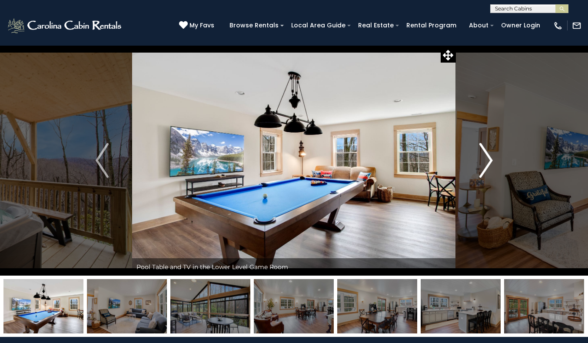
click at [482, 165] on img "Next" at bounding box center [485, 160] width 13 height 35
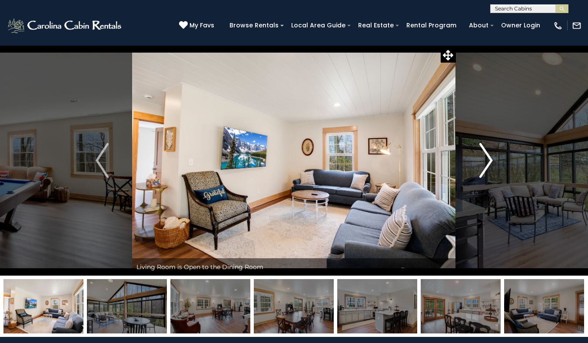
click at [482, 165] on img "Next" at bounding box center [485, 160] width 13 height 35
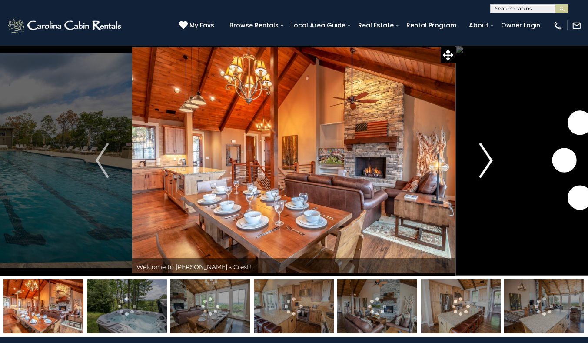
click at [485, 165] on img "Next" at bounding box center [485, 160] width 13 height 35
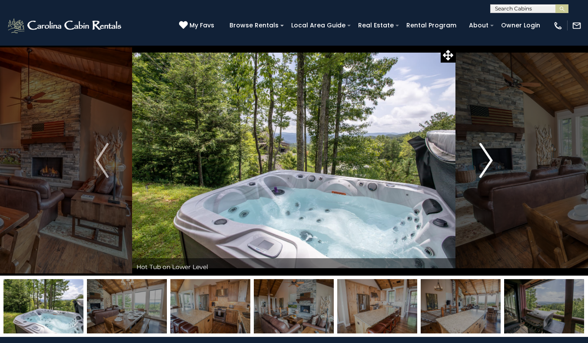
click at [485, 165] on img "Next" at bounding box center [485, 160] width 13 height 35
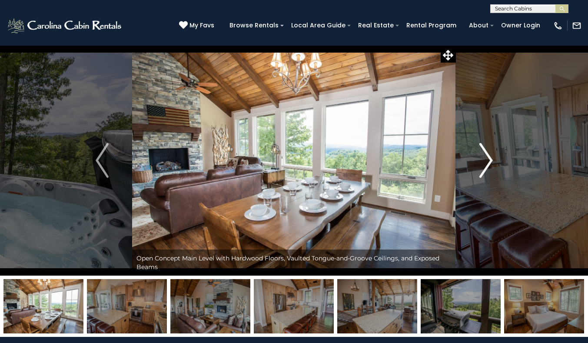
click at [485, 165] on img "Next" at bounding box center [485, 160] width 13 height 35
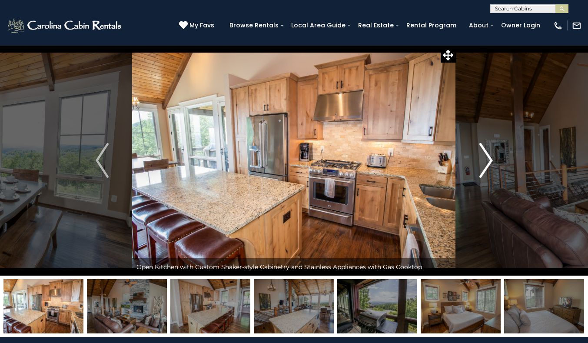
click at [485, 165] on img "Next" at bounding box center [485, 160] width 13 height 35
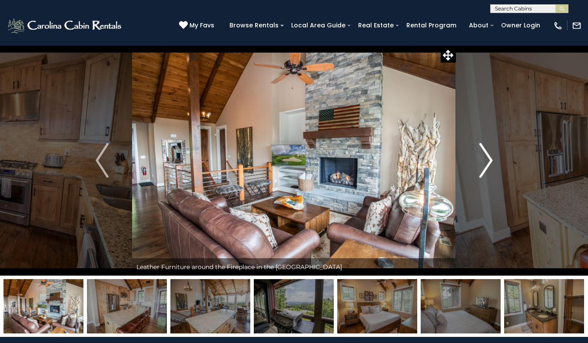
click at [485, 165] on img "Next" at bounding box center [485, 160] width 13 height 35
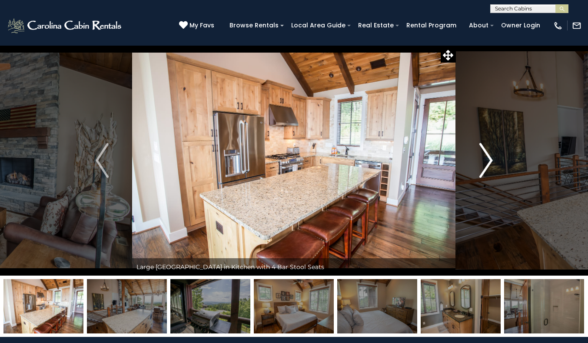
click at [485, 165] on img "Next" at bounding box center [485, 160] width 13 height 35
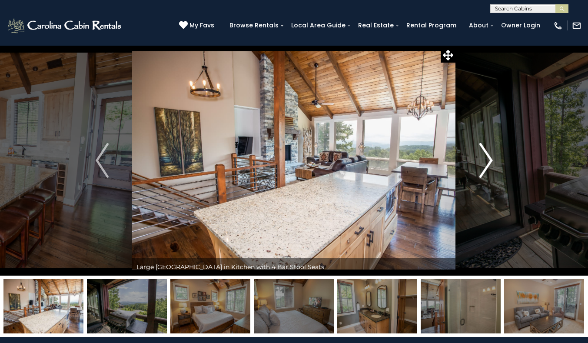
click at [485, 165] on img "Next" at bounding box center [485, 160] width 13 height 35
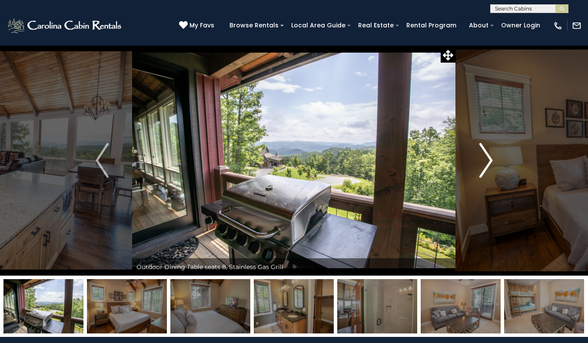
click at [485, 165] on img "Next" at bounding box center [485, 160] width 13 height 35
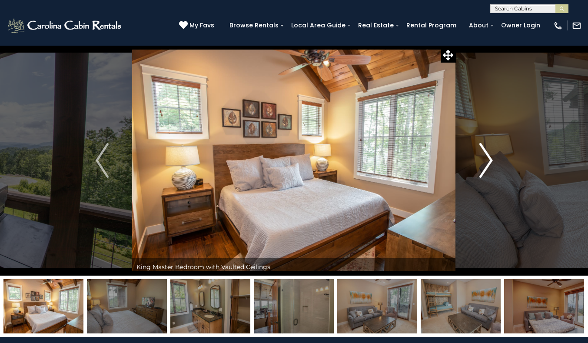
click at [485, 165] on img "Next" at bounding box center [485, 160] width 13 height 35
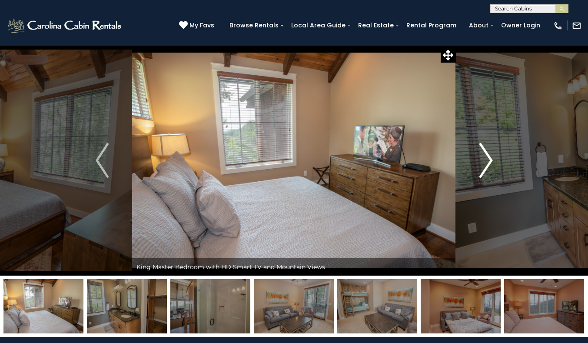
click at [485, 165] on img "Next" at bounding box center [485, 160] width 13 height 35
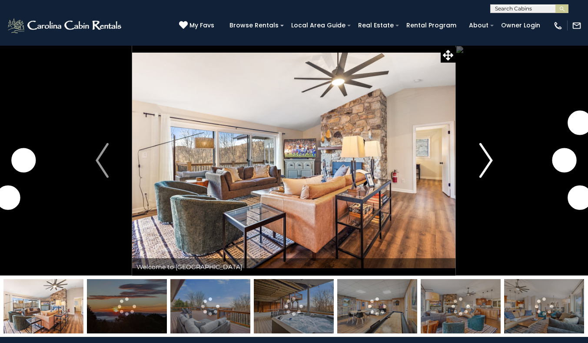
click at [488, 160] on img "Next" at bounding box center [485, 160] width 13 height 35
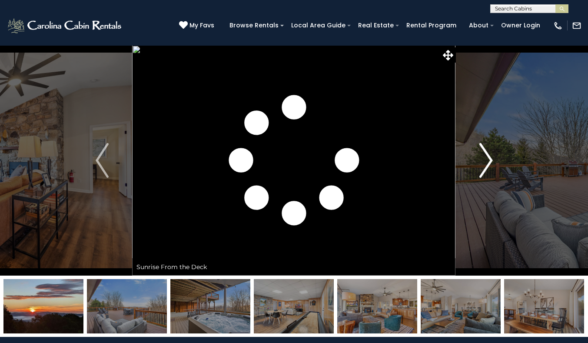
click at [488, 160] on img "Next" at bounding box center [485, 160] width 13 height 35
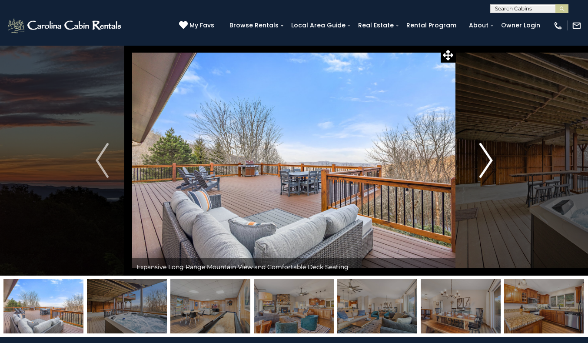
click at [488, 160] on img "Next" at bounding box center [485, 160] width 13 height 35
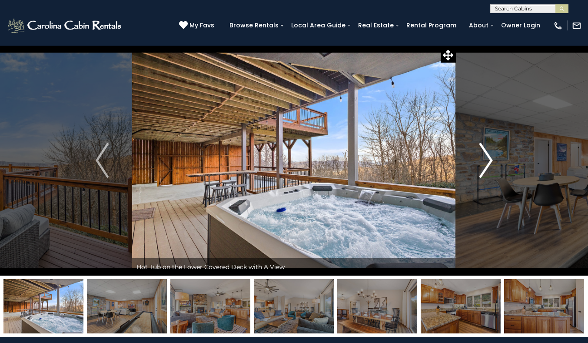
click at [488, 160] on img "Next" at bounding box center [485, 160] width 13 height 35
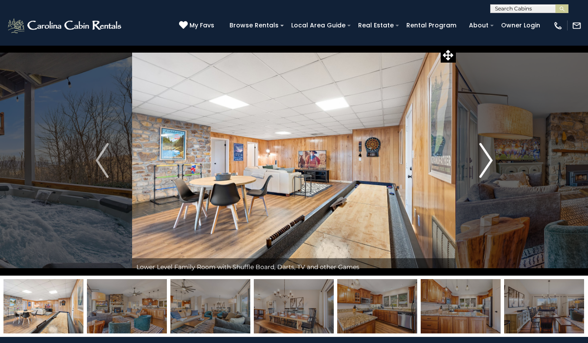
click at [488, 160] on img "Next" at bounding box center [485, 160] width 13 height 35
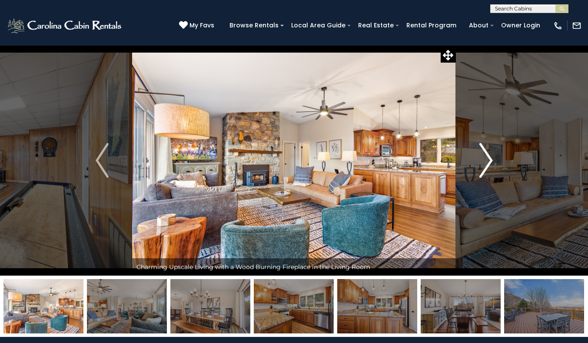
click at [488, 160] on img "Next" at bounding box center [485, 160] width 13 height 35
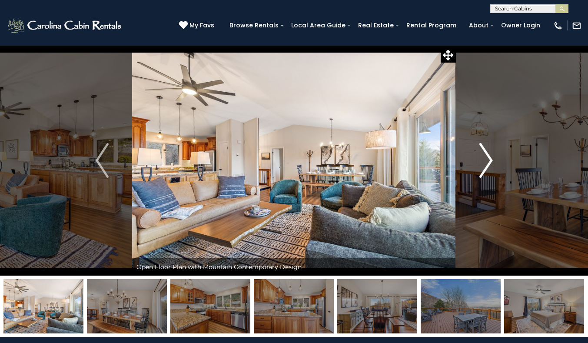
click at [488, 160] on img "Next" at bounding box center [485, 160] width 13 height 35
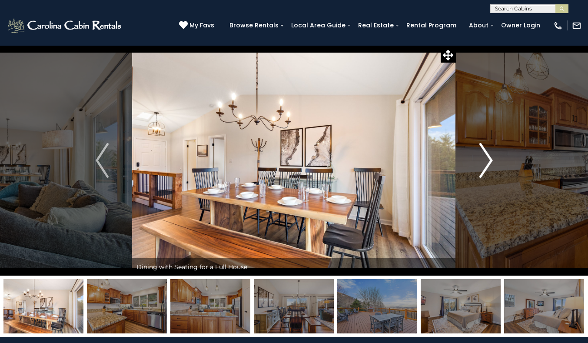
click at [488, 160] on img "Next" at bounding box center [485, 160] width 13 height 35
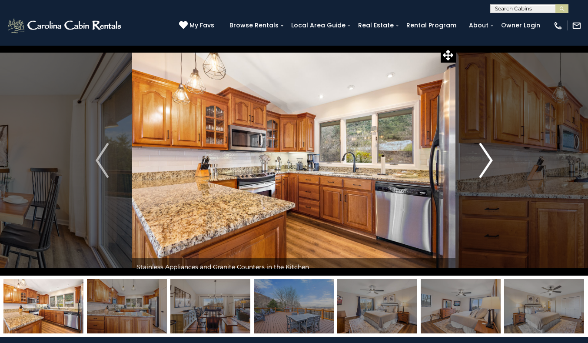
click at [488, 160] on img "Next" at bounding box center [485, 160] width 13 height 35
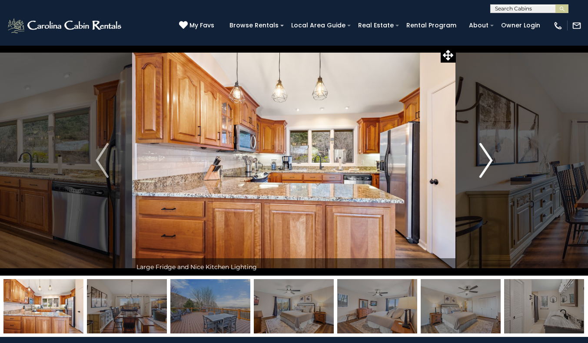
click at [488, 160] on img "Next" at bounding box center [485, 160] width 13 height 35
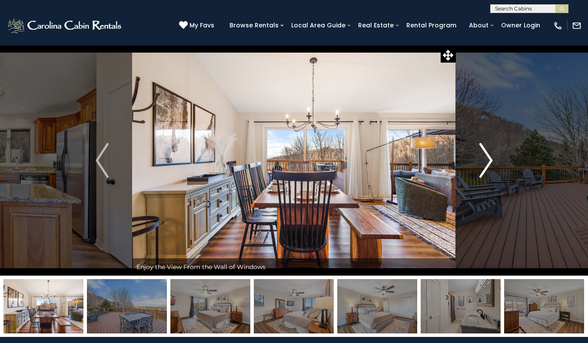
click at [488, 160] on img "Next" at bounding box center [485, 160] width 13 height 35
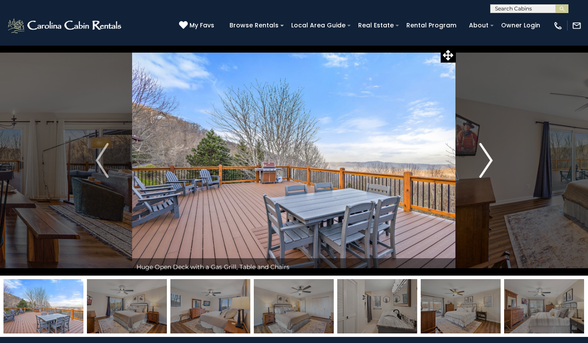
click at [488, 160] on img "Next" at bounding box center [485, 160] width 13 height 35
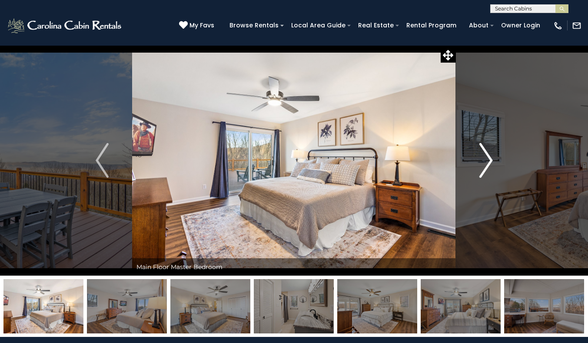
click at [488, 160] on img "Next" at bounding box center [485, 160] width 13 height 35
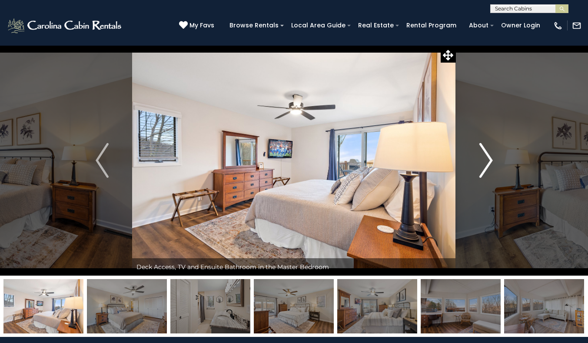
click at [488, 160] on img "Next" at bounding box center [485, 160] width 13 height 35
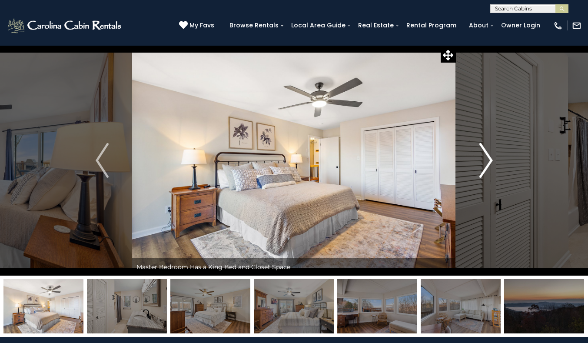
click at [488, 160] on img "Next" at bounding box center [485, 160] width 13 height 35
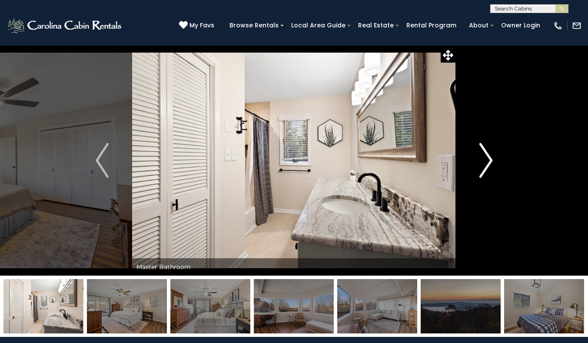
click at [488, 160] on img "Next" at bounding box center [485, 160] width 13 height 35
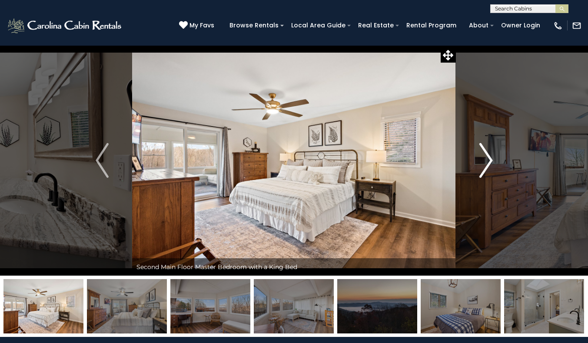
click at [488, 160] on img "Next" at bounding box center [485, 160] width 13 height 35
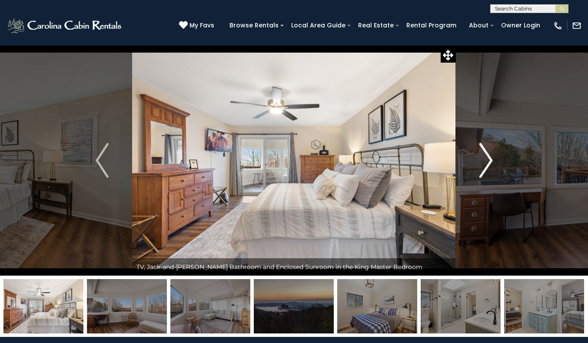
click at [488, 160] on img "Next" at bounding box center [485, 160] width 13 height 35
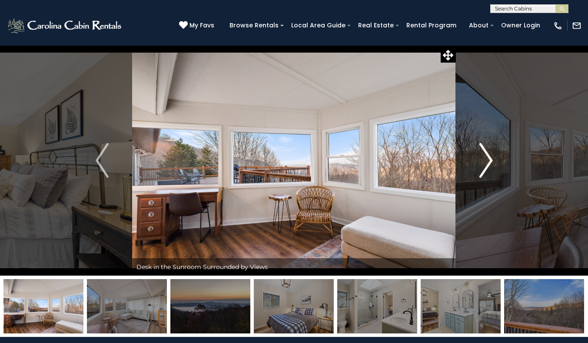
click at [488, 160] on img "Next" at bounding box center [485, 160] width 13 height 35
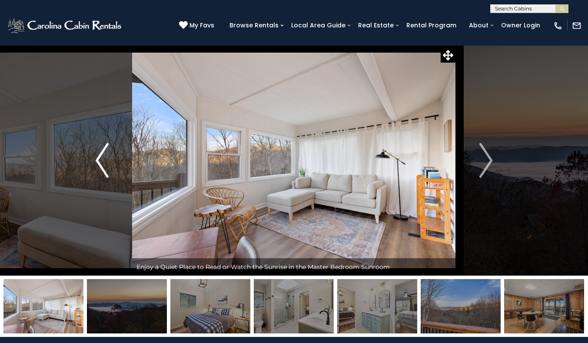
click at [119, 167] on button "Previous" at bounding box center [102, 160] width 60 height 230
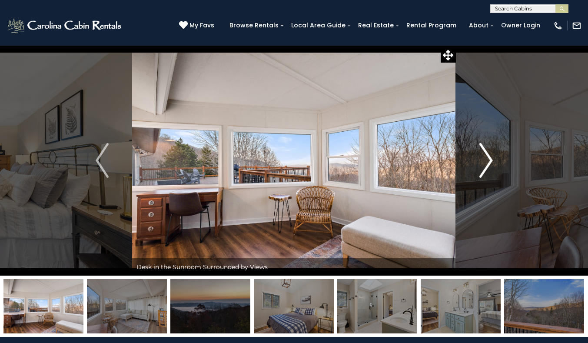
click at [483, 163] on img "Next" at bounding box center [485, 160] width 13 height 35
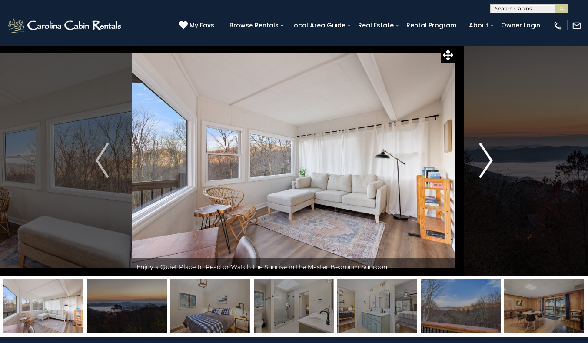
click at [483, 163] on img "Next" at bounding box center [485, 160] width 13 height 35
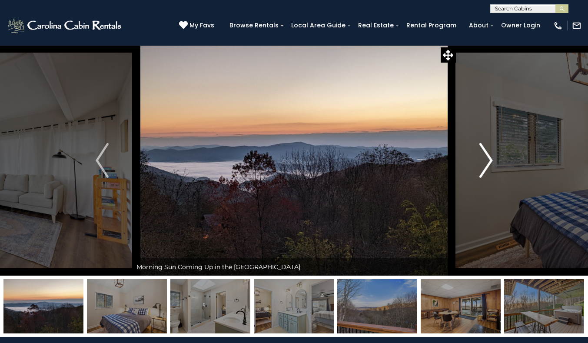
click at [483, 163] on img "Next" at bounding box center [485, 160] width 13 height 35
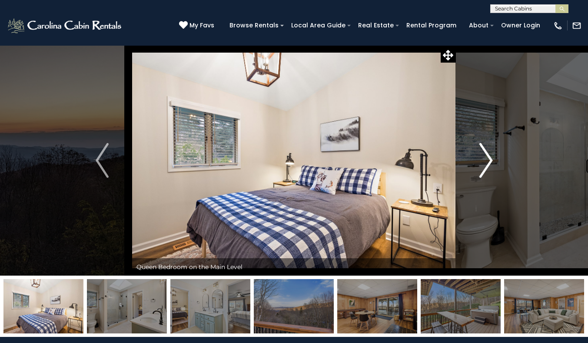
click at [483, 163] on img "Next" at bounding box center [485, 160] width 13 height 35
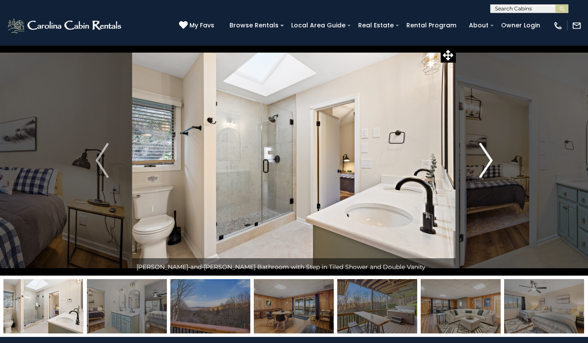
click at [483, 163] on img "Next" at bounding box center [485, 160] width 13 height 35
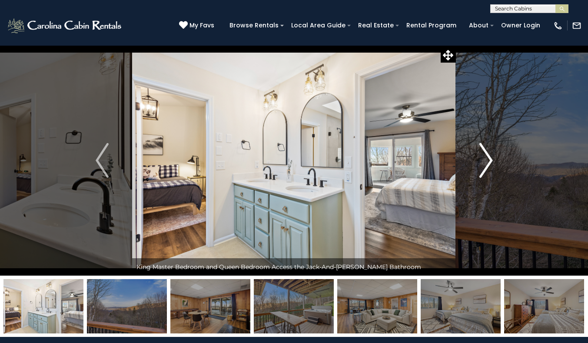
click at [483, 163] on img "Next" at bounding box center [485, 160] width 13 height 35
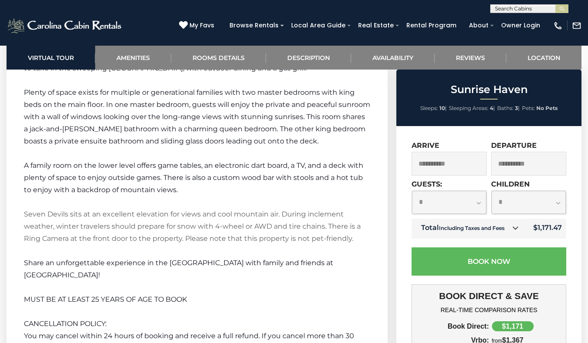
scroll to position [1556, 0]
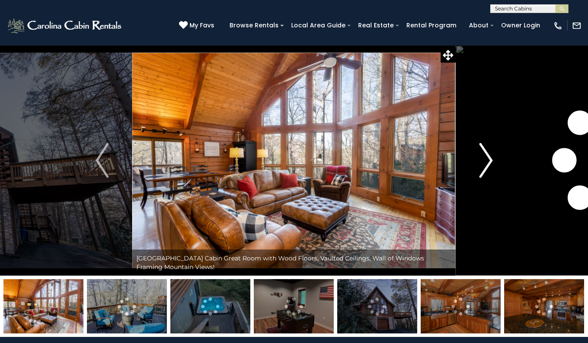
click at [480, 166] on img "Next" at bounding box center [485, 160] width 13 height 35
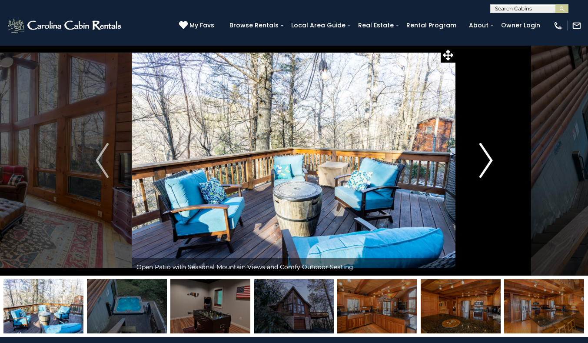
click at [480, 166] on img "Next" at bounding box center [485, 160] width 13 height 35
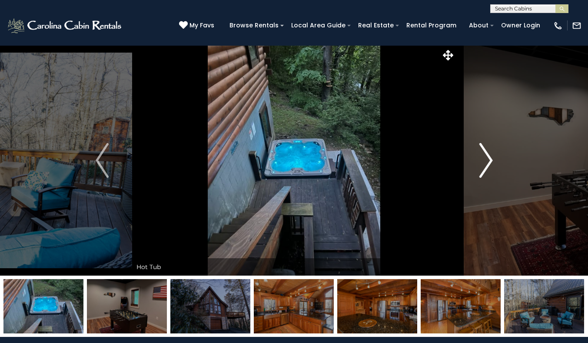
click at [480, 166] on img "Next" at bounding box center [485, 160] width 13 height 35
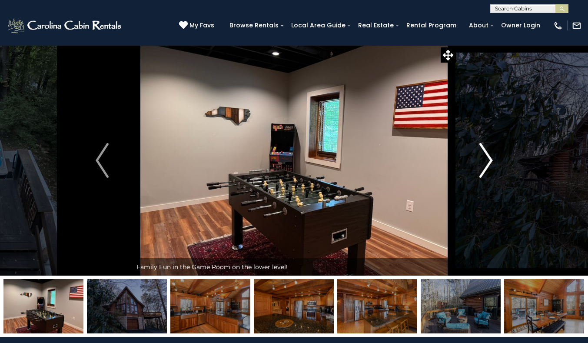
click at [480, 166] on img "Next" at bounding box center [485, 160] width 13 height 35
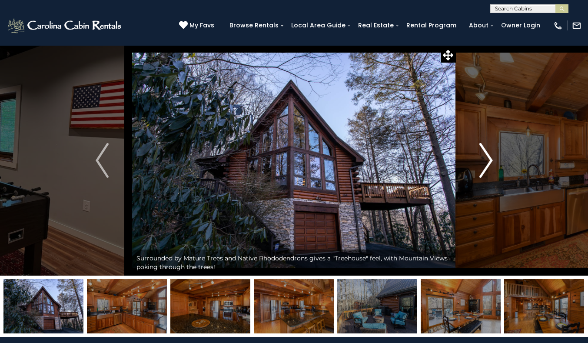
click at [480, 166] on img "Next" at bounding box center [485, 160] width 13 height 35
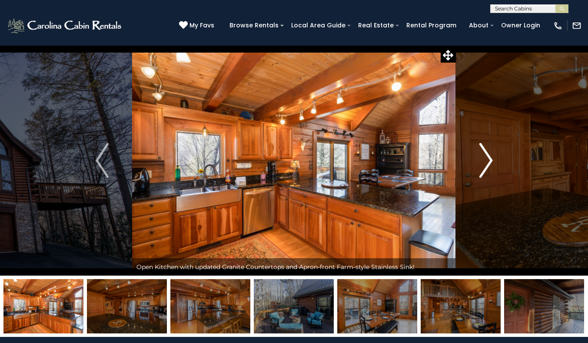
click at [480, 166] on img "Next" at bounding box center [485, 160] width 13 height 35
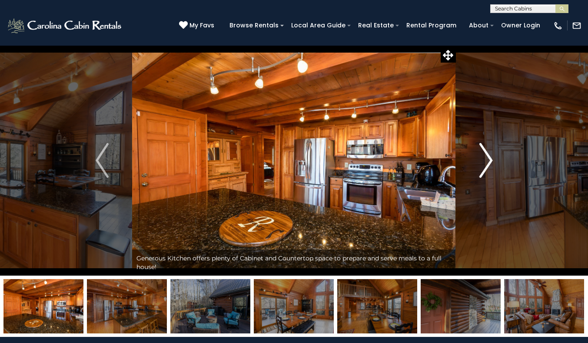
click at [480, 166] on img "Next" at bounding box center [485, 160] width 13 height 35
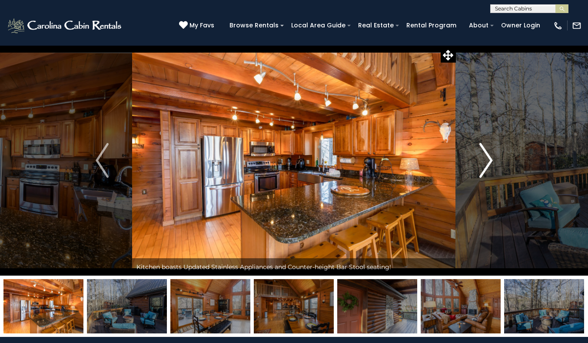
click at [480, 166] on img "Next" at bounding box center [485, 160] width 13 height 35
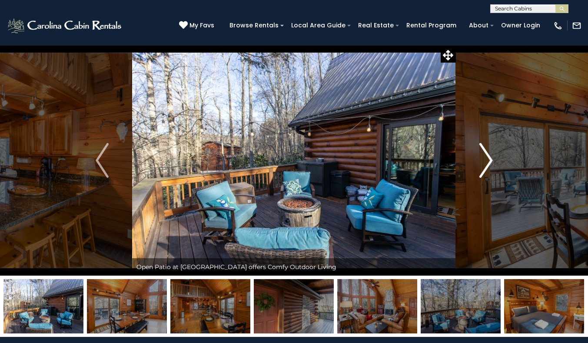
click at [480, 166] on img "Next" at bounding box center [485, 160] width 13 height 35
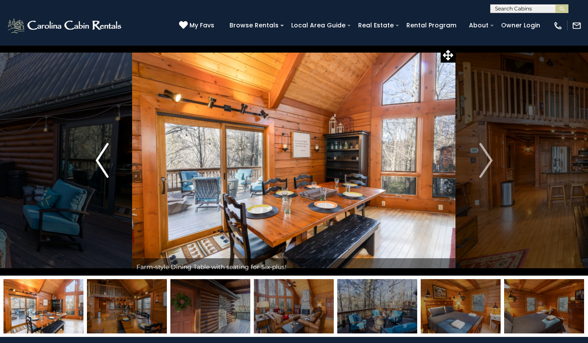
click at [110, 171] on button "Previous" at bounding box center [102, 160] width 60 height 230
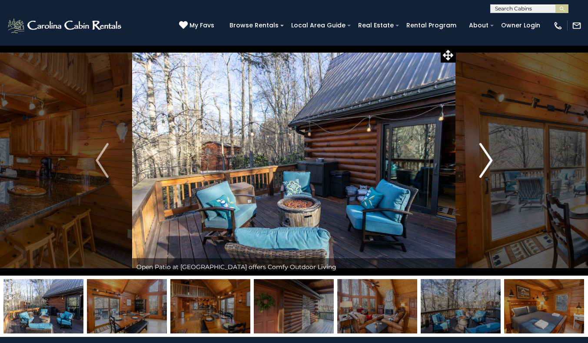
click at [485, 153] on img "Next" at bounding box center [485, 160] width 13 height 35
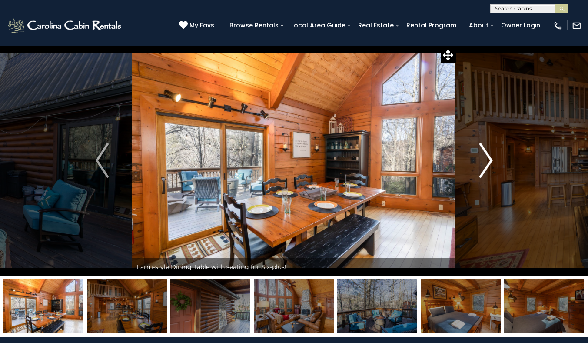
click at [485, 153] on img "Next" at bounding box center [485, 160] width 13 height 35
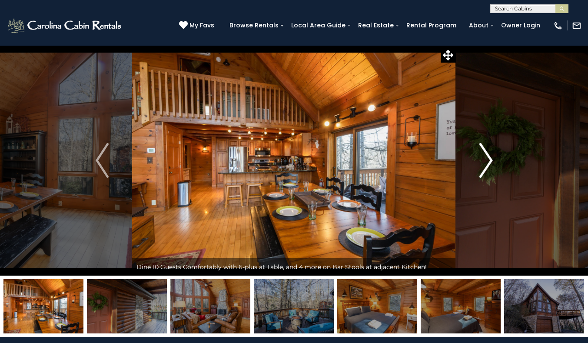
click at [485, 153] on img "Next" at bounding box center [485, 160] width 13 height 35
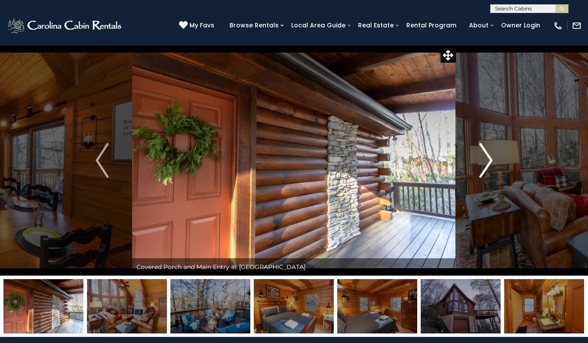
click at [496, 170] on button "Next" at bounding box center [486, 160] width 60 height 230
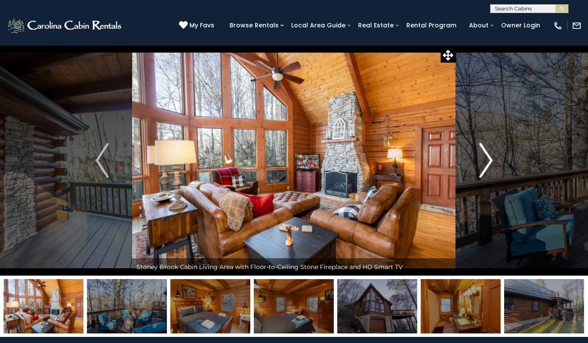
click at [496, 170] on button "Next" at bounding box center [486, 160] width 60 height 230
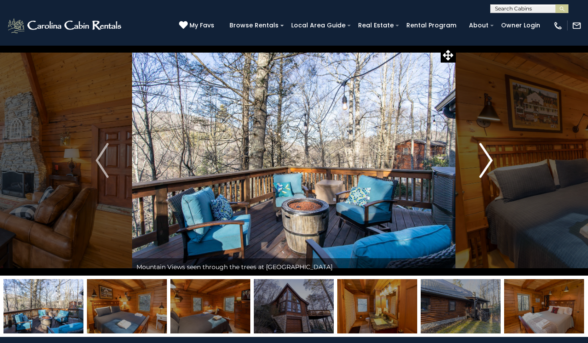
click at [496, 170] on button "Next" at bounding box center [486, 160] width 60 height 230
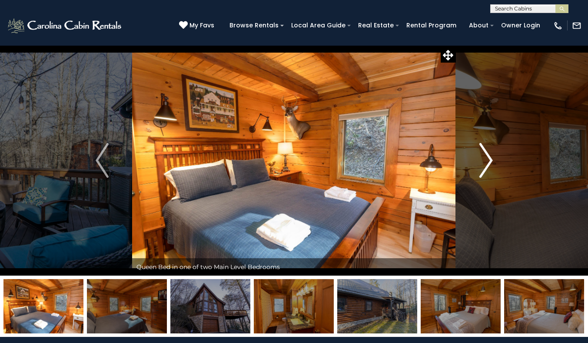
click at [496, 170] on button "Next" at bounding box center [486, 160] width 60 height 230
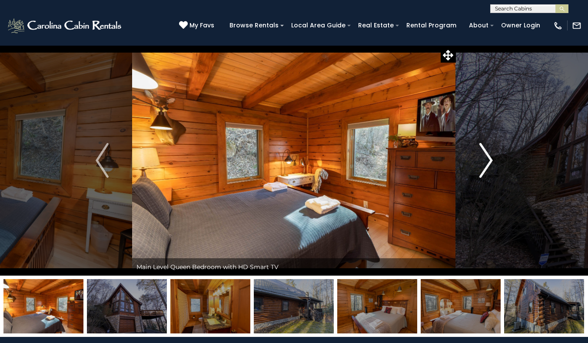
click at [496, 170] on button "Next" at bounding box center [486, 160] width 60 height 230
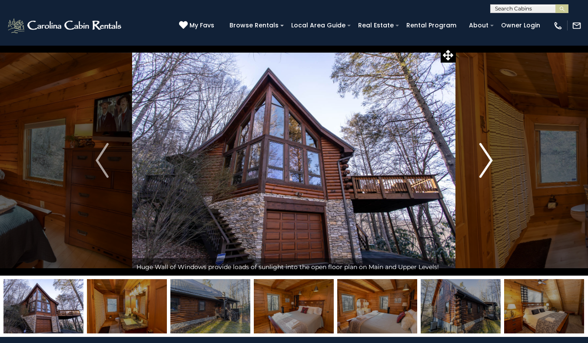
click at [496, 170] on button "Next" at bounding box center [486, 160] width 60 height 230
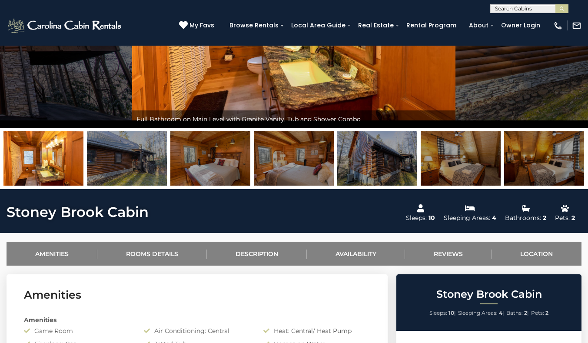
scroll to position [147, 0]
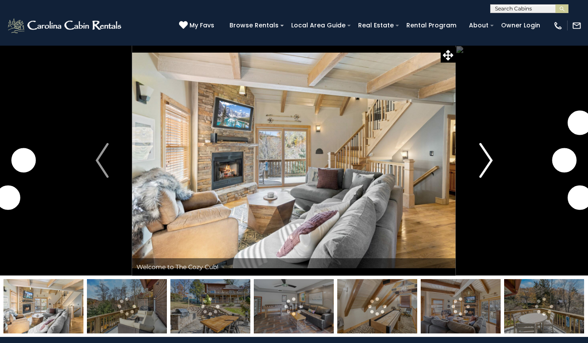
click at [493, 160] on button "Next" at bounding box center [486, 160] width 60 height 230
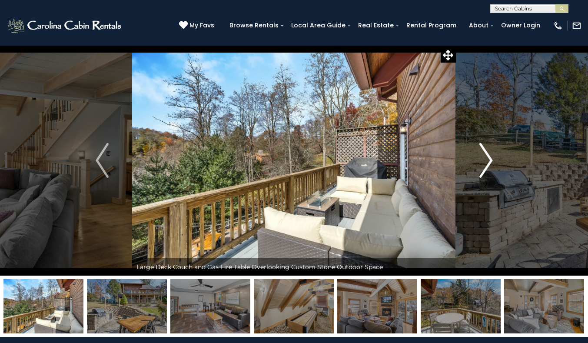
click at [493, 160] on button "Next" at bounding box center [486, 160] width 60 height 230
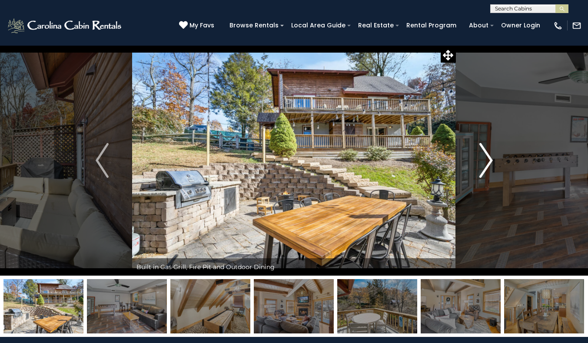
click at [493, 160] on button "Next" at bounding box center [486, 160] width 60 height 230
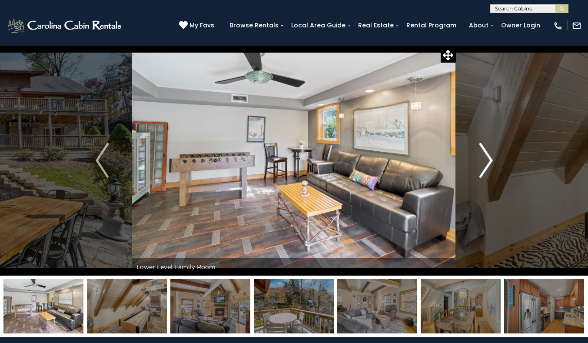
click at [492, 160] on img "Next" at bounding box center [485, 160] width 13 height 35
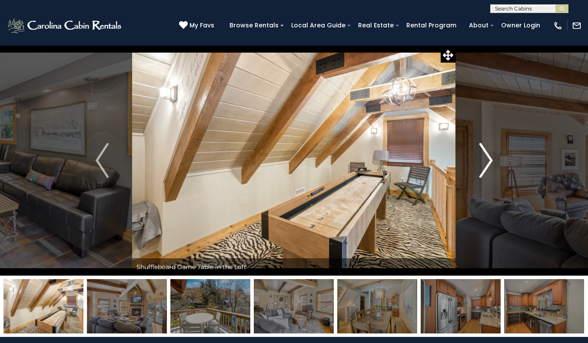
click at [492, 160] on img "Next" at bounding box center [485, 160] width 13 height 35
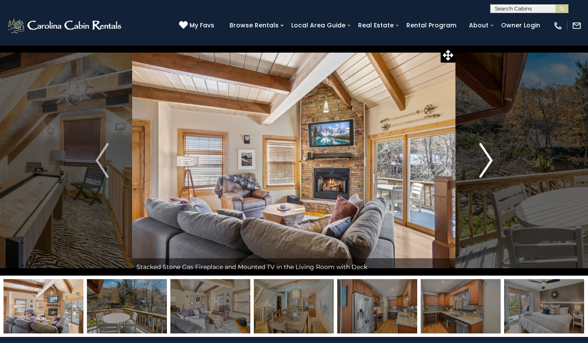
click at [492, 161] on img "Next" at bounding box center [485, 160] width 13 height 35
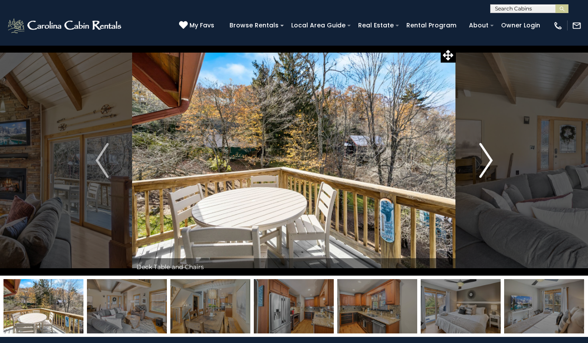
click at [492, 161] on img "Next" at bounding box center [485, 160] width 13 height 35
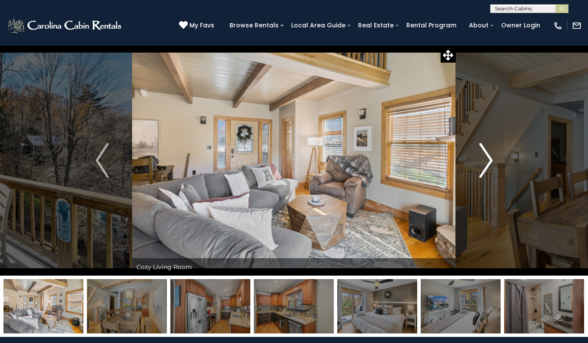
click at [492, 161] on img "Next" at bounding box center [485, 160] width 13 height 35
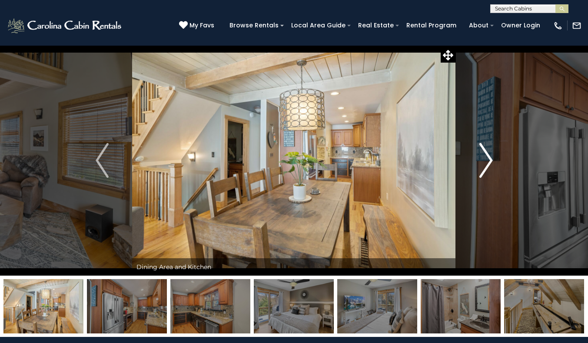
click at [492, 161] on img "Next" at bounding box center [485, 160] width 13 height 35
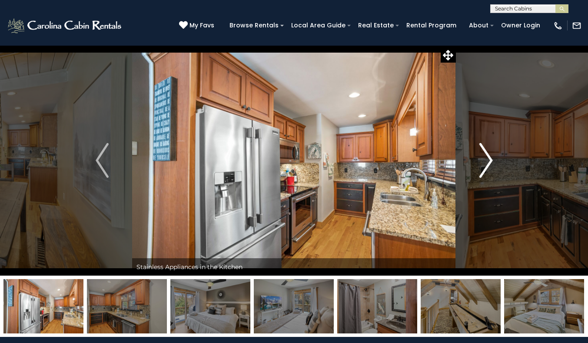
click at [492, 161] on img "Next" at bounding box center [485, 160] width 13 height 35
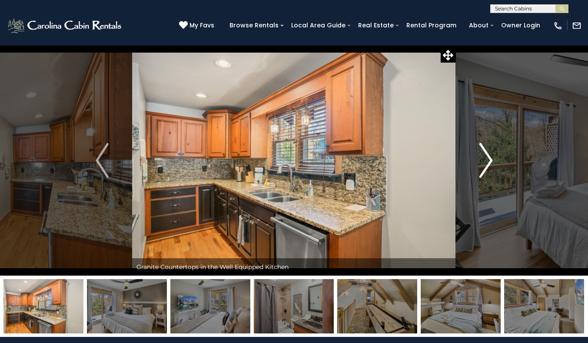
click at [492, 161] on img "Next" at bounding box center [485, 160] width 13 height 35
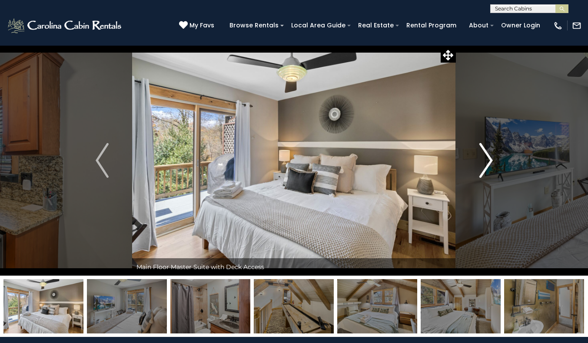
click at [492, 161] on img "Next" at bounding box center [485, 160] width 13 height 35
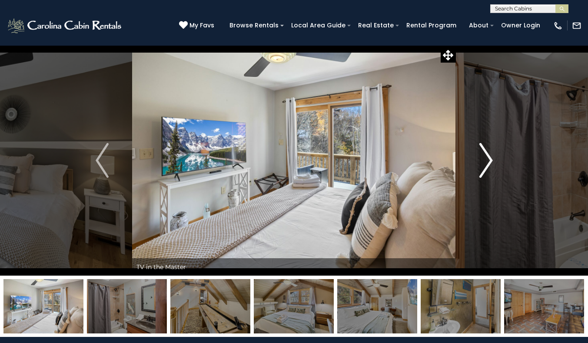
click at [492, 161] on img "Next" at bounding box center [485, 160] width 13 height 35
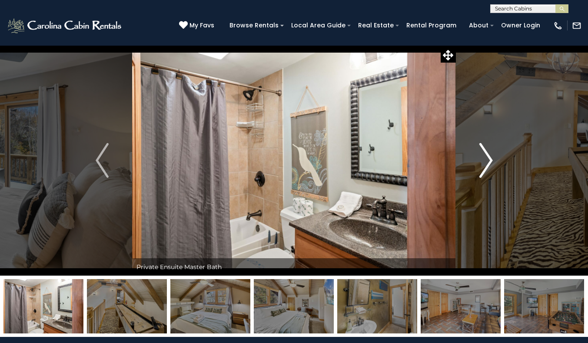
click at [492, 161] on img "Next" at bounding box center [485, 160] width 13 height 35
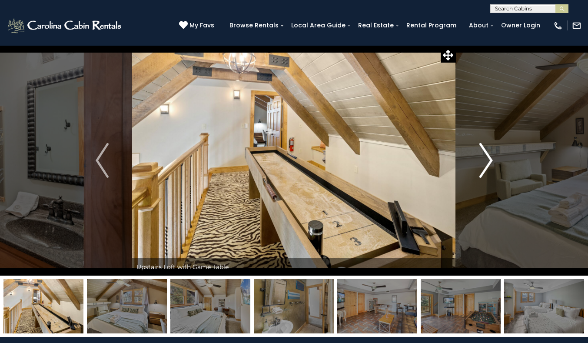
click at [492, 161] on img "Next" at bounding box center [485, 160] width 13 height 35
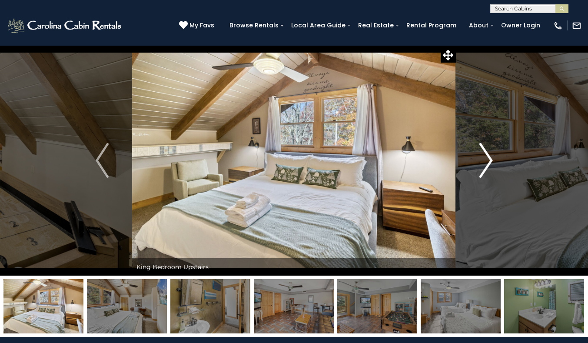
click at [492, 161] on img "Next" at bounding box center [485, 160] width 13 height 35
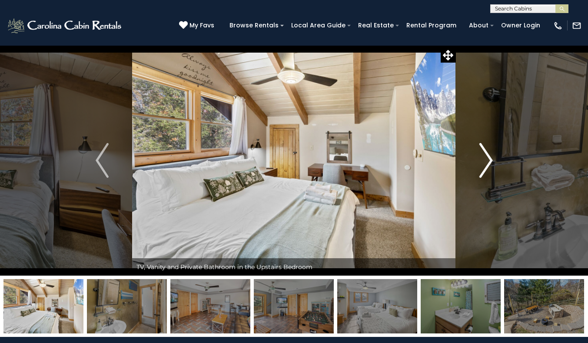
click at [492, 161] on img "Next" at bounding box center [485, 160] width 13 height 35
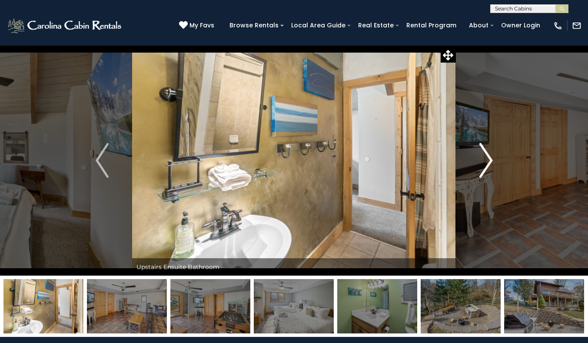
click at [492, 161] on img "Next" at bounding box center [485, 160] width 13 height 35
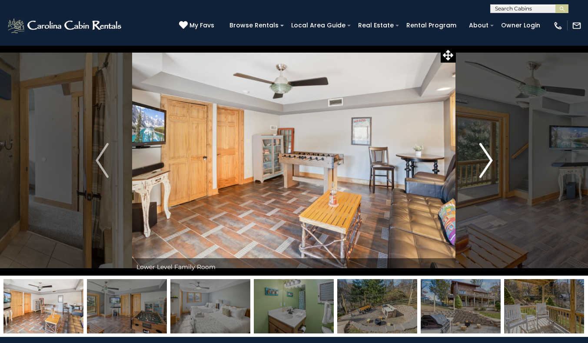
click at [492, 161] on img "Next" at bounding box center [485, 160] width 13 height 35
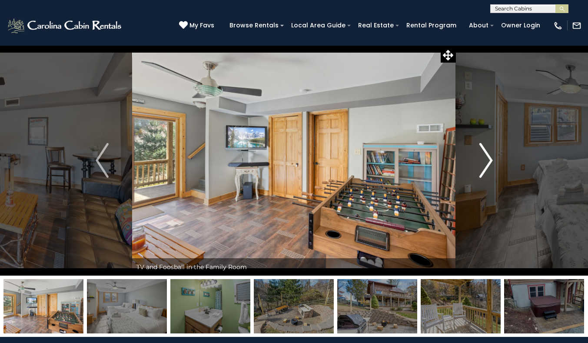
click at [492, 161] on img "Next" at bounding box center [485, 160] width 13 height 35
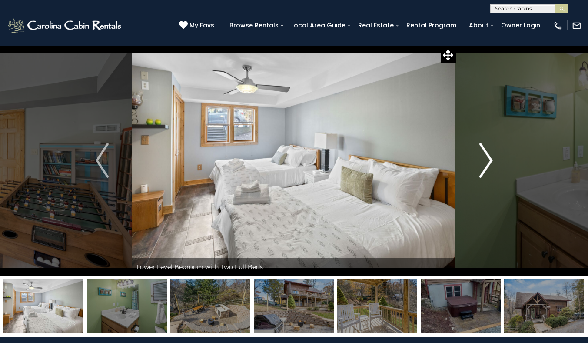
click at [492, 161] on img "Next" at bounding box center [485, 160] width 13 height 35
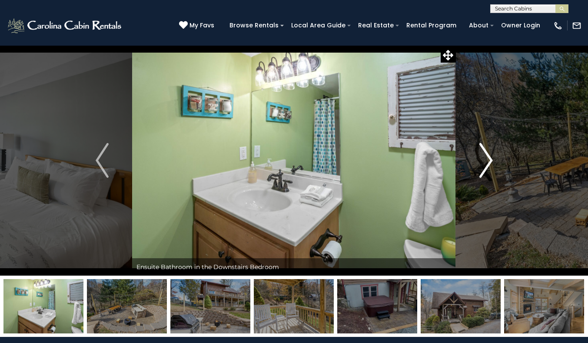
click at [492, 161] on img "Next" at bounding box center [485, 160] width 13 height 35
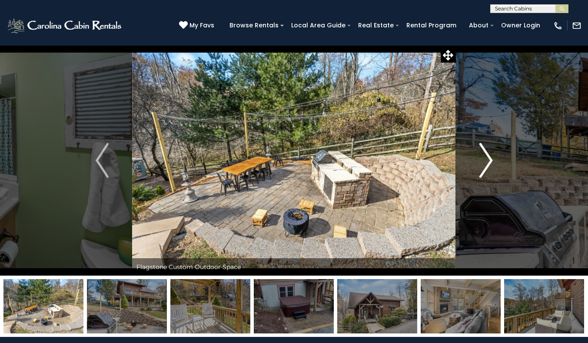
click at [492, 161] on img "Next" at bounding box center [485, 160] width 13 height 35
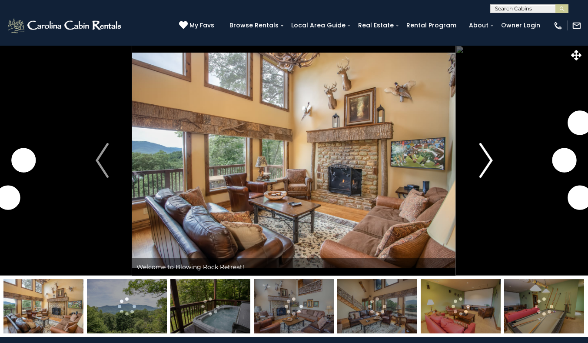
click at [488, 157] on img "Next" at bounding box center [485, 160] width 13 height 35
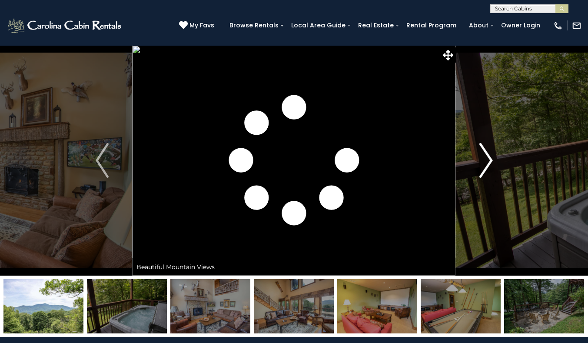
click at [492, 158] on img "Next" at bounding box center [485, 160] width 13 height 35
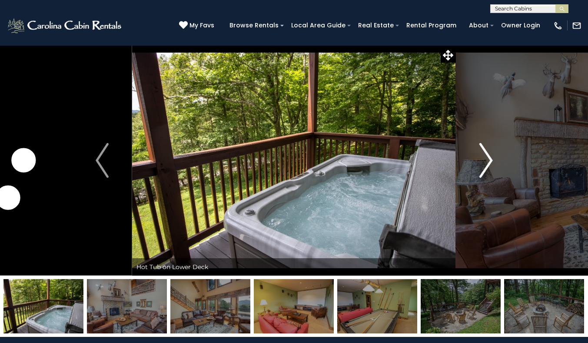
click at [485, 161] on img "Next" at bounding box center [485, 160] width 13 height 35
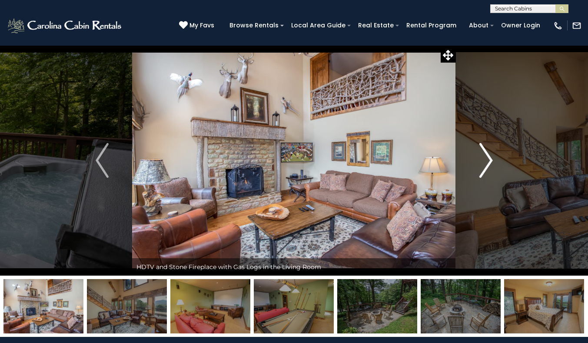
click at [484, 159] on img "Next" at bounding box center [485, 160] width 13 height 35
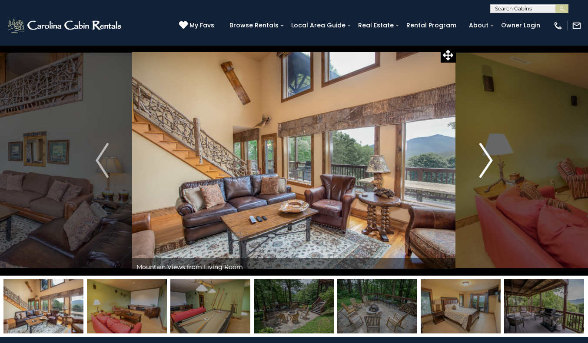
click at [486, 158] on img "Next" at bounding box center [485, 160] width 13 height 35
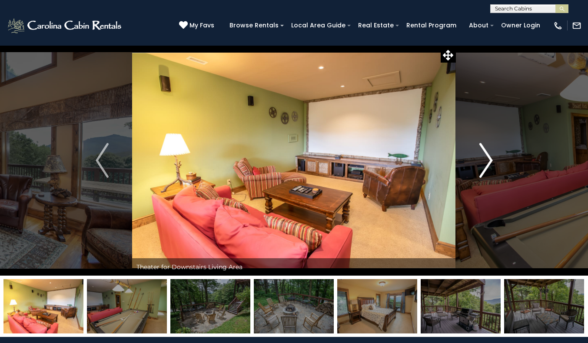
click at [485, 156] on img "Next" at bounding box center [485, 160] width 13 height 35
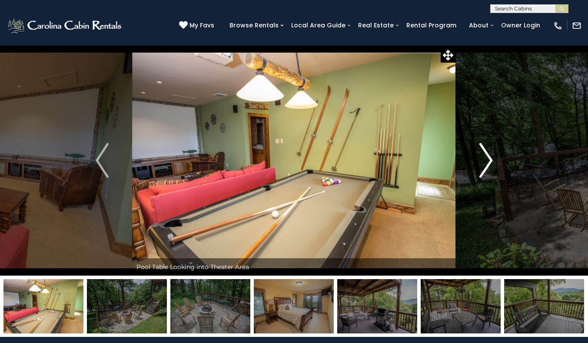
click at [484, 156] on img "Next" at bounding box center [485, 160] width 13 height 35
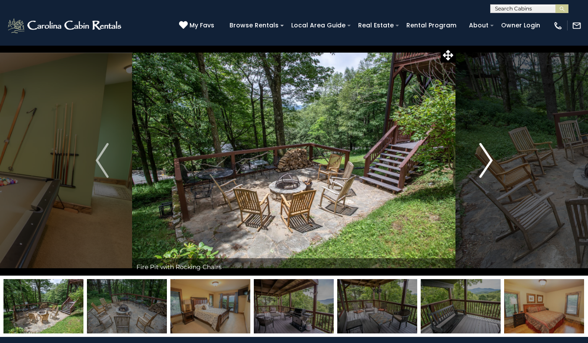
click at [482, 163] on img "Next" at bounding box center [485, 160] width 13 height 35
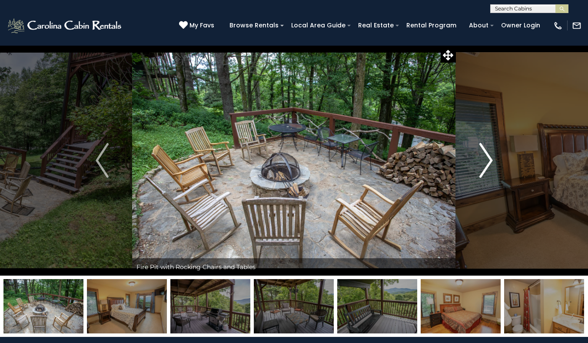
click at [481, 157] on img "Next" at bounding box center [485, 160] width 13 height 35
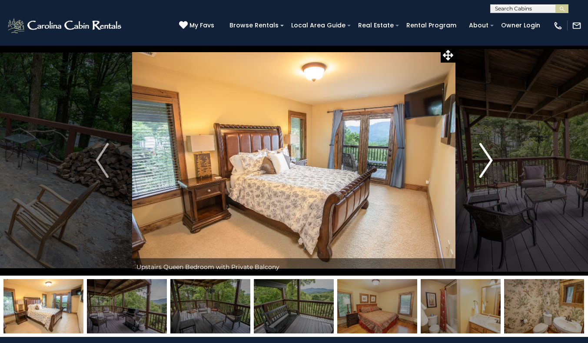
click at [484, 155] on img "Next" at bounding box center [485, 160] width 13 height 35
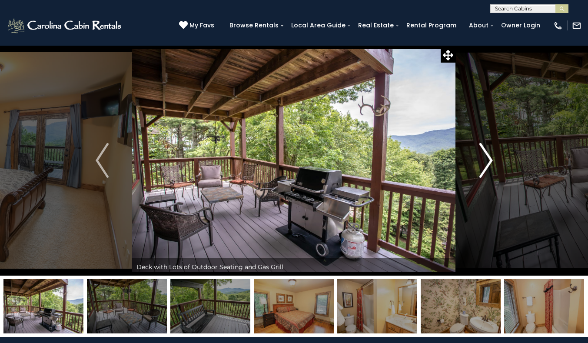
click at [485, 157] on img "Next" at bounding box center [485, 160] width 13 height 35
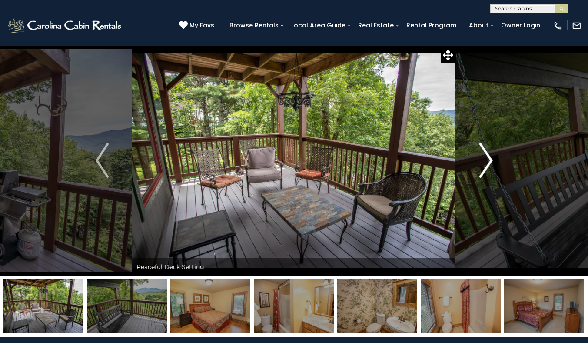
click at [485, 153] on img "Next" at bounding box center [485, 160] width 13 height 35
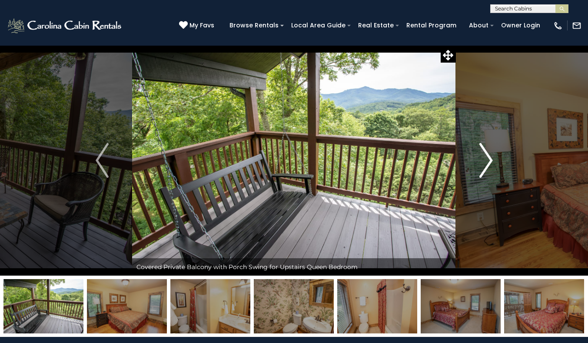
click at [485, 154] on img "Next" at bounding box center [485, 160] width 13 height 35
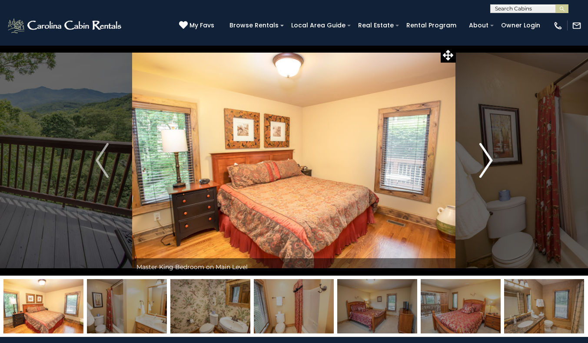
click at [485, 153] on img "Next" at bounding box center [485, 160] width 13 height 35
